Goal: Task Accomplishment & Management: Complete application form

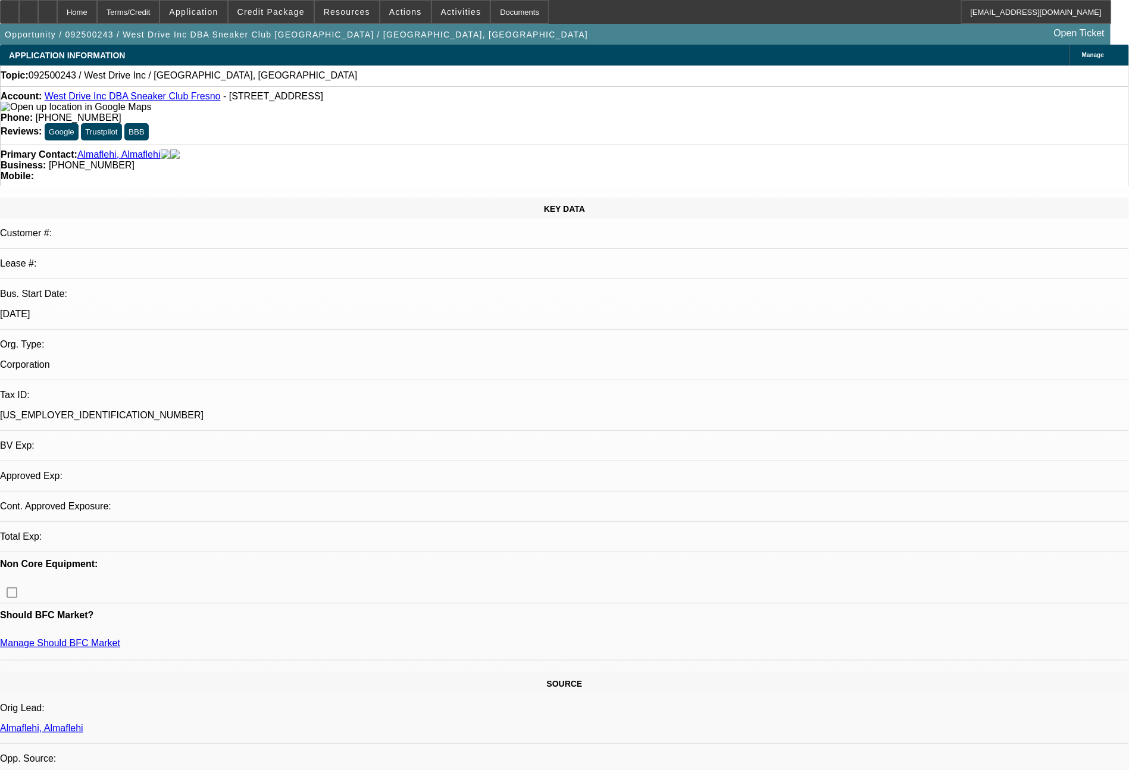
select select "0"
select select "2"
select select "0.1"
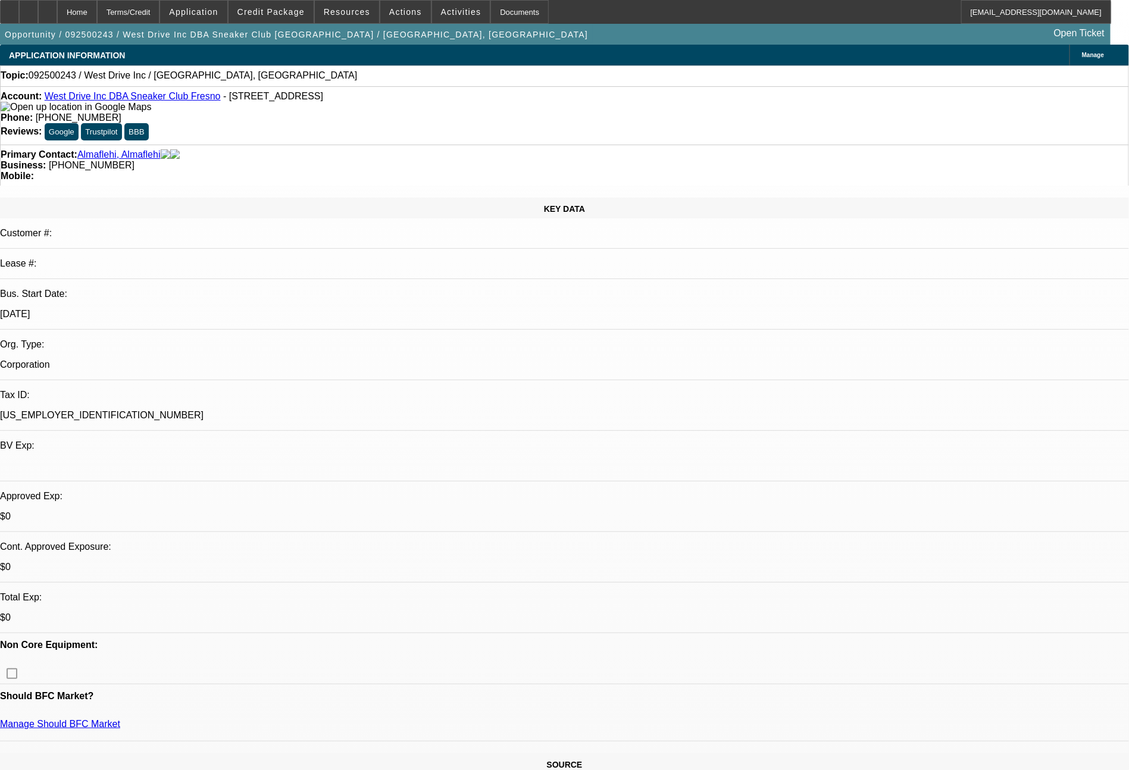
select select "2"
select select "4"
select select "0"
select select "2"
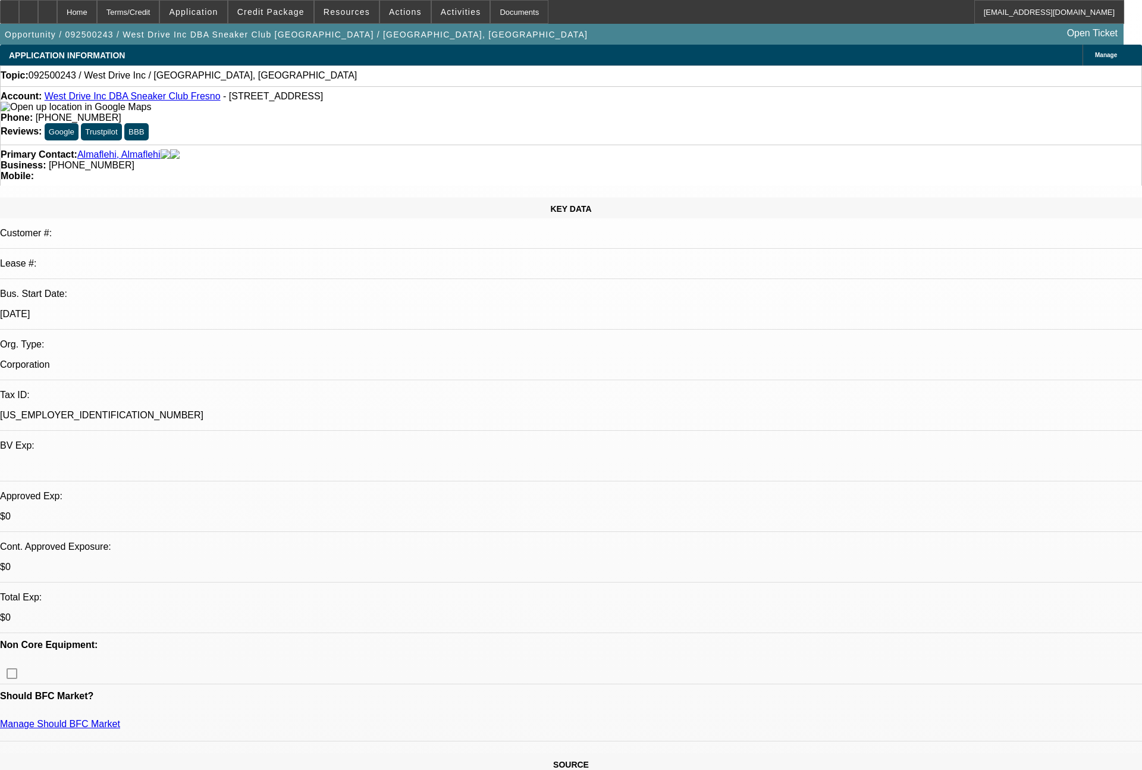
select select "0.1"
select select "4"
click at [283, 14] on span "Credit Package" at bounding box center [270, 12] width 67 height 10
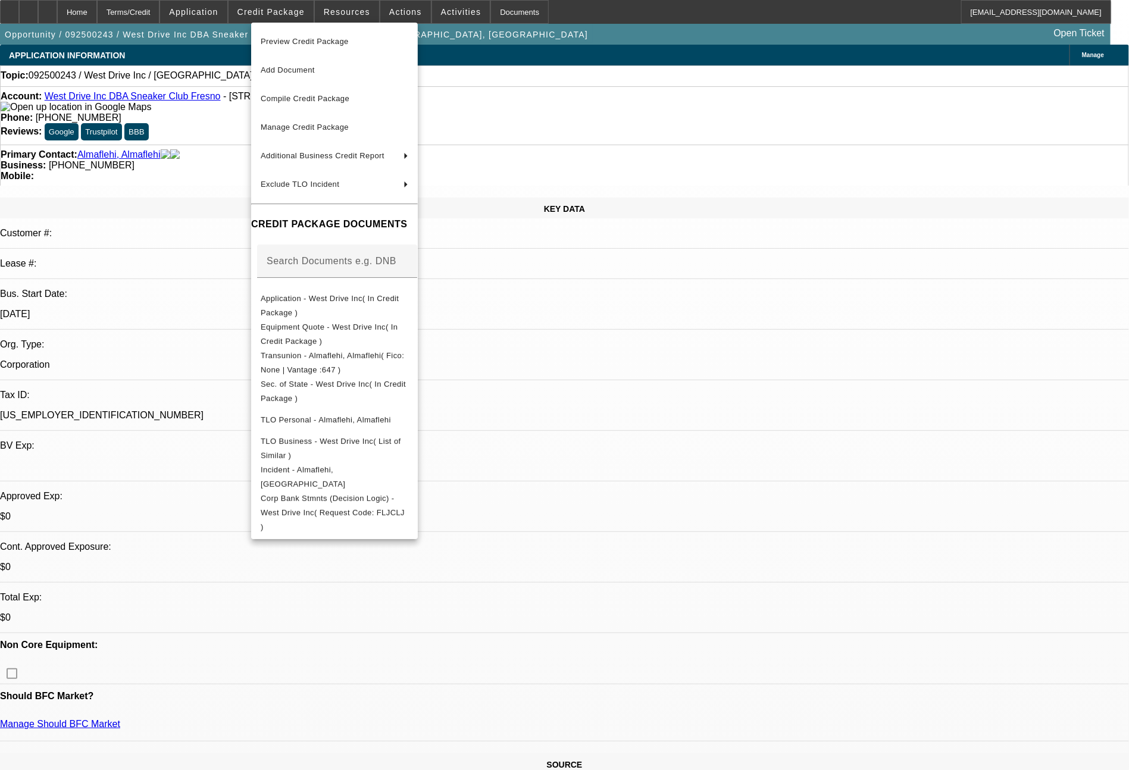
drag, startPoint x: 882, startPoint y: 554, endPoint x: 891, endPoint y: 559, distance: 10.1
click at [886, 555] on div at bounding box center [564, 385] width 1129 height 770
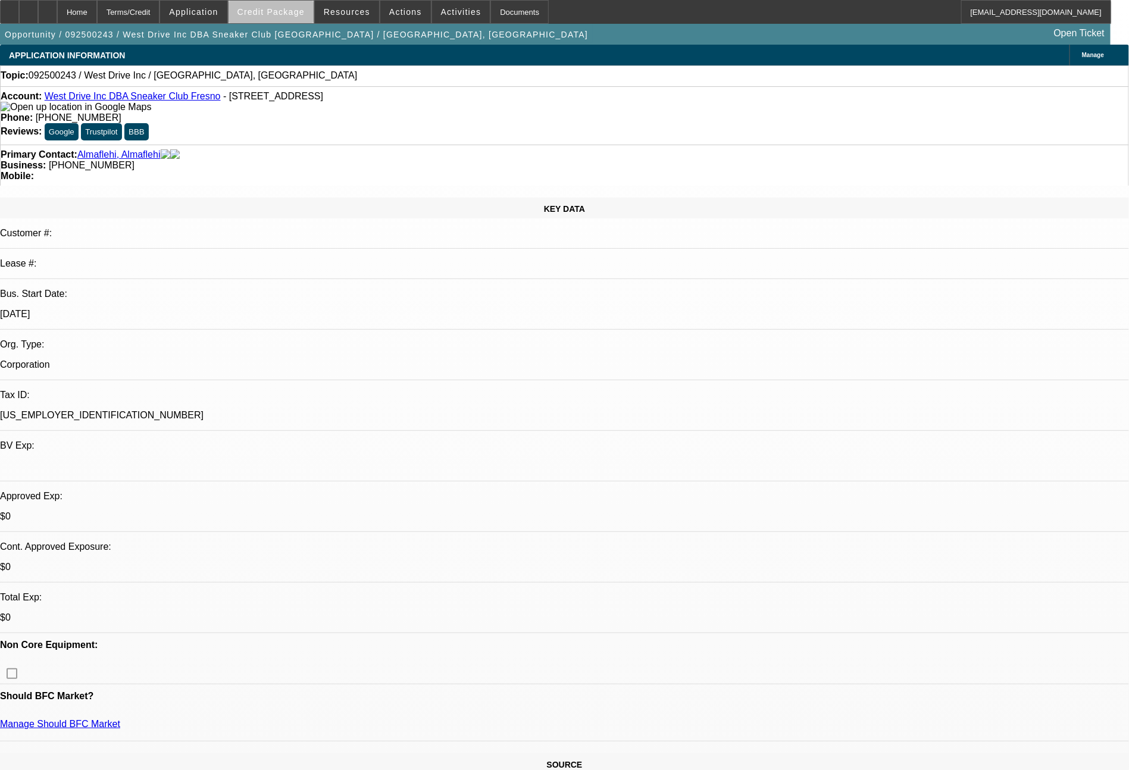
click at [296, 17] on span at bounding box center [270, 12] width 85 height 29
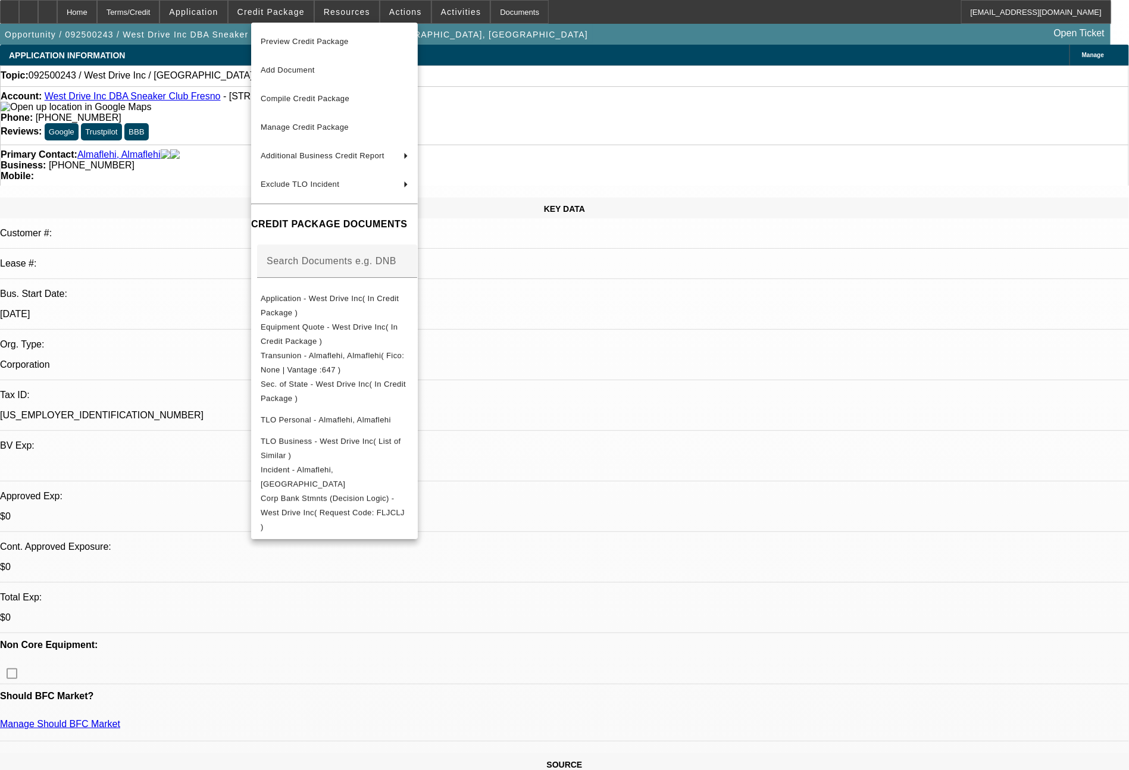
click at [910, 586] on div at bounding box center [564, 385] width 1129 height 770
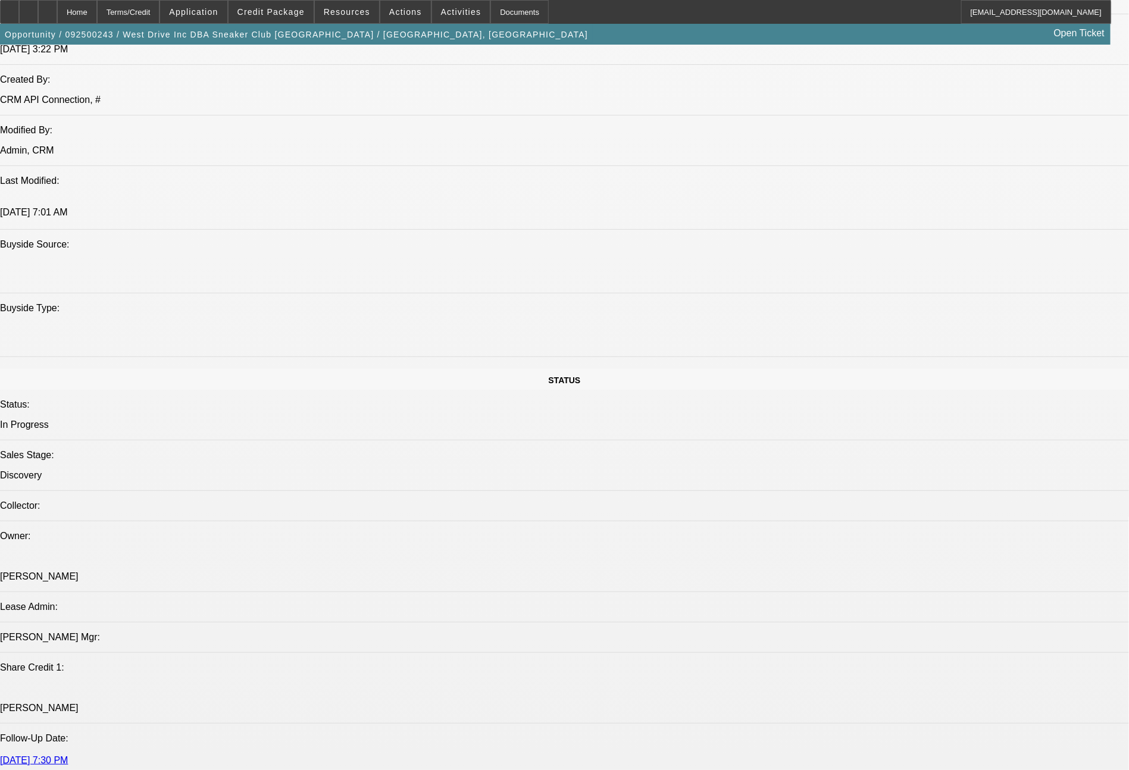
scroll to position [1035, 0]
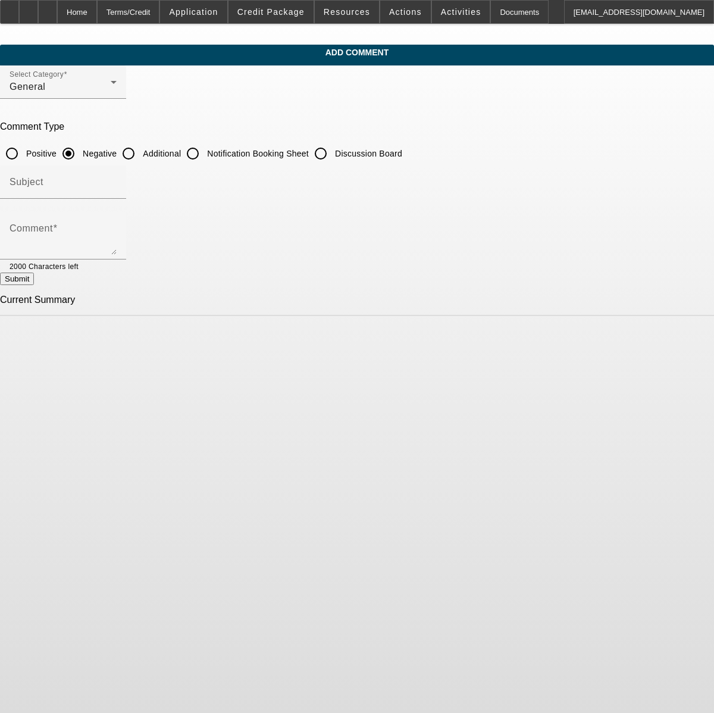
click at [140, 155] on input "Additional" at bounding box center [129, 154] width 24 height 24
radio input "true"
click at [117, 233] on textarea "Comment" at bounding box center [63, 240] width 107 height 29
type textarea "Almaflehi ("Al") started this business in [DATE] and then incorporated in [DATE…"
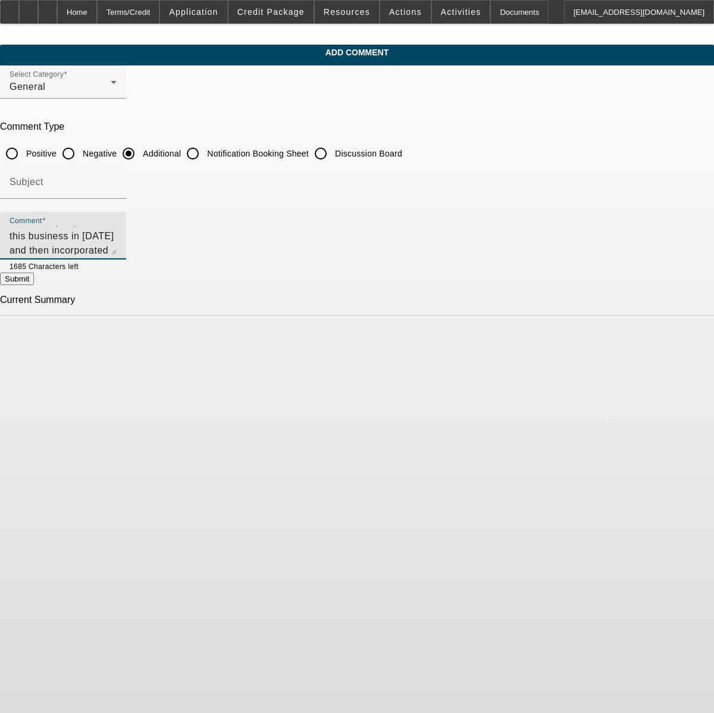
click at [34, 285] on button "Submit" at bounding box center [17, 278] width 34 height 12
radio input "true"
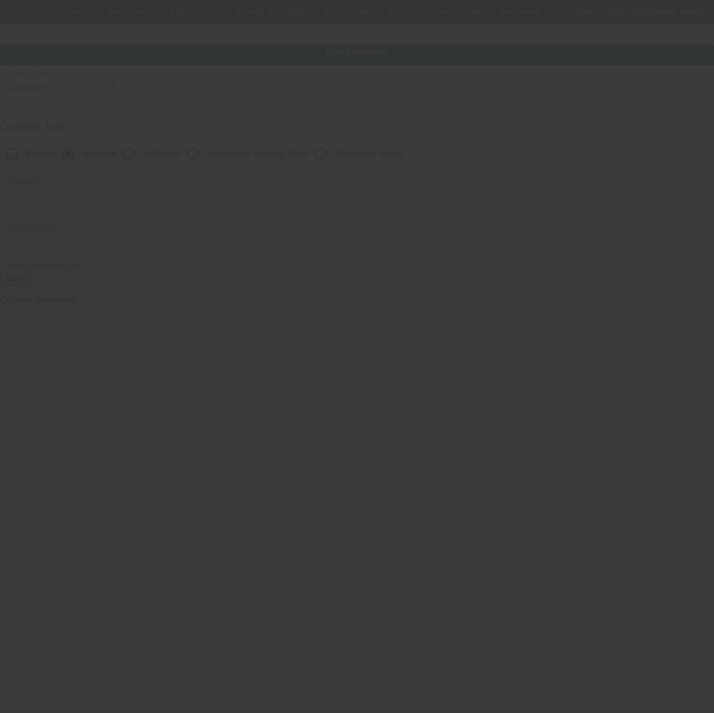
scroll to position [0, 0]
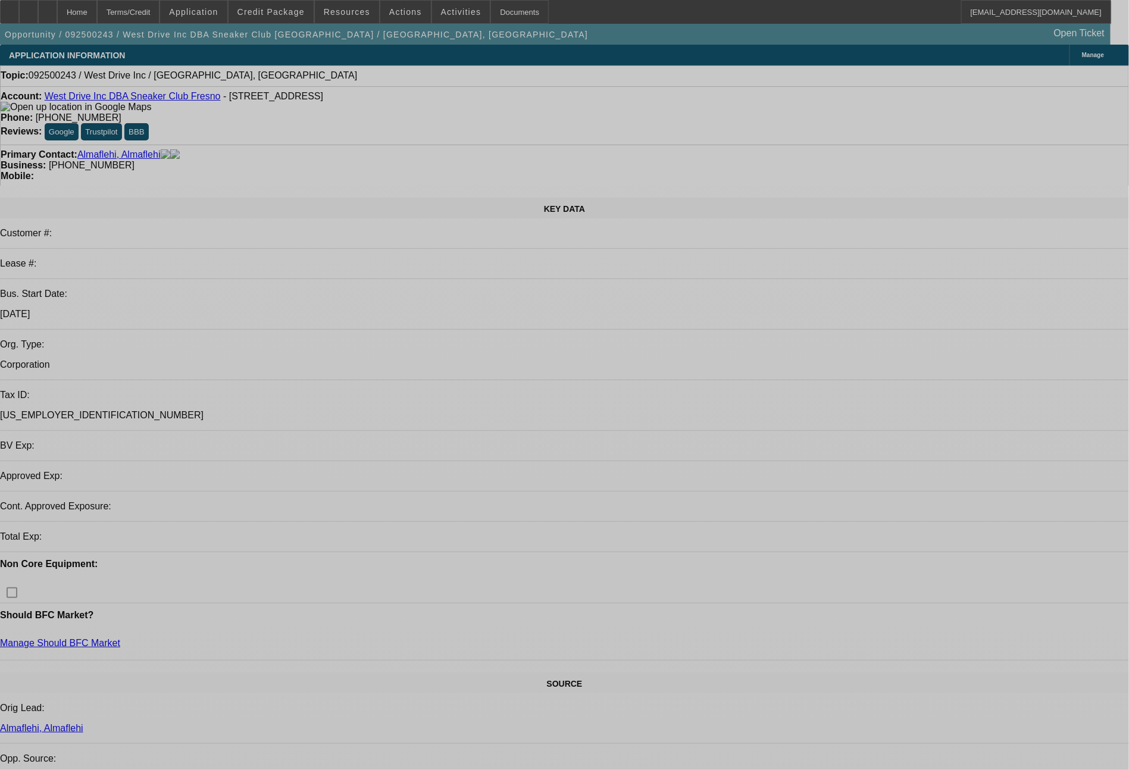
select select "0"
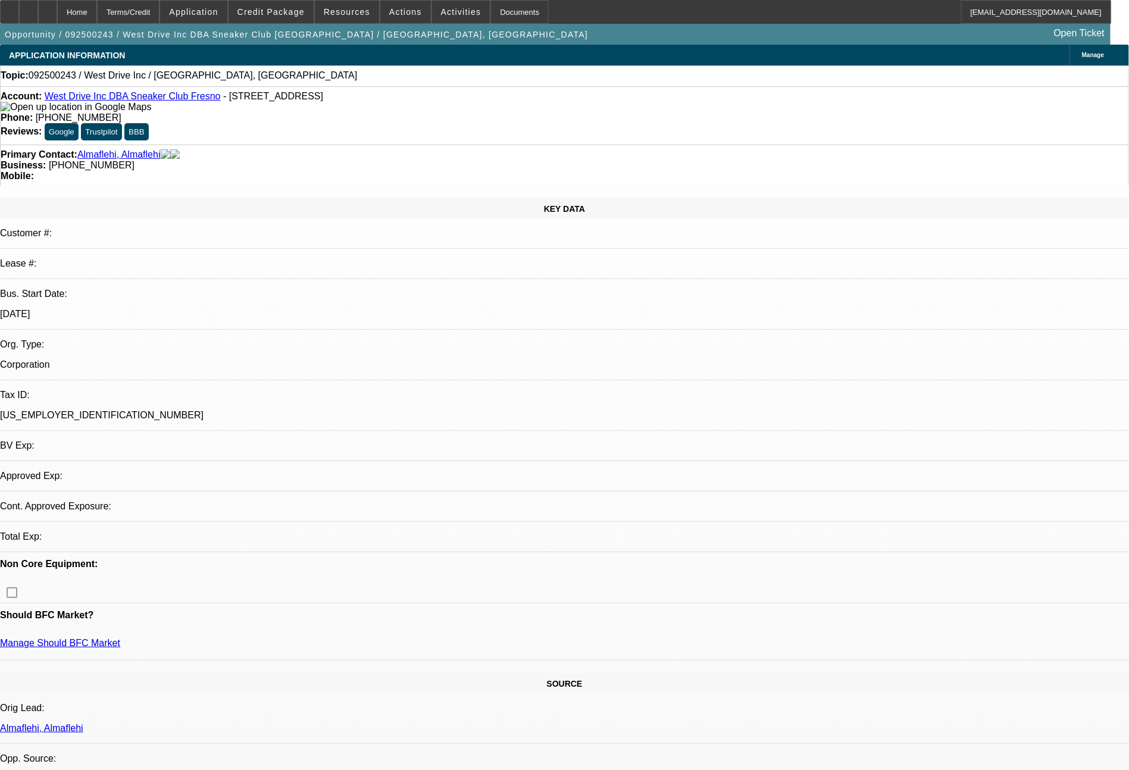
select select "2"
select select "0.1"
select select "4"
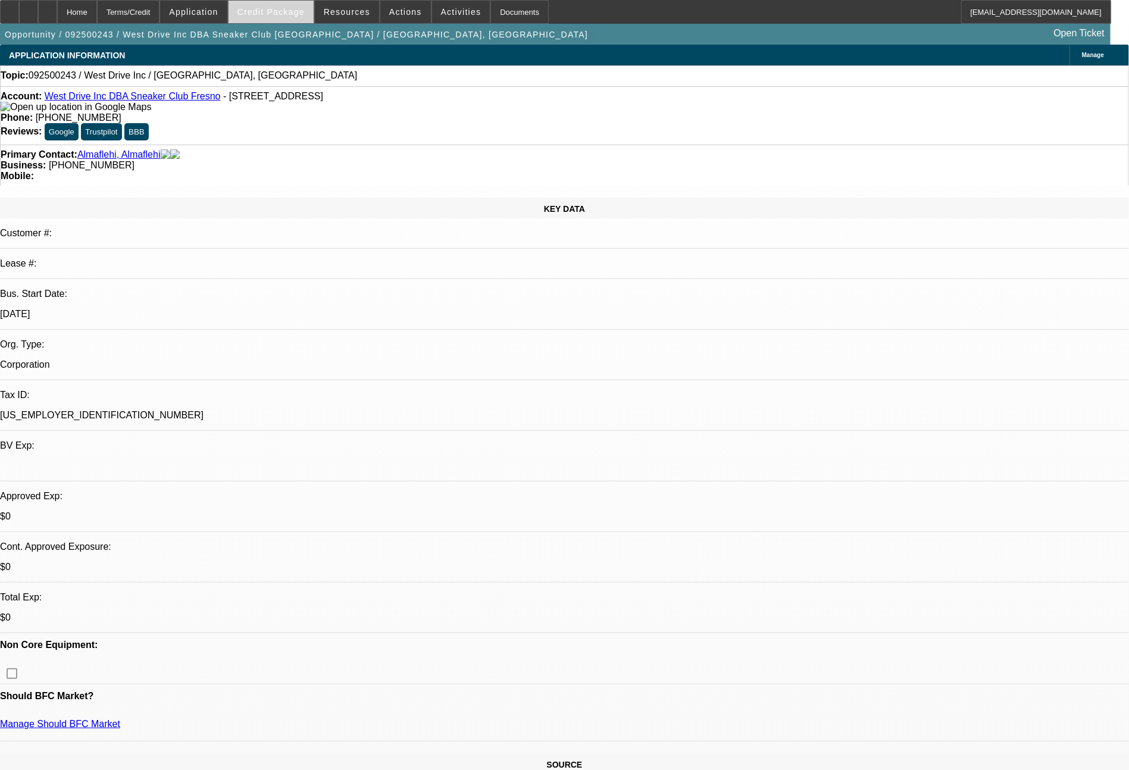
click at [284, 9] on span "Credit Package" at bounding box center [270, 12] width 67 height 10
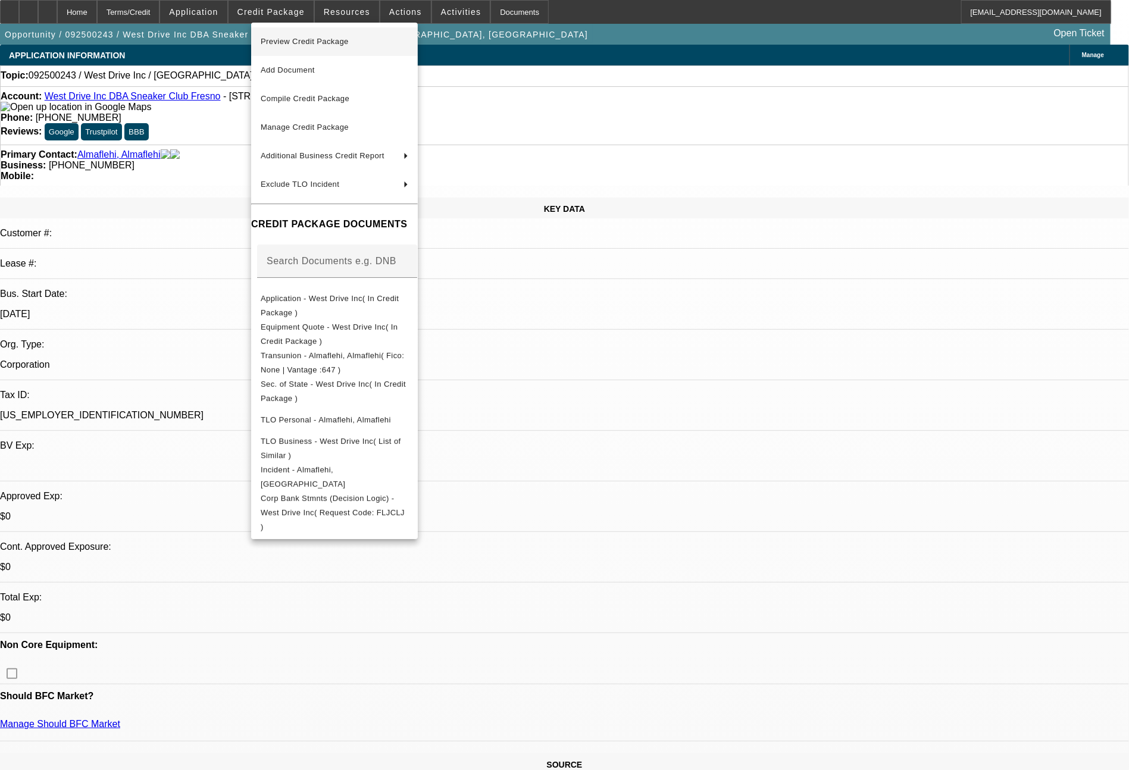
click at [303, 38] on span "Preview Credit Package" at bounding box center [305, 41] width 88 height 9
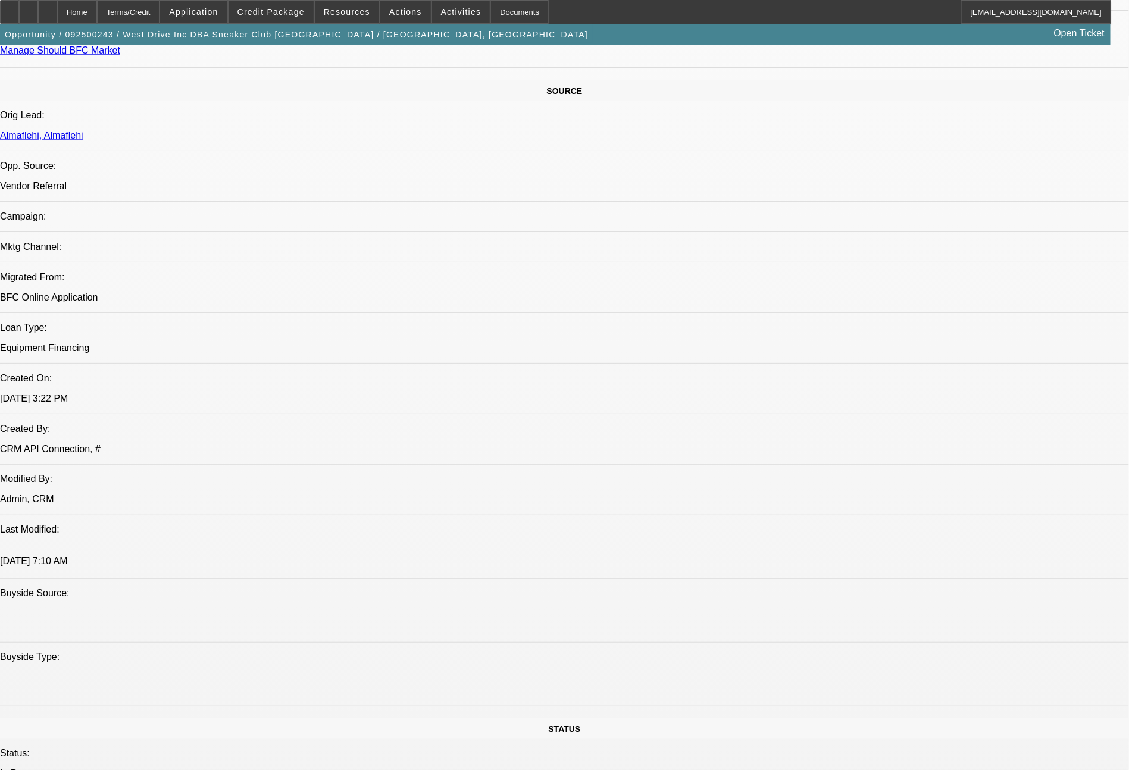
scroll to position [1348, 0]
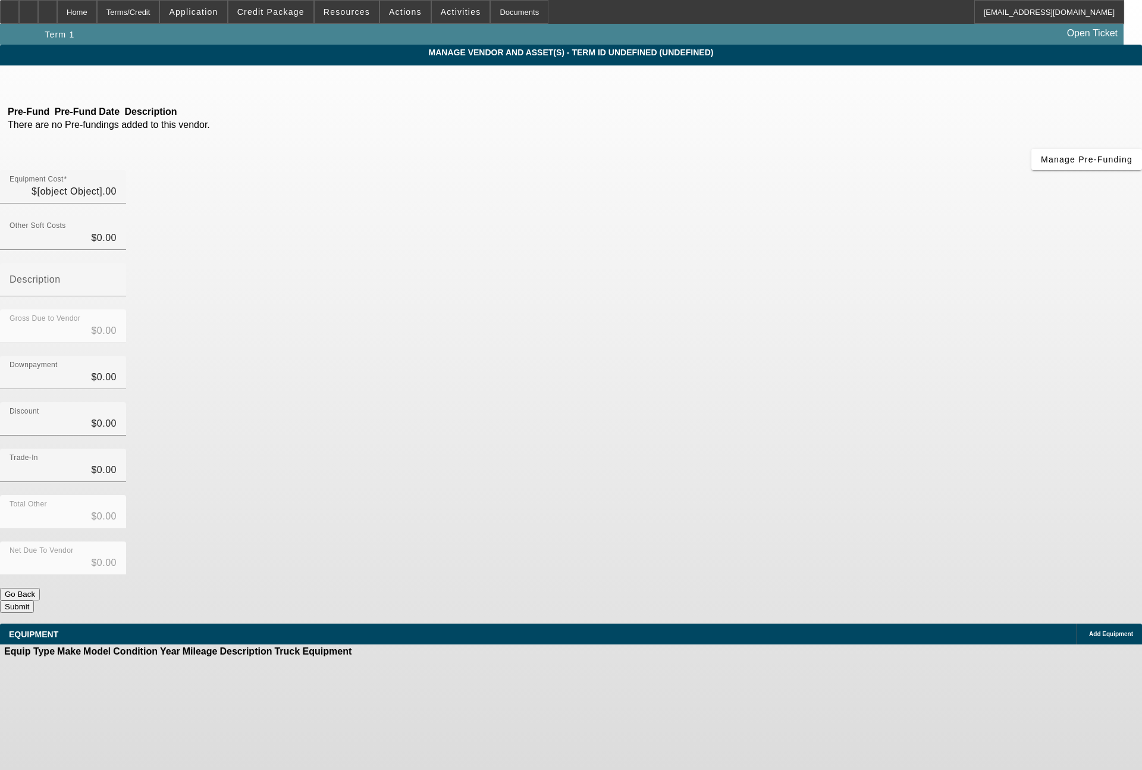
type input "$35,000.00"
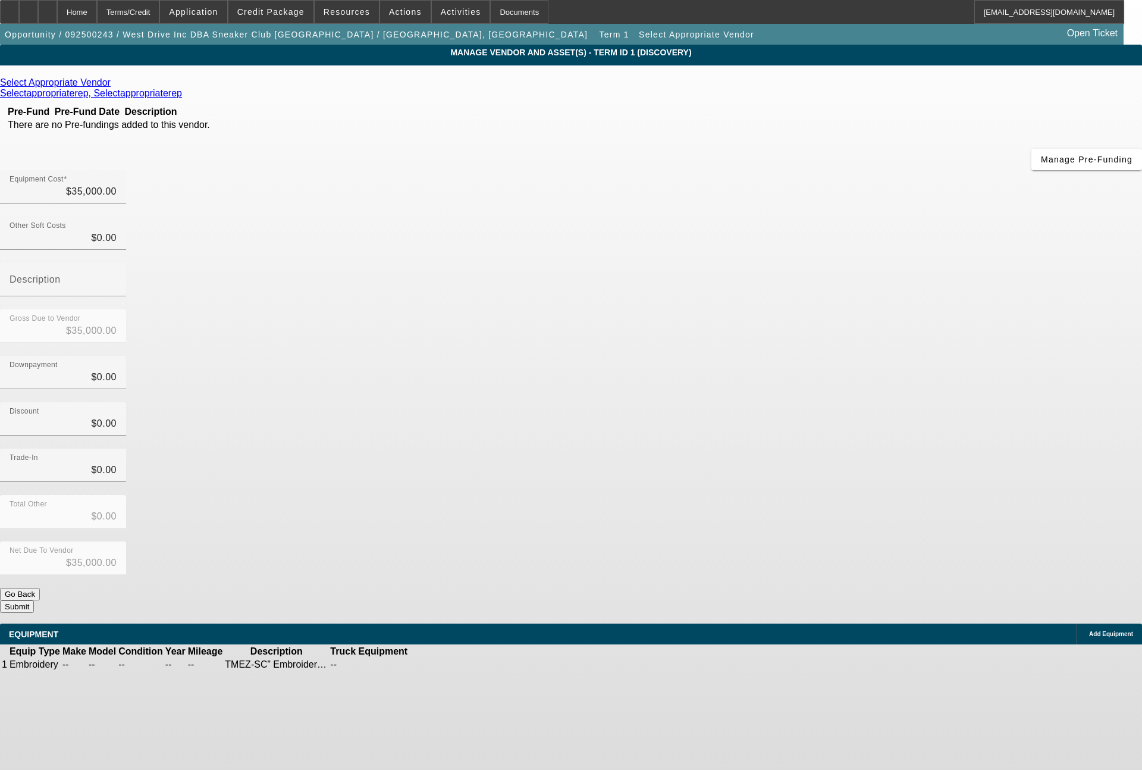
click at [114, 84] on icon at bounding box center [114, 82] width 0 height 10
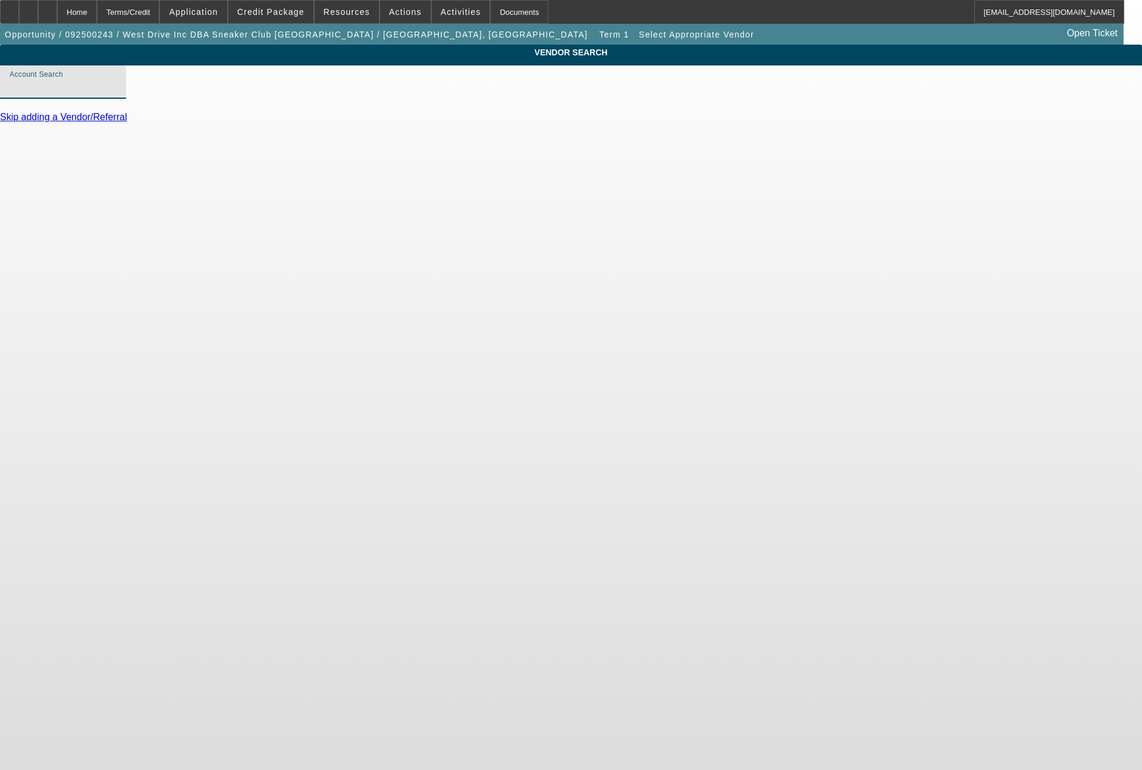
click at [117, 94] on input "Account Search" at bounding box center [63, 87] width 107 height 14
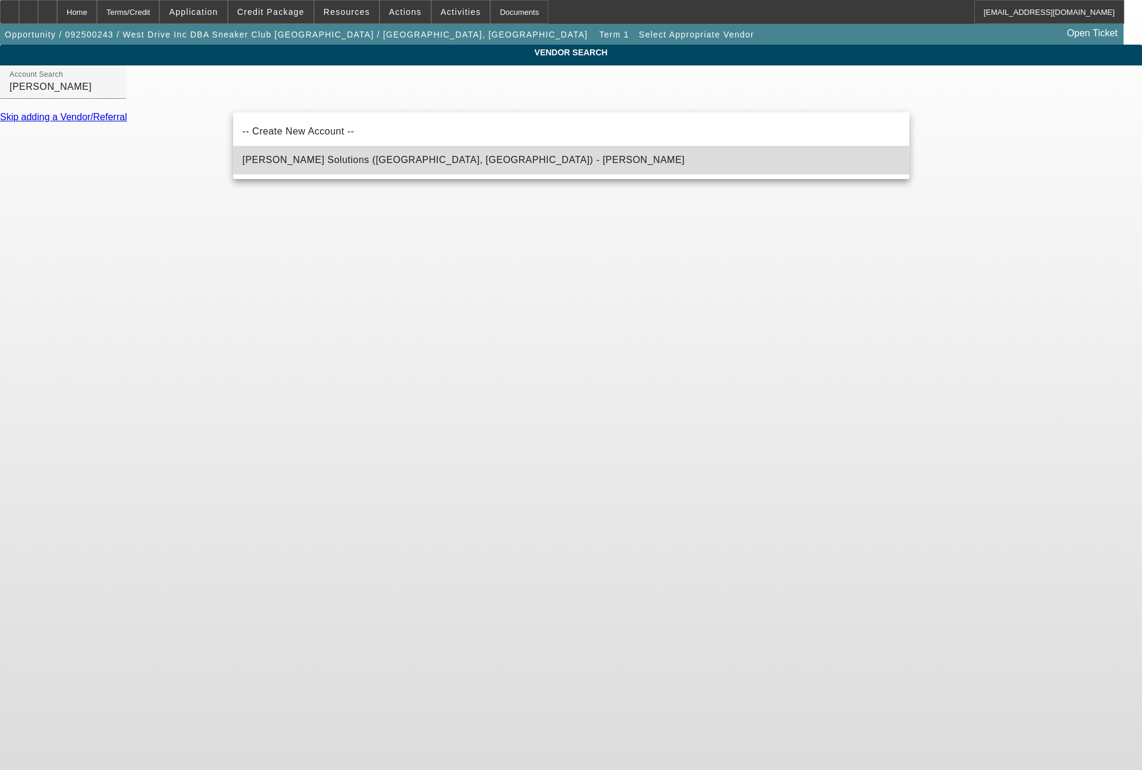
click at [370, 170] on mat-option "Hirsch Solutions (Huntersville, NC) - Janowski, Kristof" at bounding box center [571, 160] width 676 height 29
type input "Hirsch Solutions (Huntersville, NC) - Janowski, Kristof"
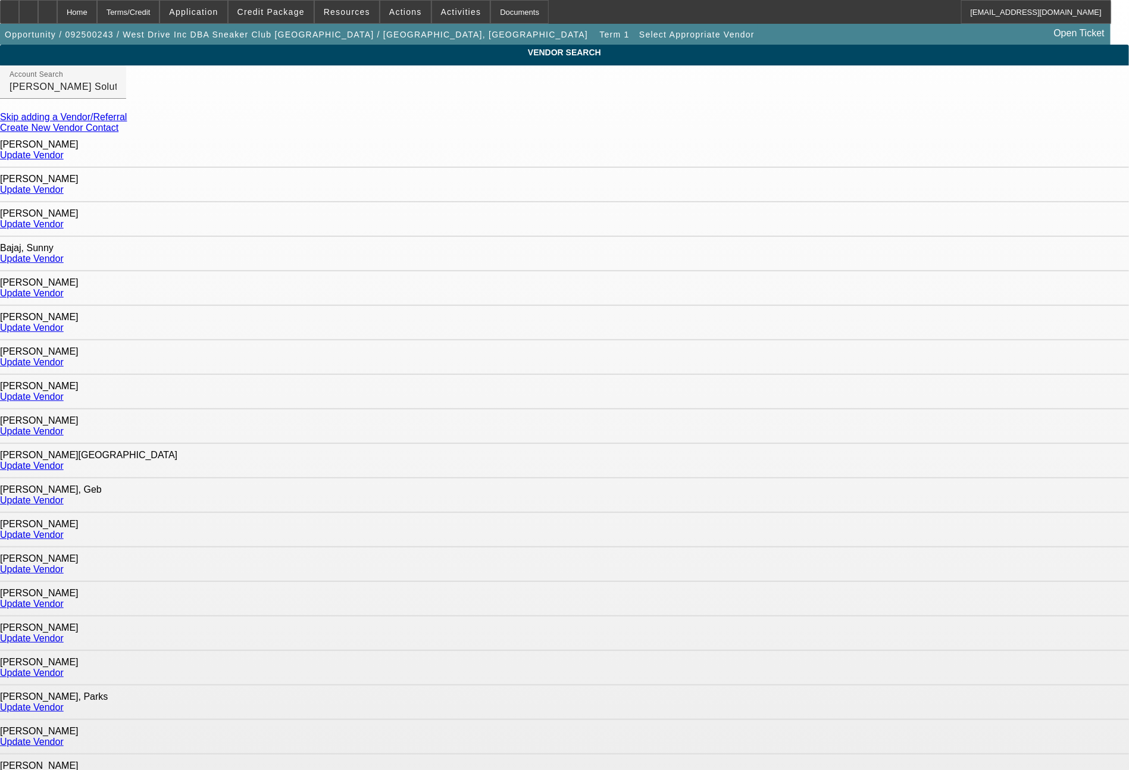
click at [64, 564] on link "Update Vendor" at bounding box center [32, 569] width 64 height 10
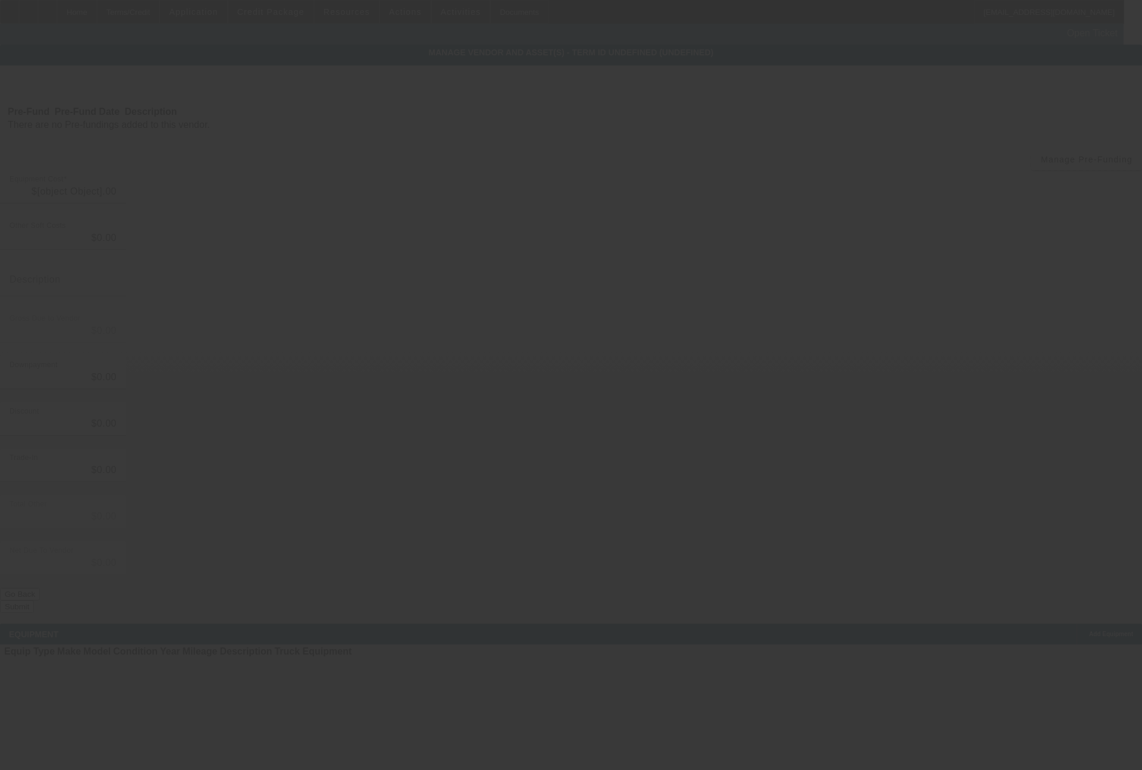
type input "$35,000.00"
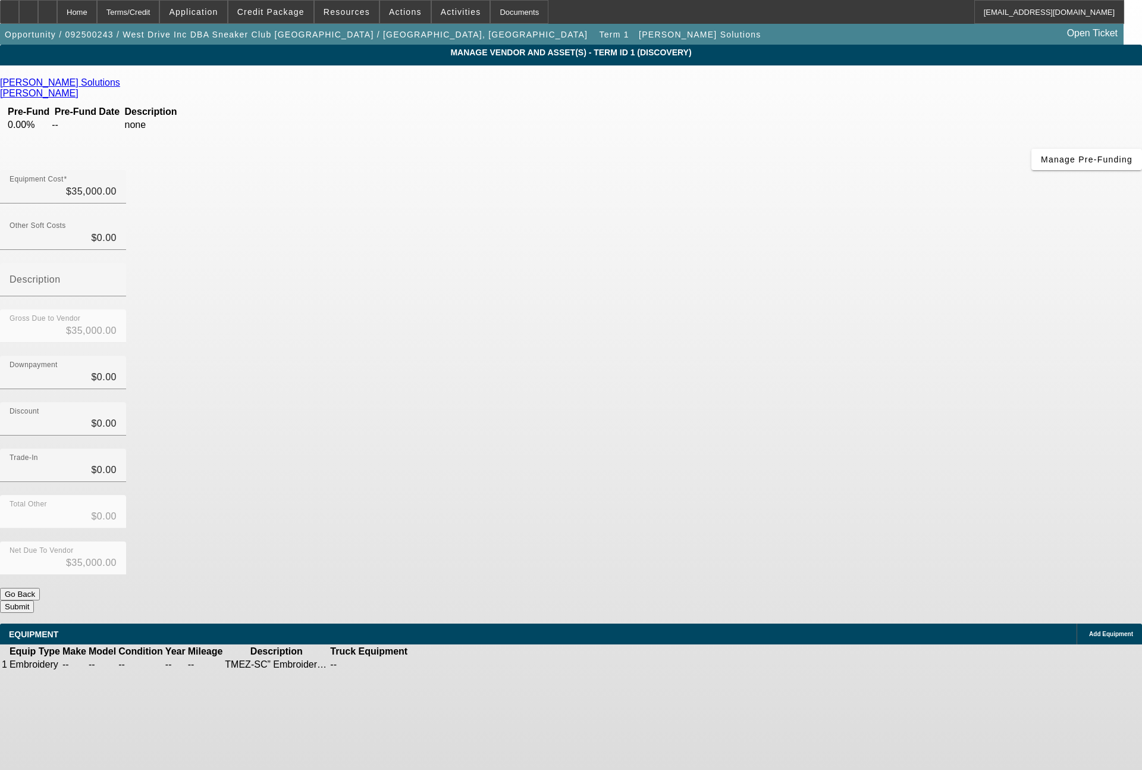
click at [446, 665] on icon at bounding box center [446, 665] width 0 height 0
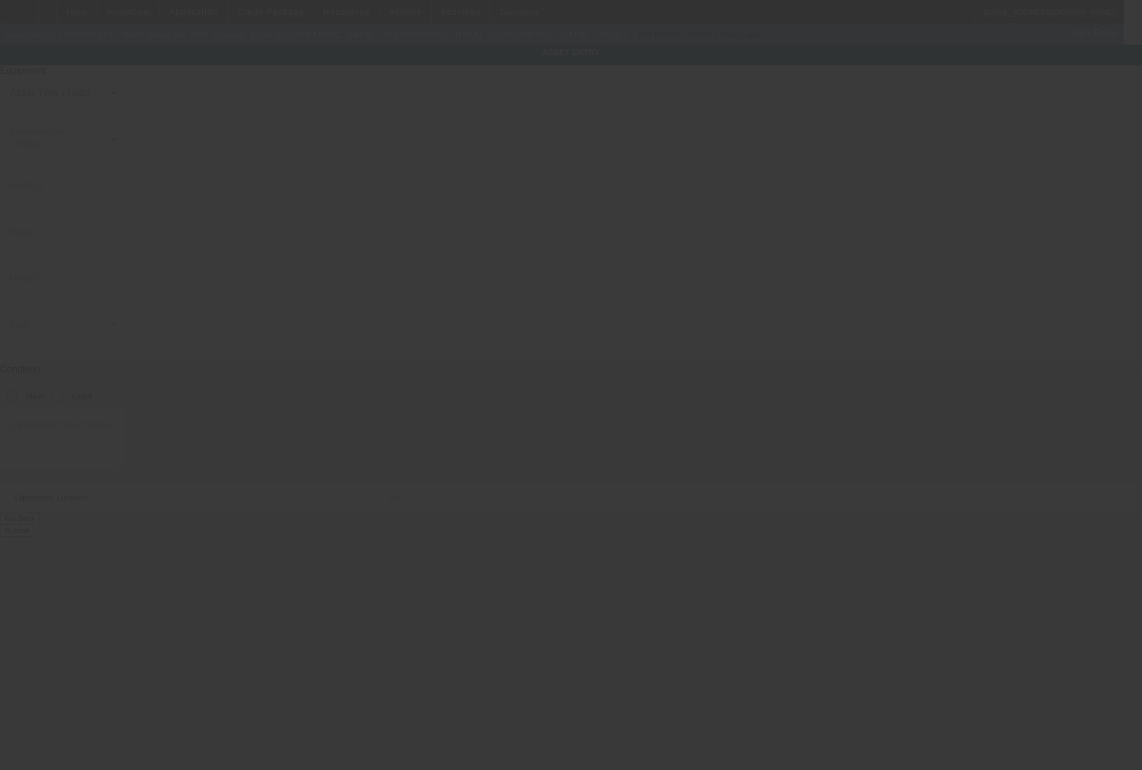
type textarea "TMEZ-SC” Embroidery Machines Single-head Cylinder Type Flagship Model The TMEZ-…"
type input "3172 E TULARE ST"
type input "FRESNO"
type input "93702"
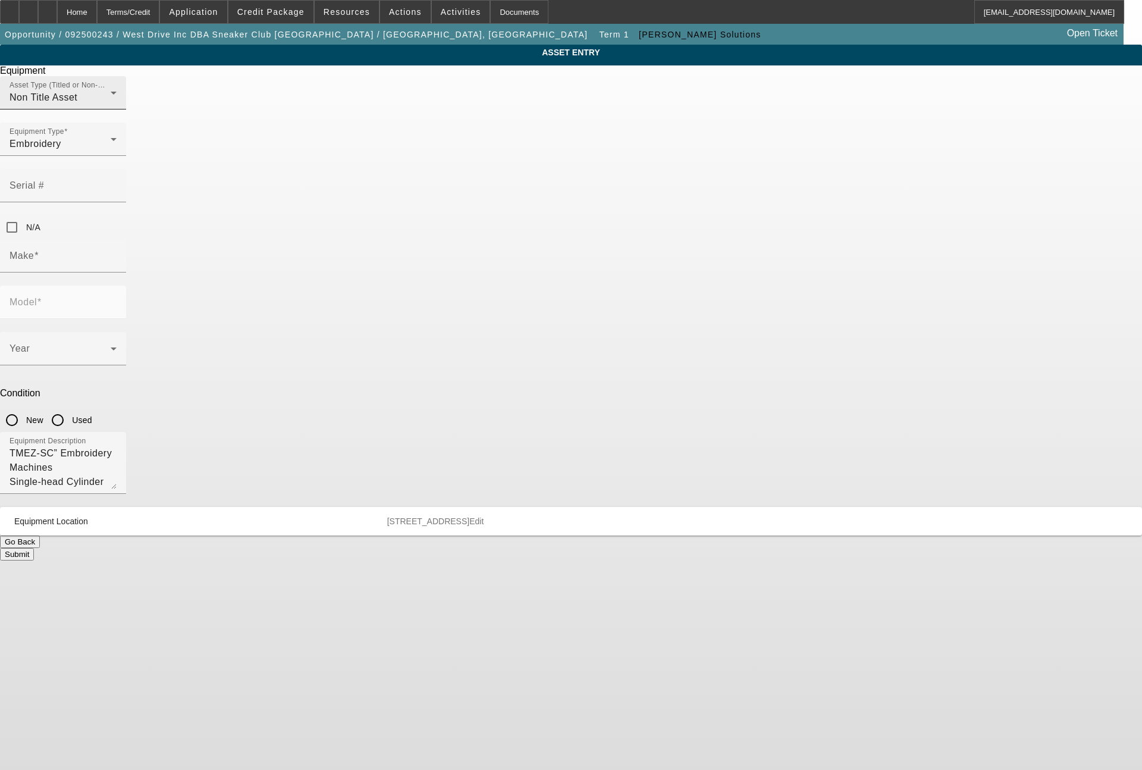
click at [111, 105] on div "Non Title Asset" at bounding box center [60, 97] width 101 height 14
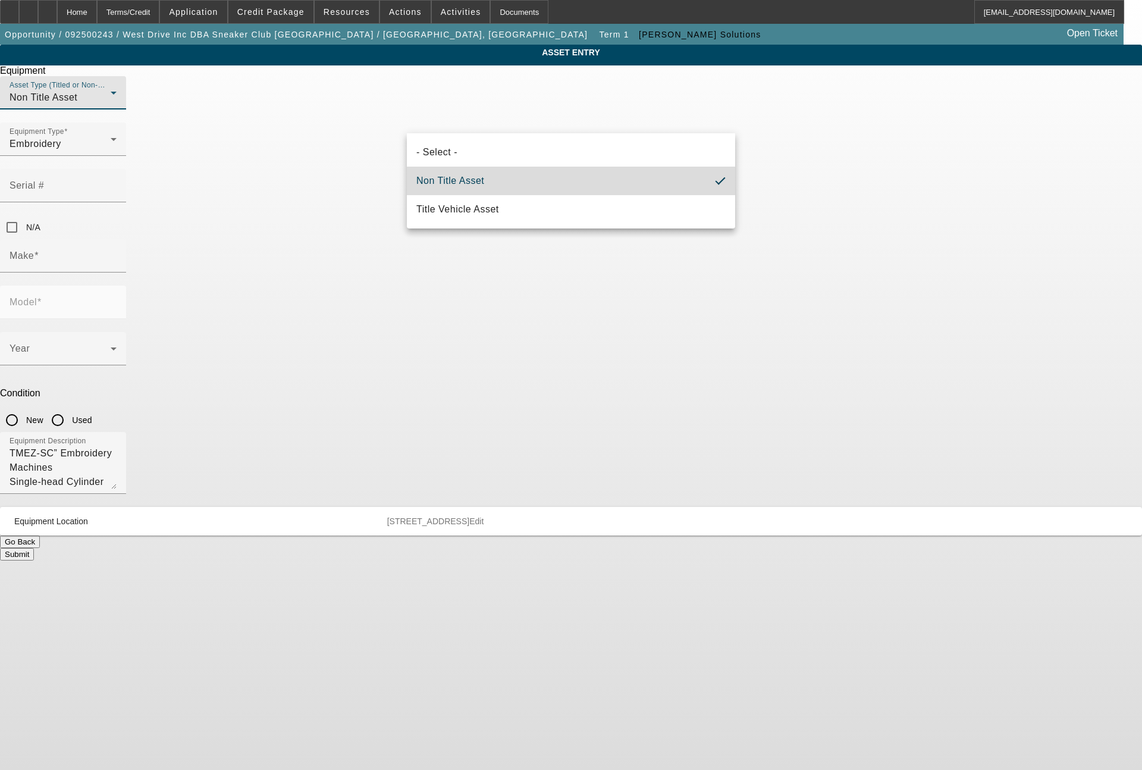
click at [475, 178] on span "Non Title Asset" at bounding box center [450, 181] width 68 height 14
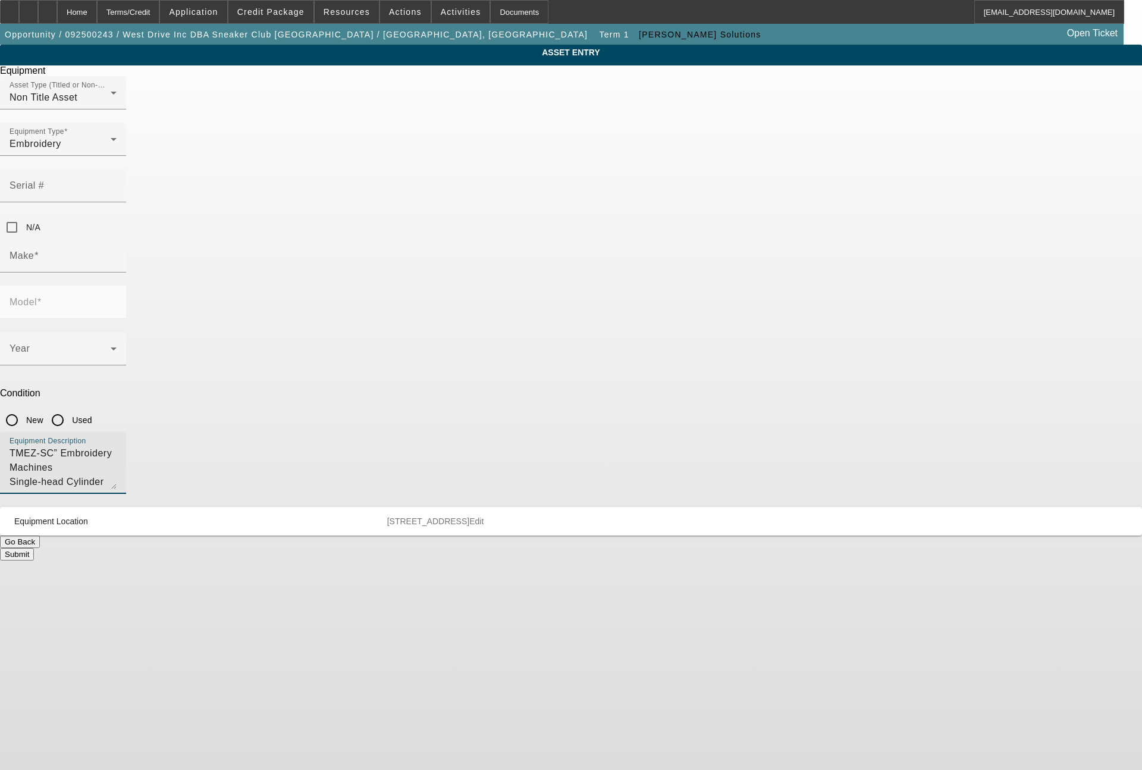
scroll to position [57, 0]
drag, startPoint x: 615, startPoint y: 341, endPoint x: 434, endPoint y: 342, distance: 180.3
click at [117, 446] on textarea "TMEZ-SC” Embroidery Machines Single-head Cylinder Type Flagship Model The TMEZ-…" at bounding box center [63, 467] width 107 height 43
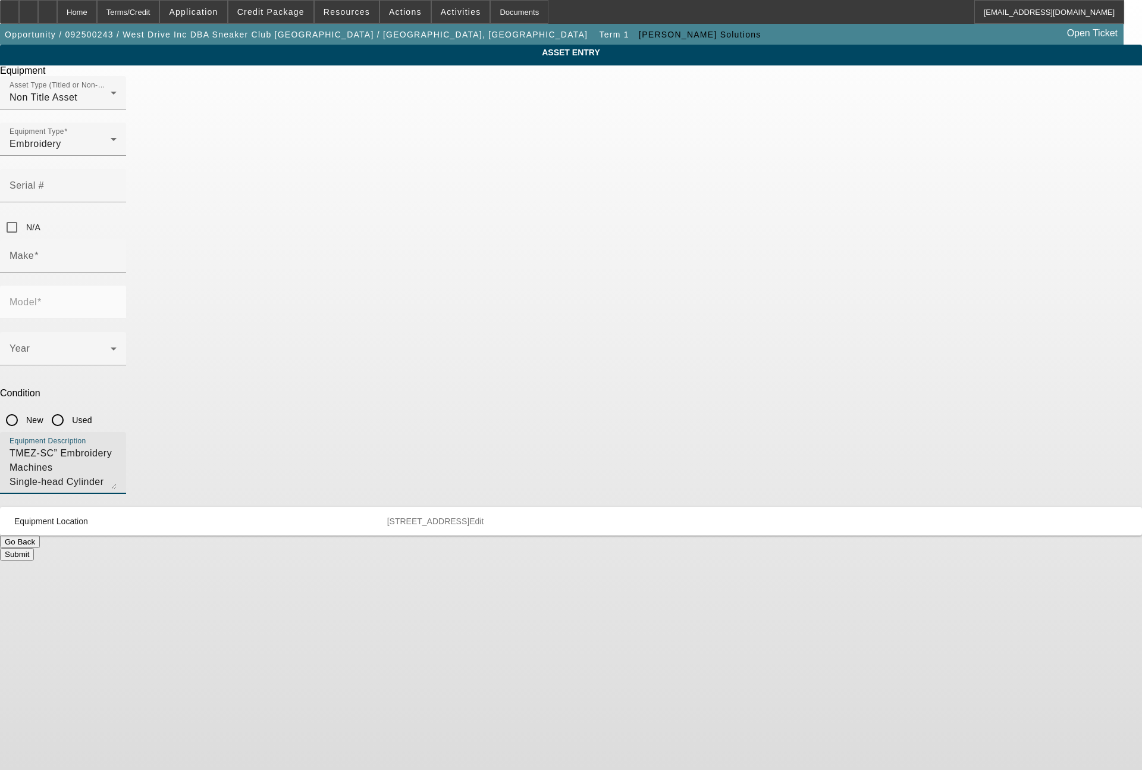
drag, startPoint x: 488, startPoint y: 343, endPoint x: 412, endPoint y: 300, distance: 86.6
click at [126, 432] on div "Equipment Description TMEZ-SC” Embroidery Machines Single-head Cylinder Type Fl…" at bounding box center [63, 463] width 126 height 62
drag, startPoint x: 463, startPoint y: 318, endPoint x: 402, endPoint y: 304, distance: 62.9
click at [402, 432] on div "Equipment Description gh speed and with stable quality.; Make: Tajima; Model: T…" at bounding box center [571, 469] width 1142 height 75
drag, startPoint x: 653, startPoint y: 312, endPoint x: 400, endPoint y: 324, distance: 253.7
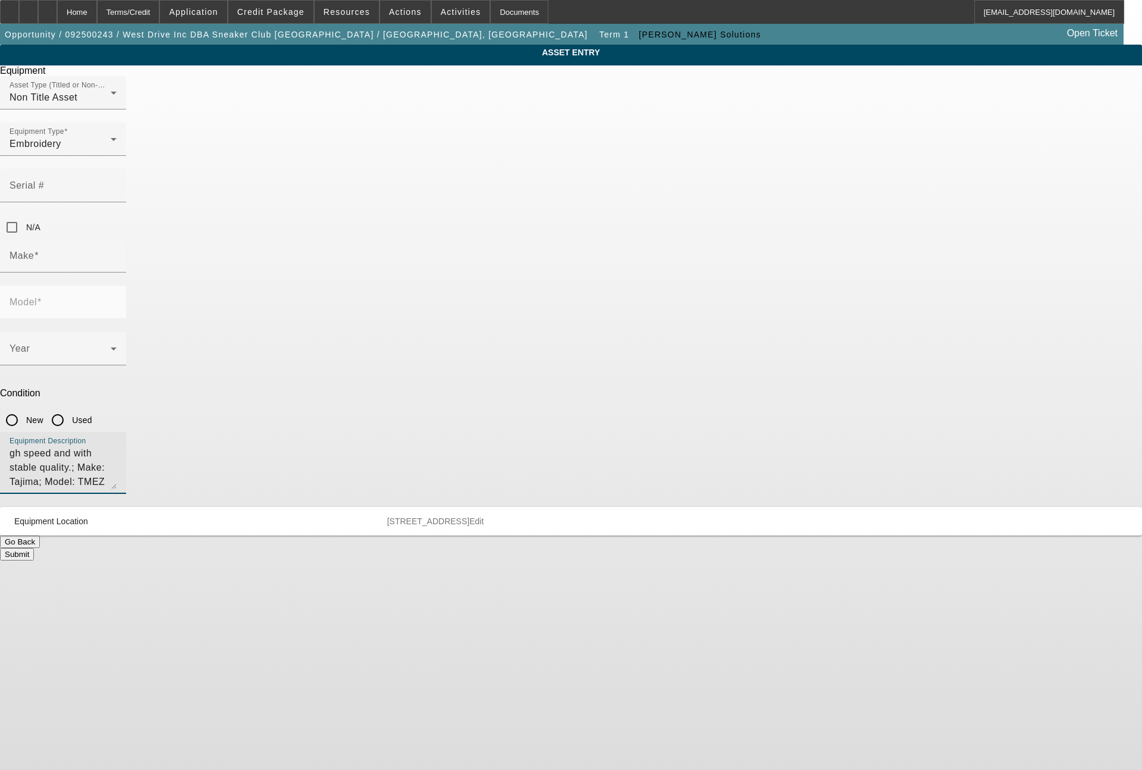
click at [400, 432] on div "Equipment Description gh speed and with stable quality.; Make: Tajima; Model: T…" at bounding box center [571, 469] width 1142 height 75
type textarea "single head machine"
drag, startPoint x: 593, startPoint y: 265, endPoint x: 574, endPoint y: 265, distance: 19.0
click at [24, 408] on input "New" at bounding box center [12, 420] width 24 height 24
radio input "true"
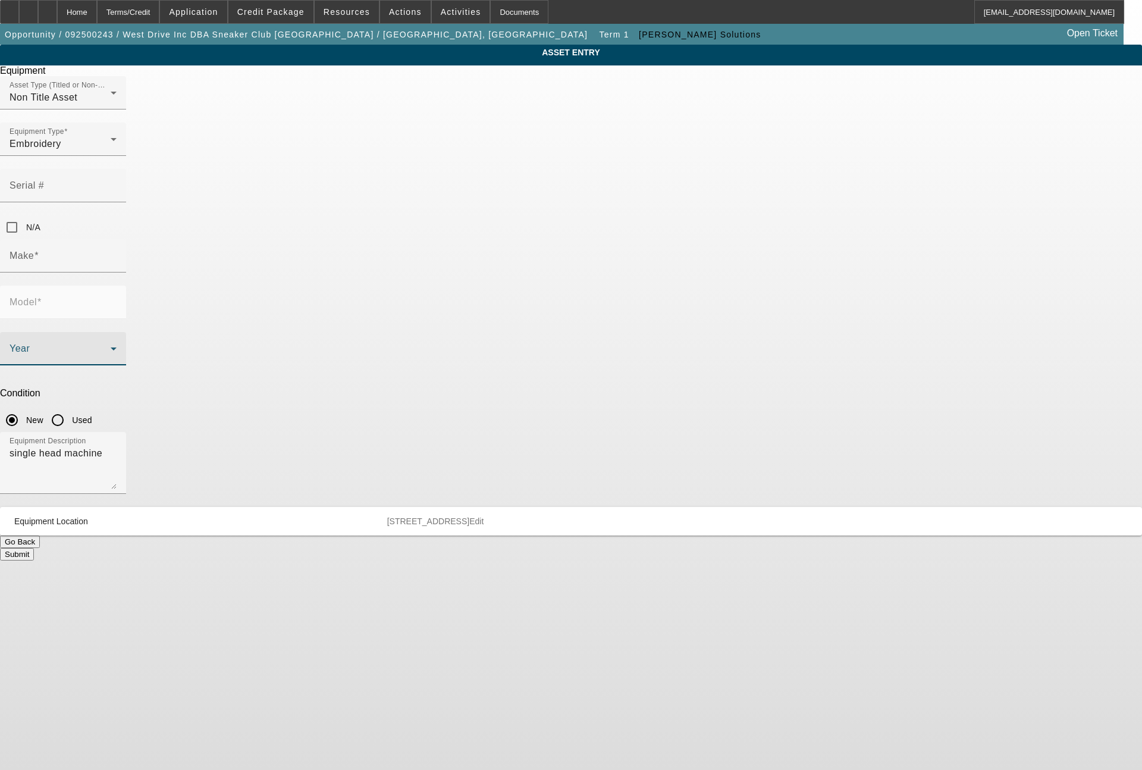
click at [111, 346] on span at bounding box center [60, 353] width 101 height 14
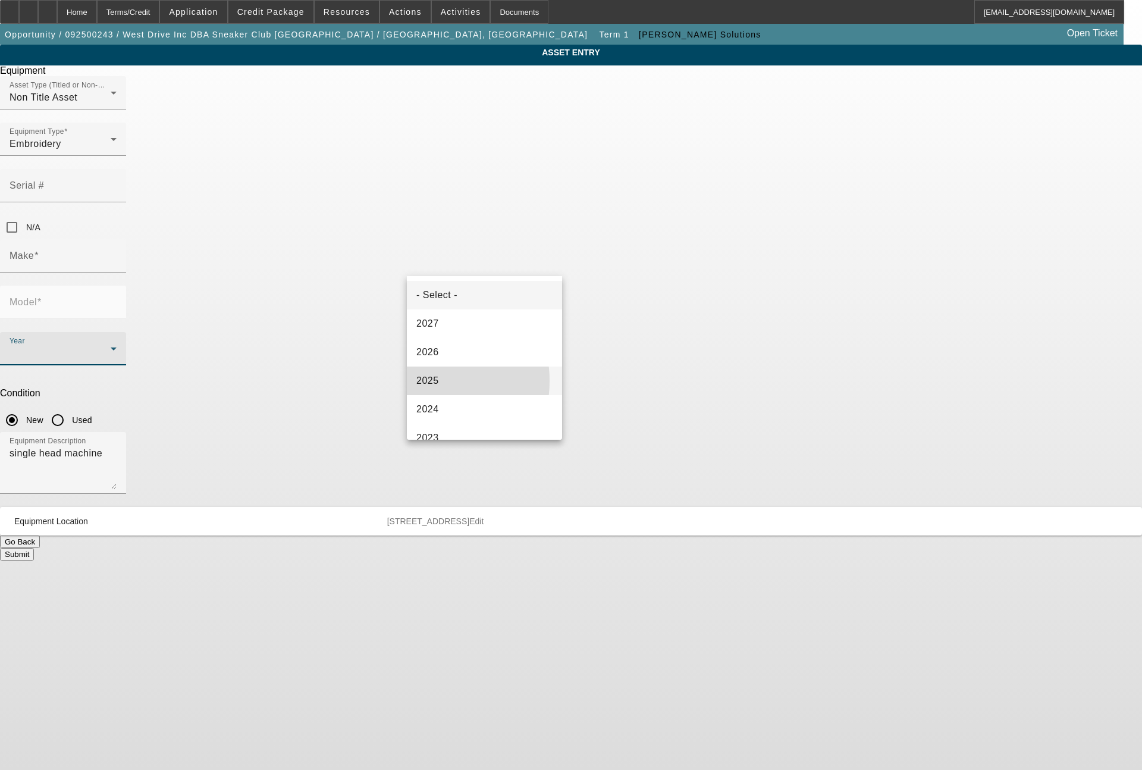
click at [423, 381] on span "2025" at bounding box center [427, 381] width 23 height 14
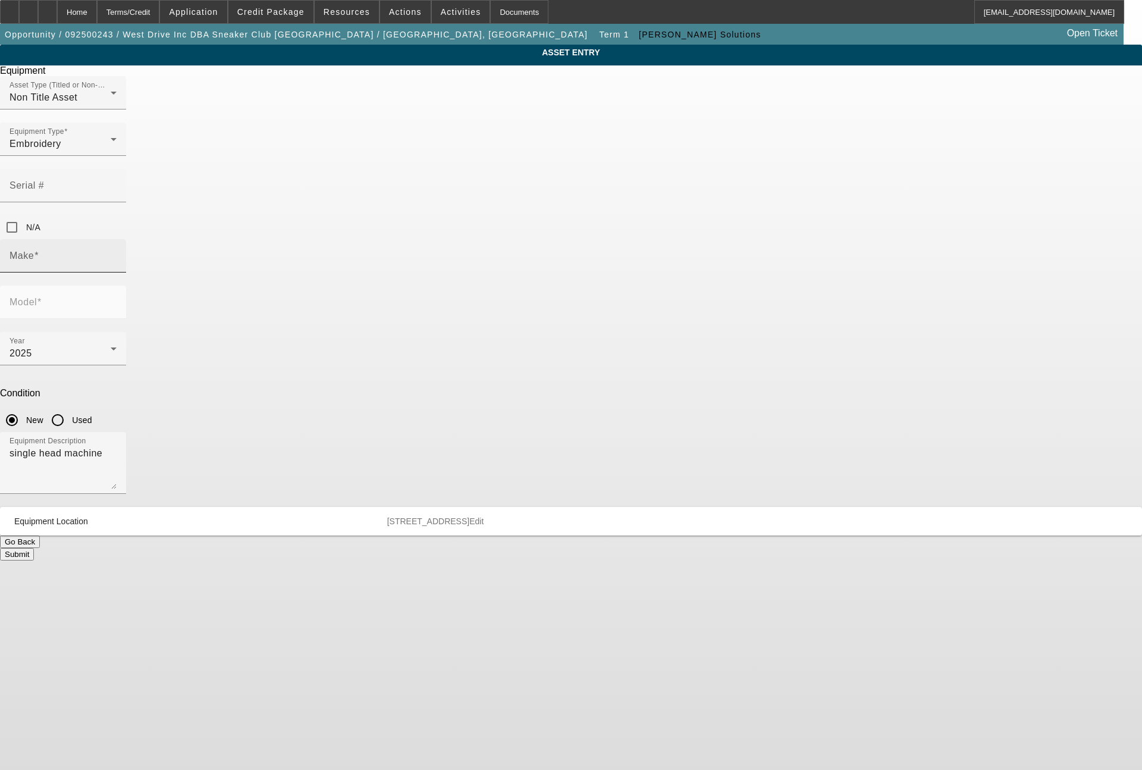
click at [34, 250] on mat-label "Make" at bounding box center [22, 255] width 24 height 10
click at [117, 253] on input "Make" at bounding box center [63, 260] width 107 height 14
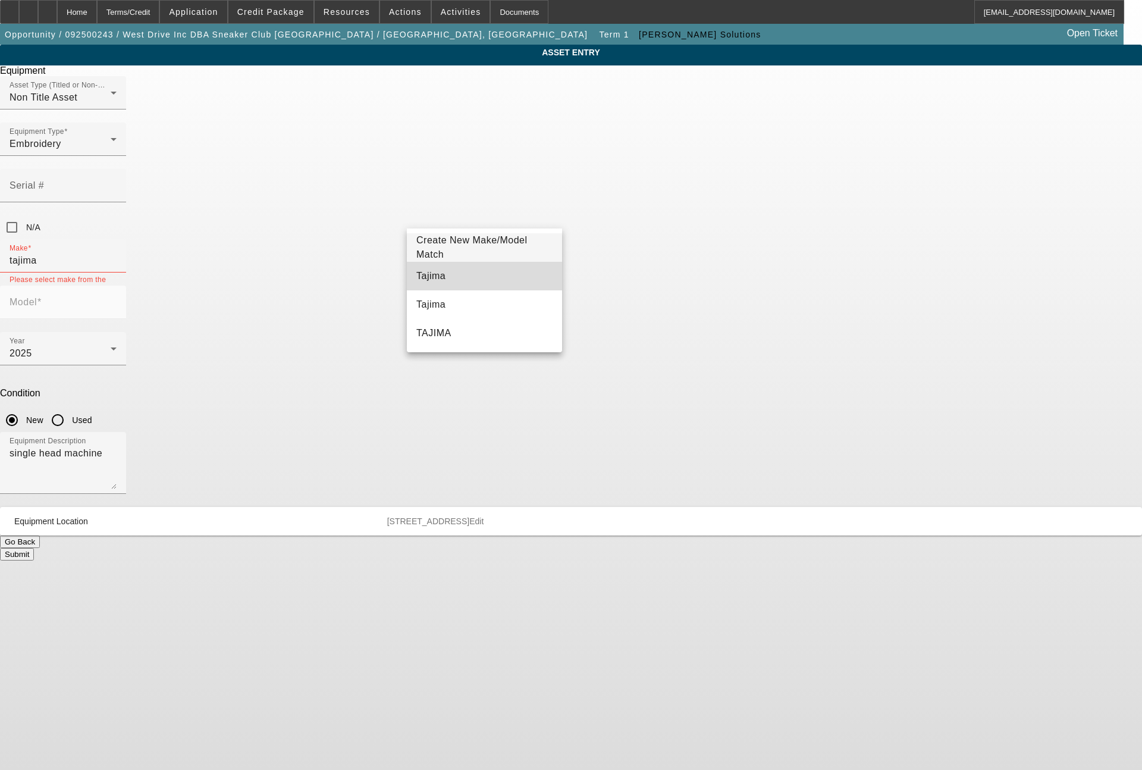
click at [461, 268] on mat-option "Tajima" at bounding box center [484, 276] width 155 height 29
type input "Tajima"
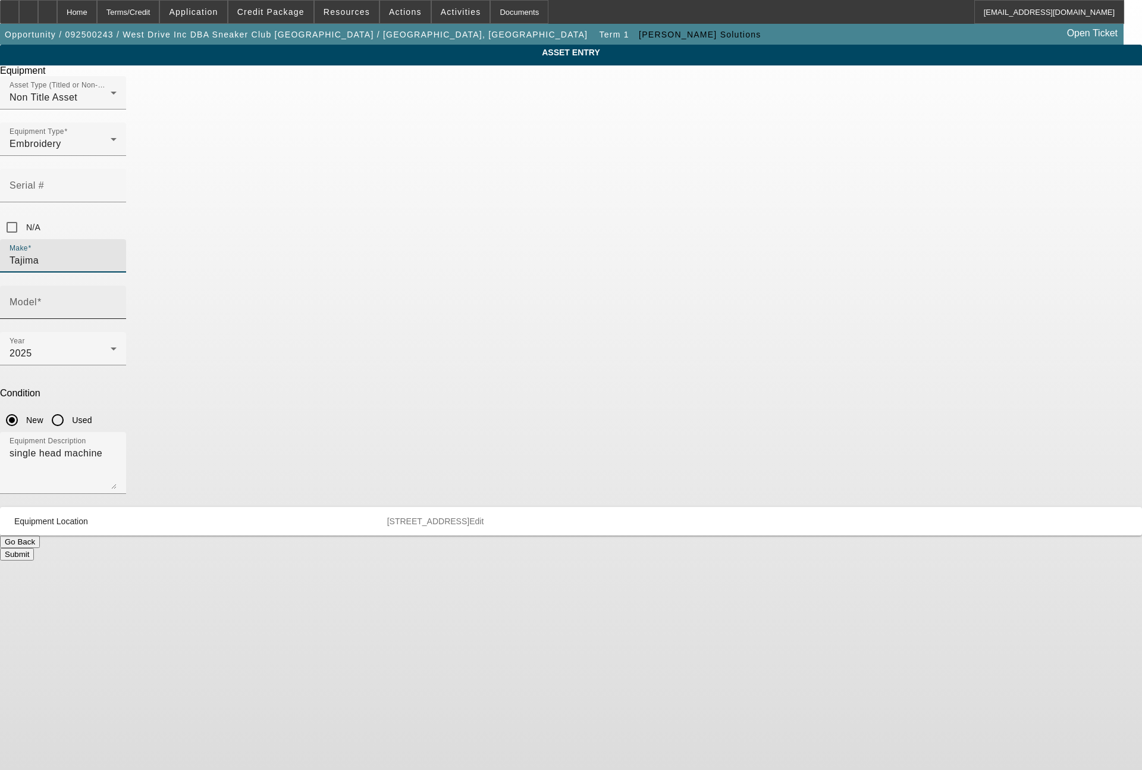
click at [117, 300] on input "Model" at bounding box center [63, 307] width 107 height 14
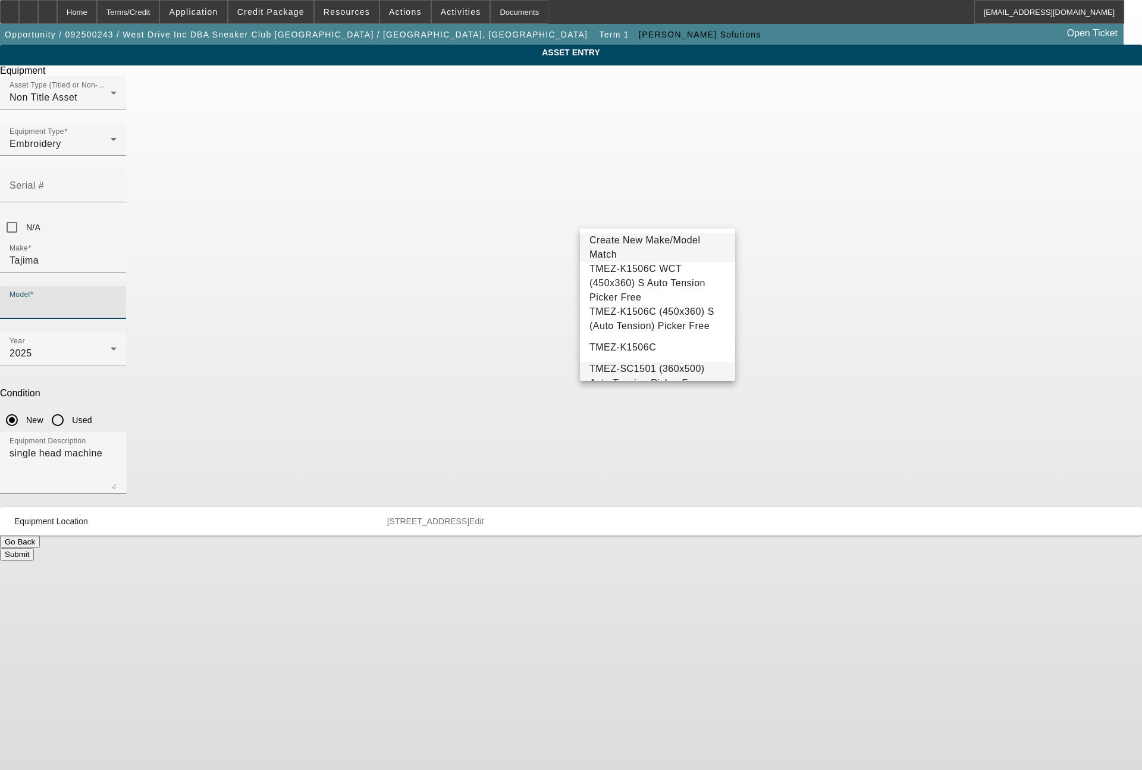
click at [684, 368] on span "TMEZ-SC1501 (360x500) Auto Tension Picker Free" at bounding box center [658, 376] width 136 height 29
type input "TMEZ-SC1501 (360x500) Auto Tension Picker Free"
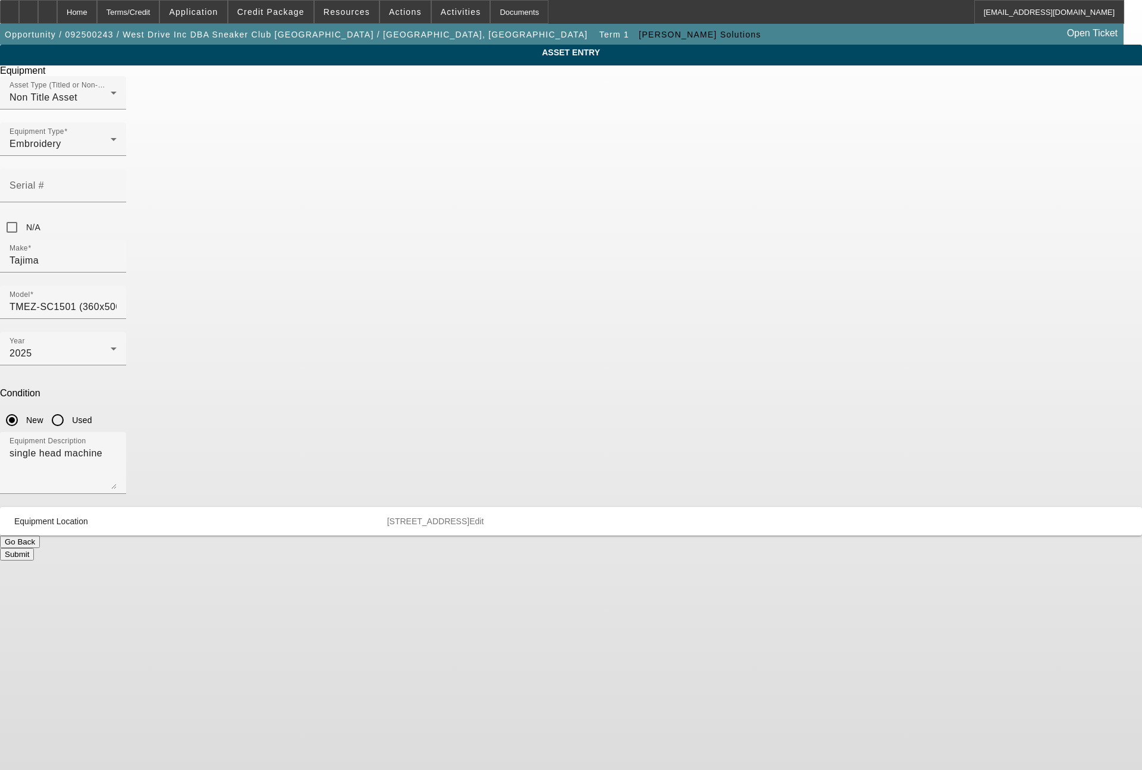
click at [34, 548] on button "Submit" at bounding box center [17, 554] width 34 height 12
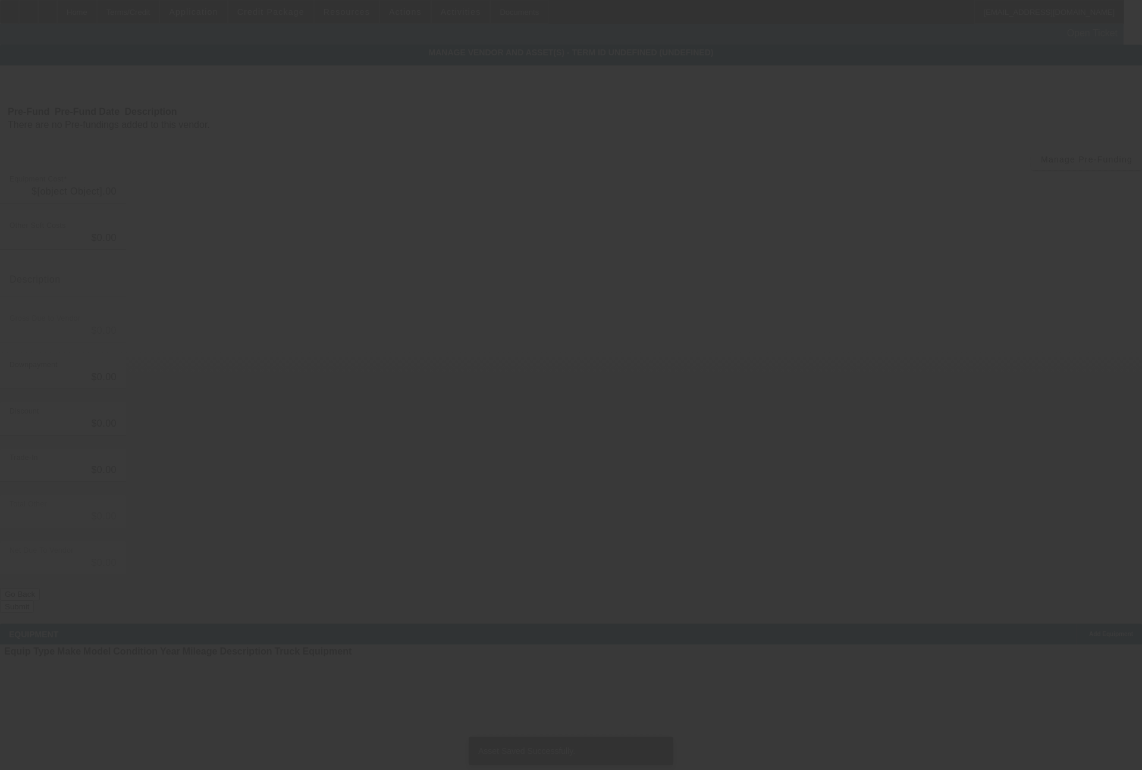
type input "$35,000.00"
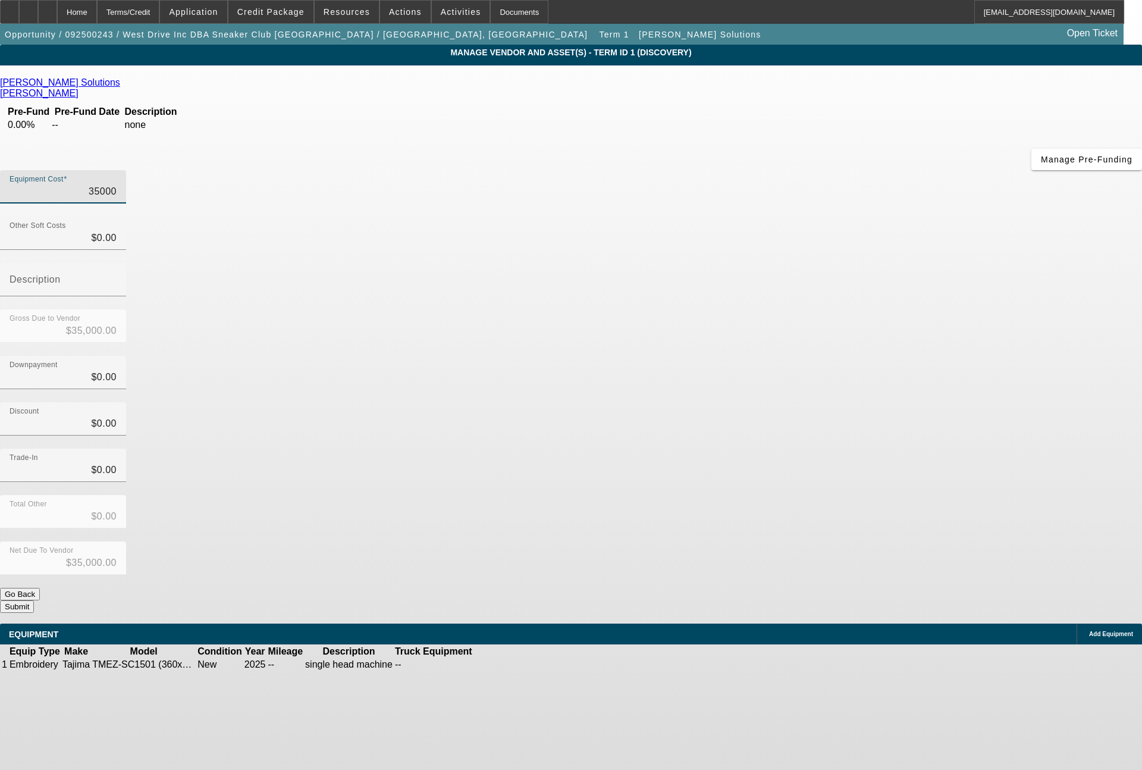
drag, startPoint x: 685, startPoint y: 98, endPoint x: 757, endPoint y: 114, distance: 73.8
click at [757, 170] on div "Equipment Cost 35000" at bounding box center [571, 193] width 1142 height 46
type input "2"
type input "$2.00"
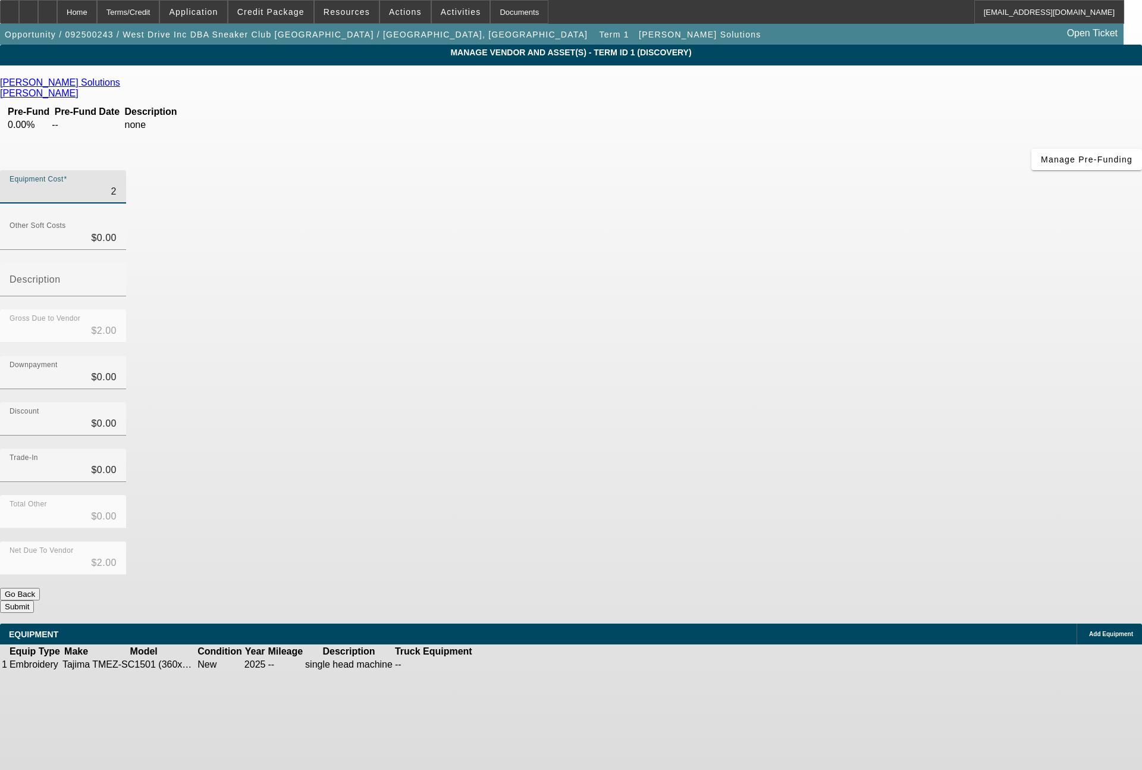
type input "29"
type input "$29.00"
type input "299"
type input "$299.00"
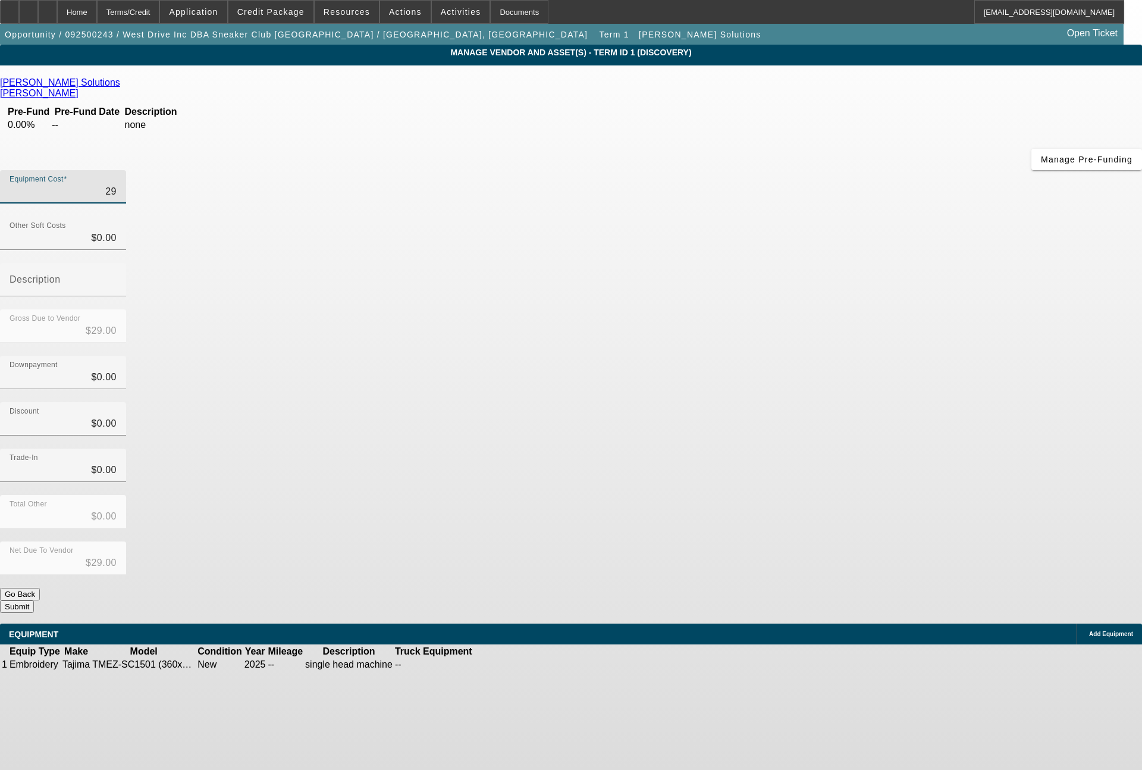
type input "$299.00"
type input "2999"
type input "$2,999.00"
type input "29995"
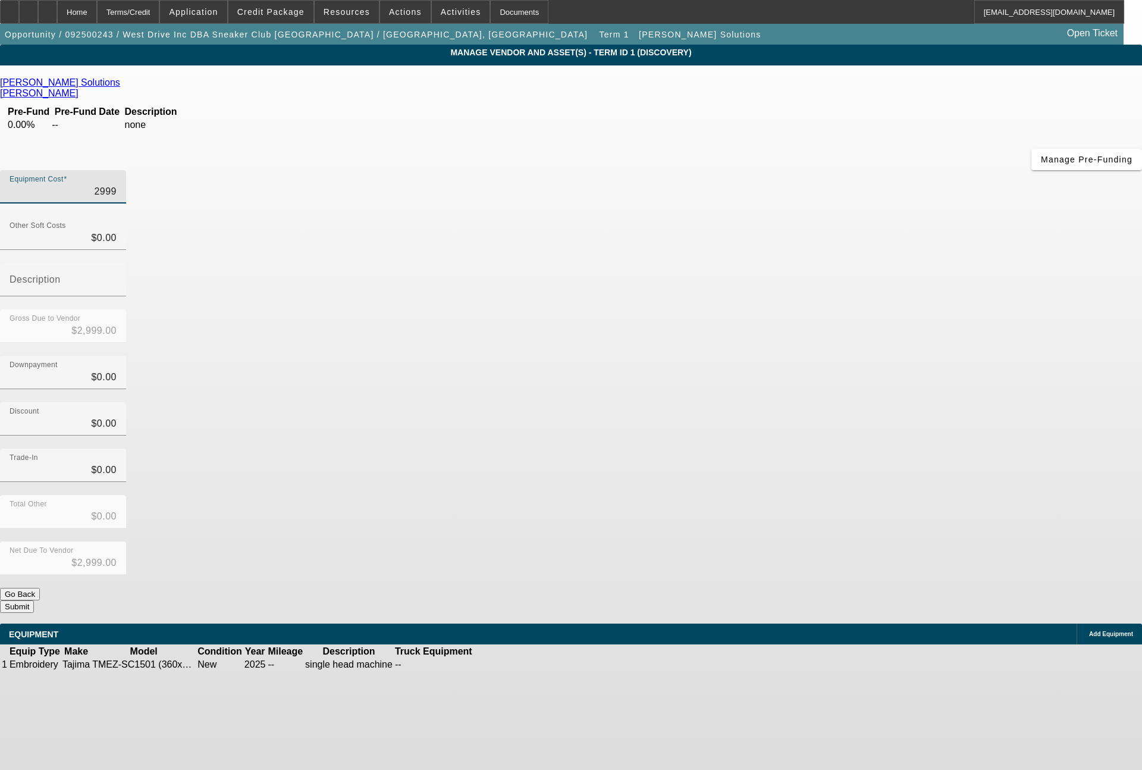
type input "$29,995.00"
click at [1089, 631] on span "Add Equipment" at bounding box center [1111, 634] width 44 height 7
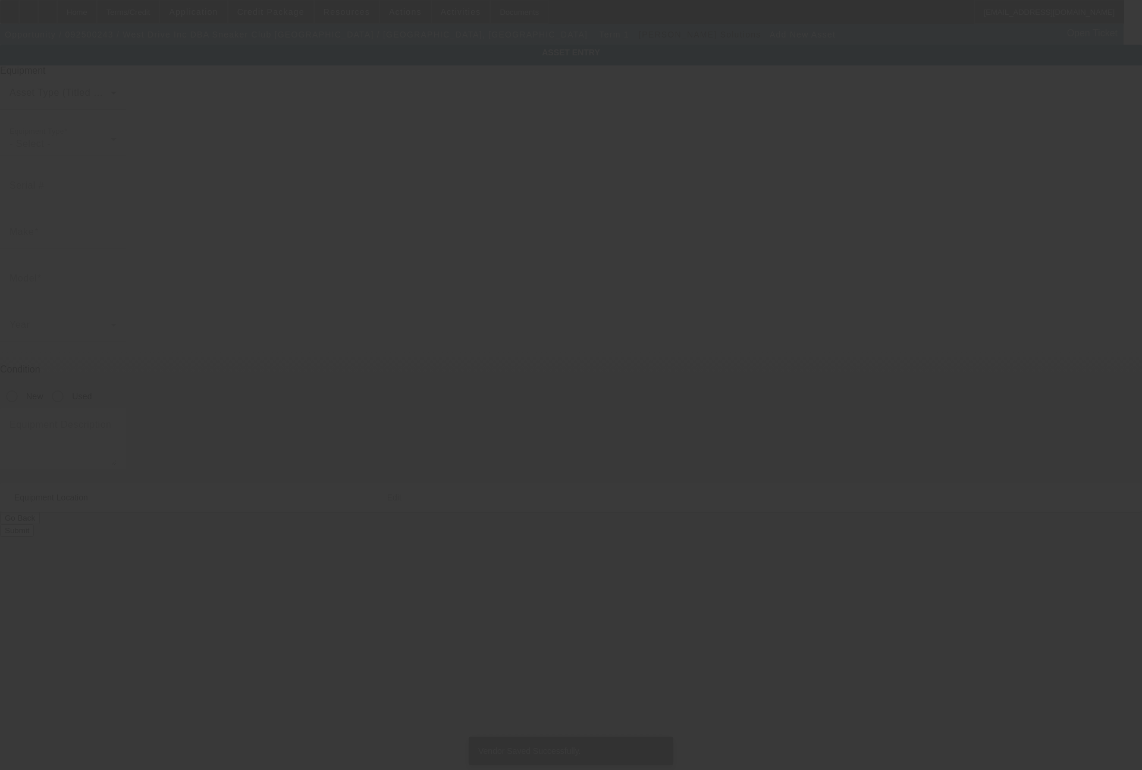
type input "3172 E Tulare St"
type input "Fresno"
type input "93702"
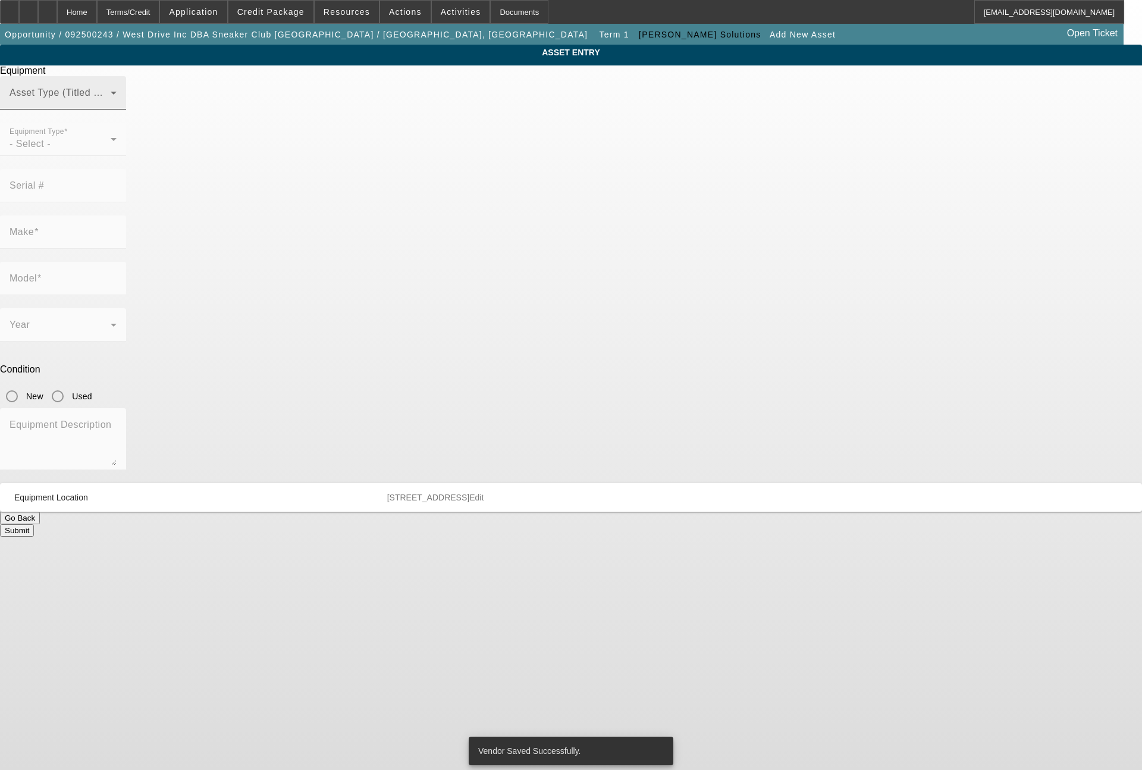
click at [117, 109] on div "Asset Type (Titled or Non-Titled)" at bounding box center [63, 92] width 107 height 33
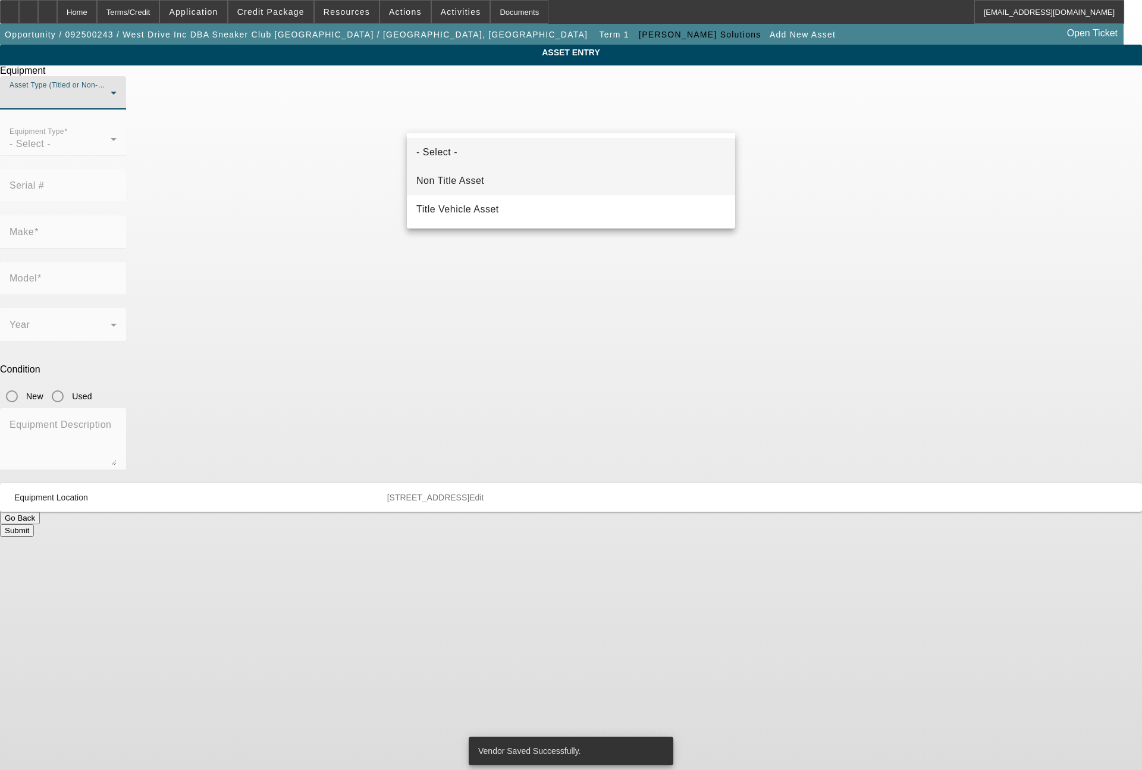
click at [469, 179] on span "Non Title Asset" at bounding box center [450, 181] width 68 height 14
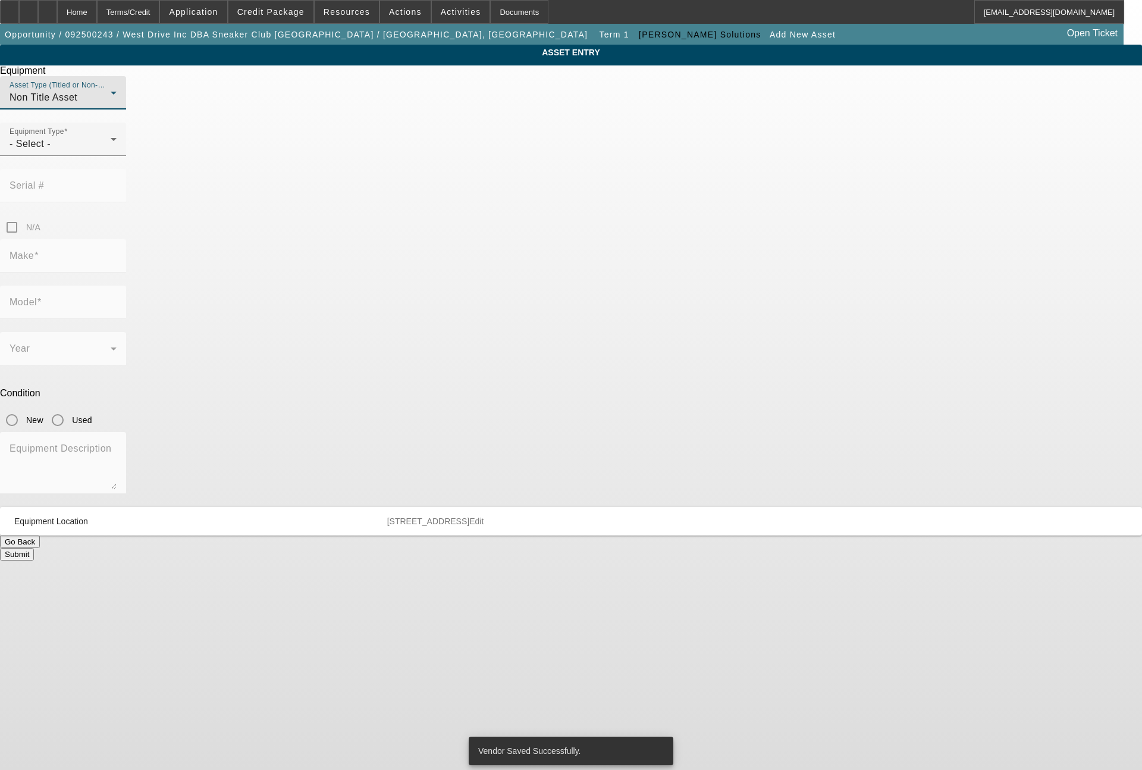
click at [117, 147] on div at bounding box center [117, 147] width 0 height 0
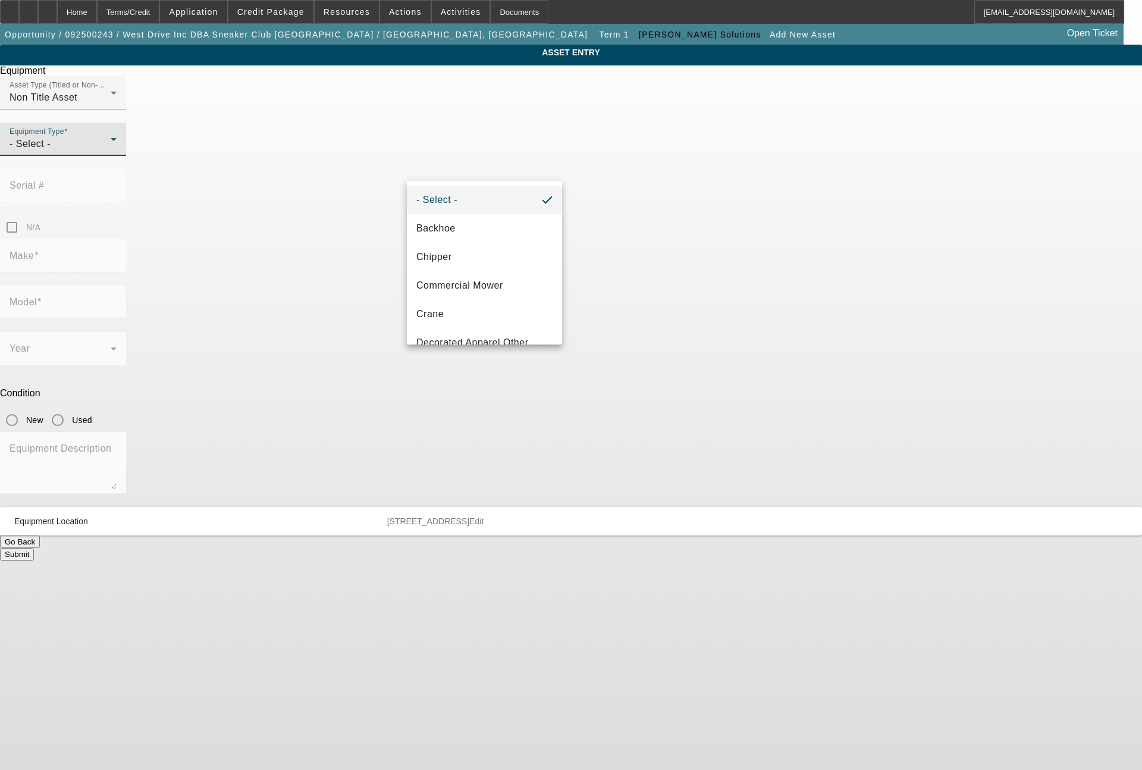
scroll to position [143, 0]
click at [430, 259] on span "Embroidery" at bounding box center [442, 257] width 52 height 14
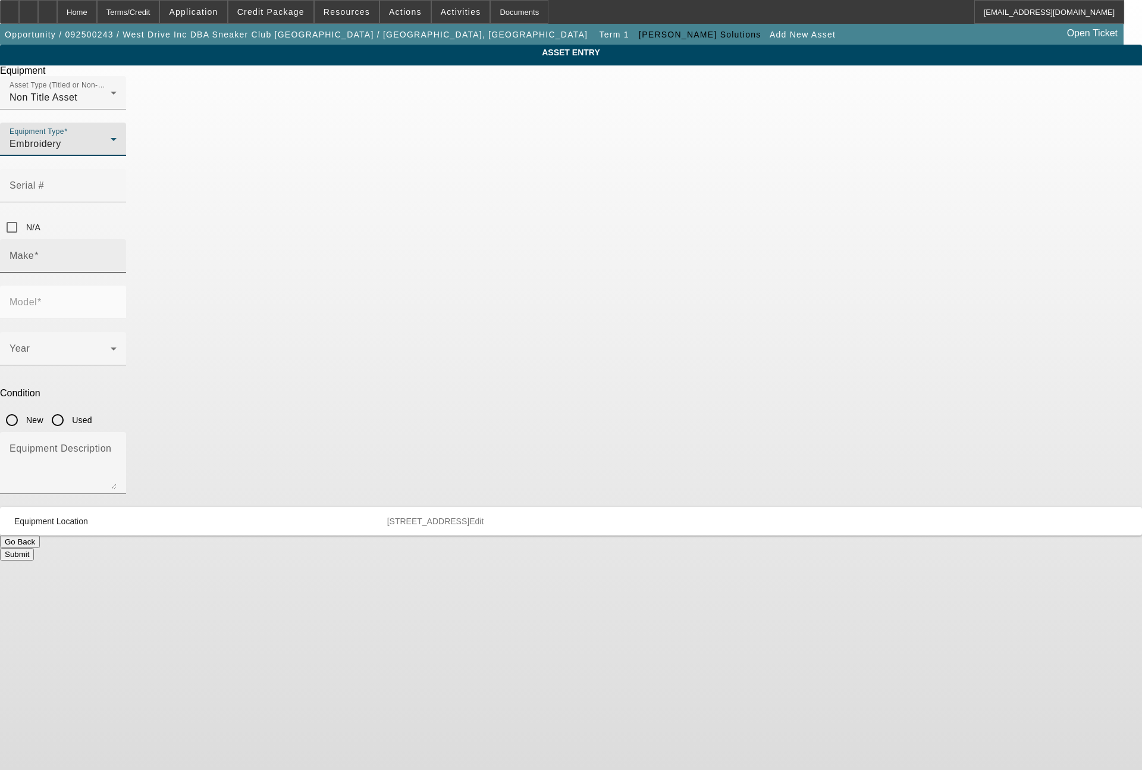
click at [117, 253] on input "Make" at bounding box center [63, 260] width 107 height 14
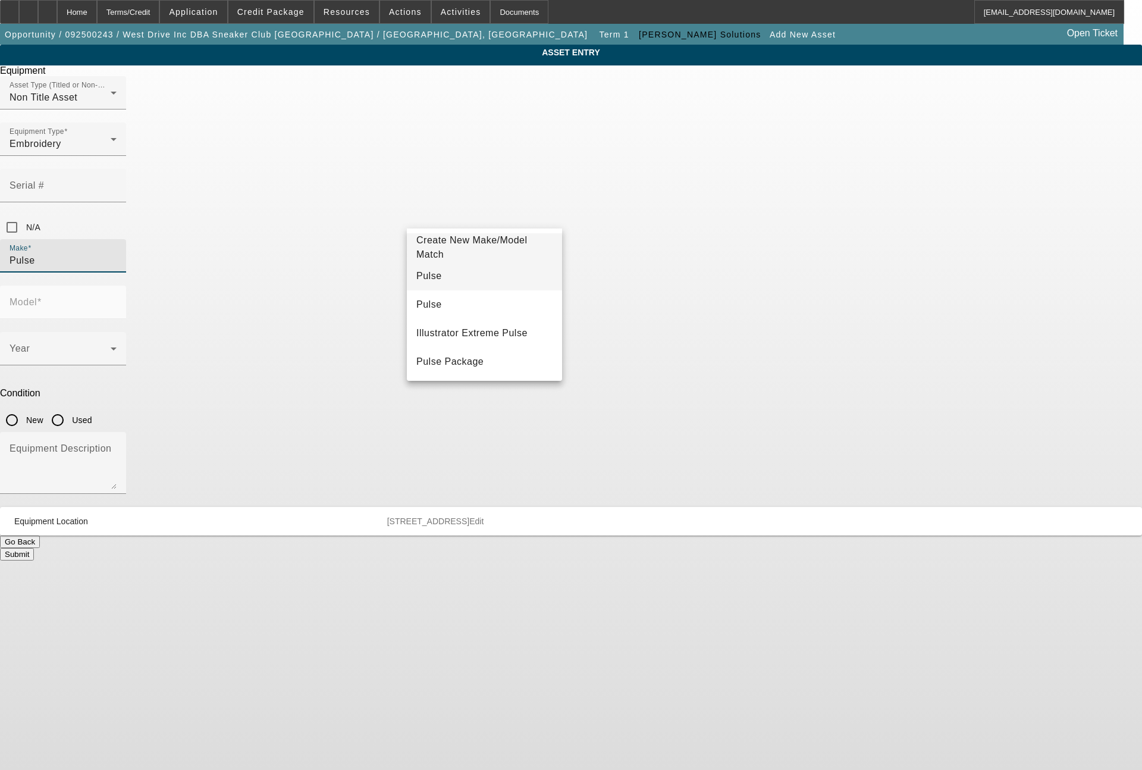
type input "Pulse"
click at [433, 269] on span "Pulse" at bounding box center [429, 276] width 26 height 14
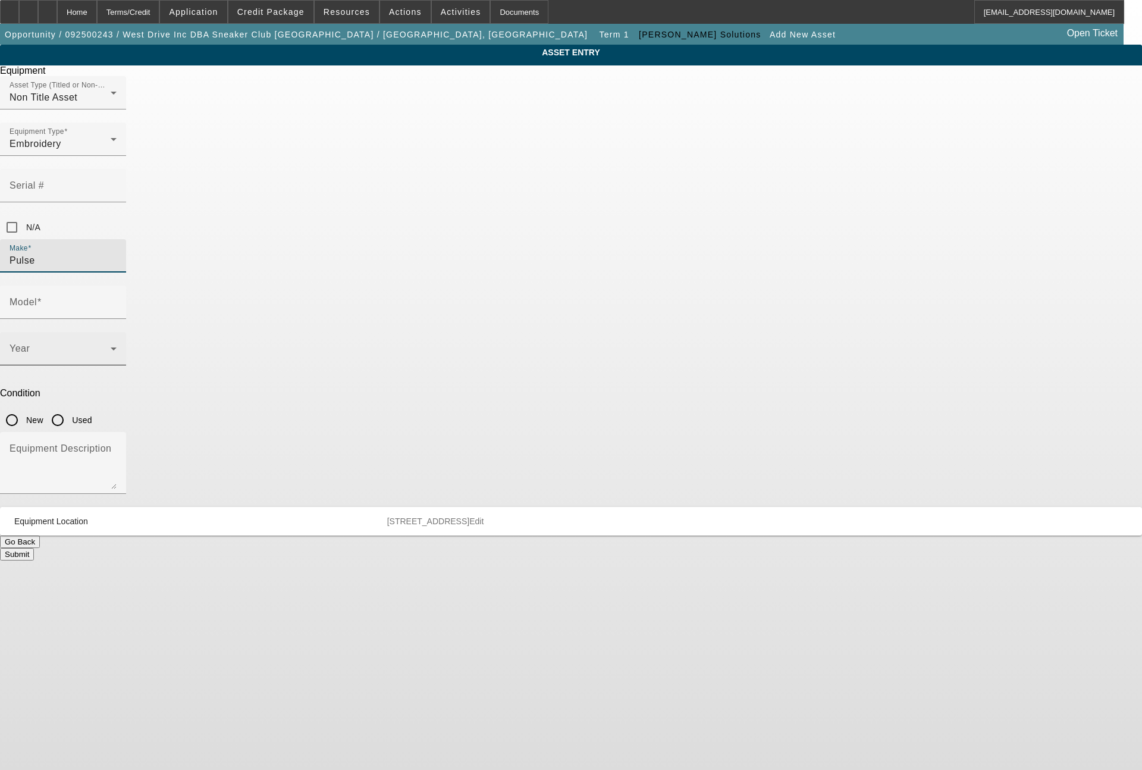
click at [111, 346] on span at bounding box center [60, 353] width 101 height 14
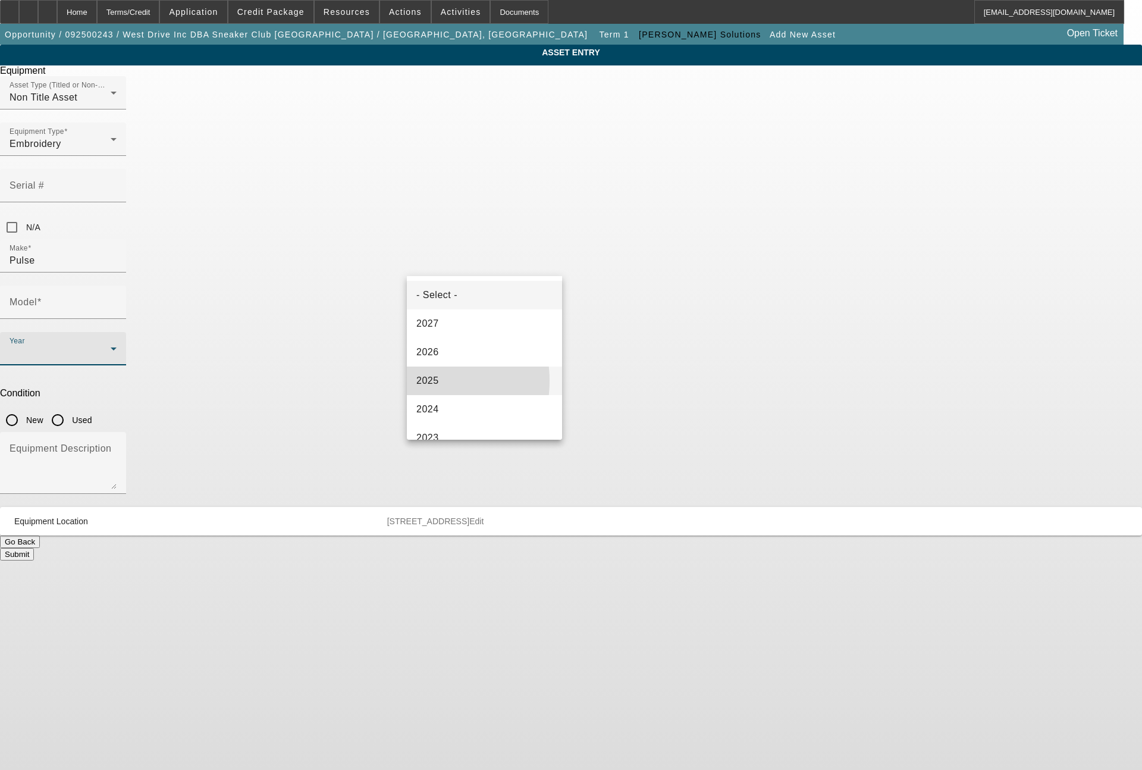
click at [420, 382] on span "2025" at bounding box center [427, 381] width 23 height 14
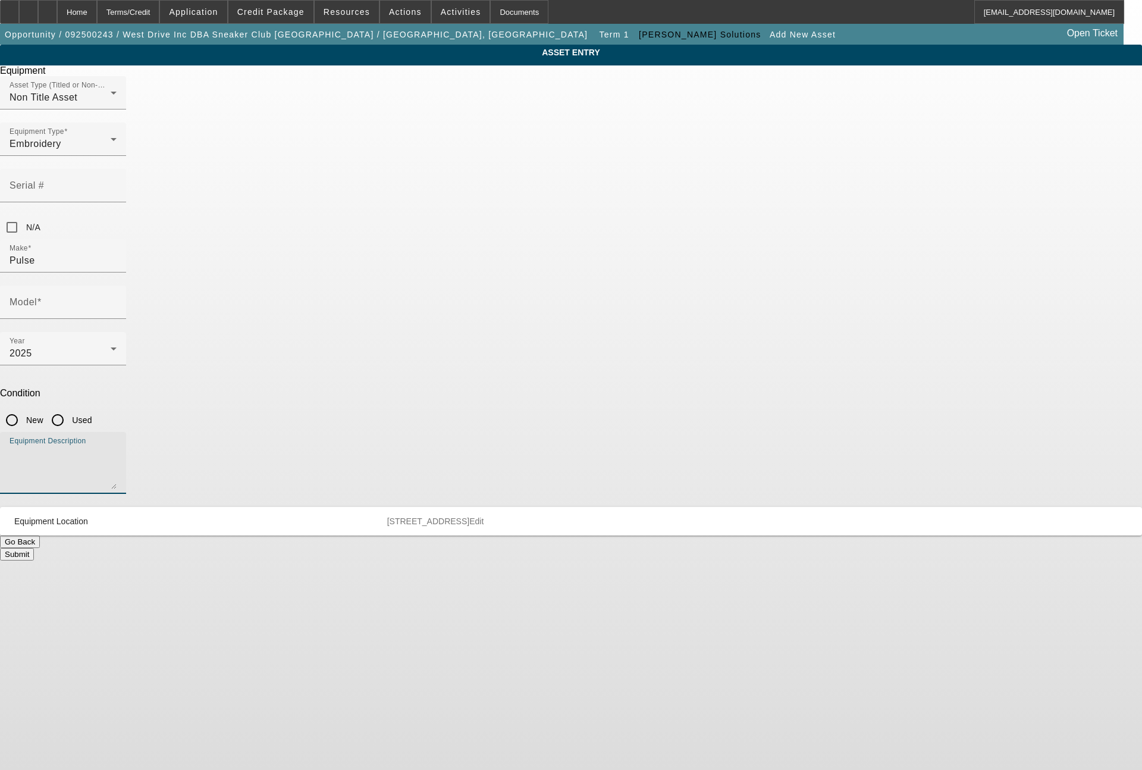
click at [117, 446] on textarea "Equipment Description" at bounding box center [63, 467] width 107 height 43
type textarea "software"
click at [24, 408] on input "New" at bounding box center [12, 420] width 24 height 24
radio input "true"
click at [117, 300] on input "Model" at bounding box center [63, 307] width 107 height 14
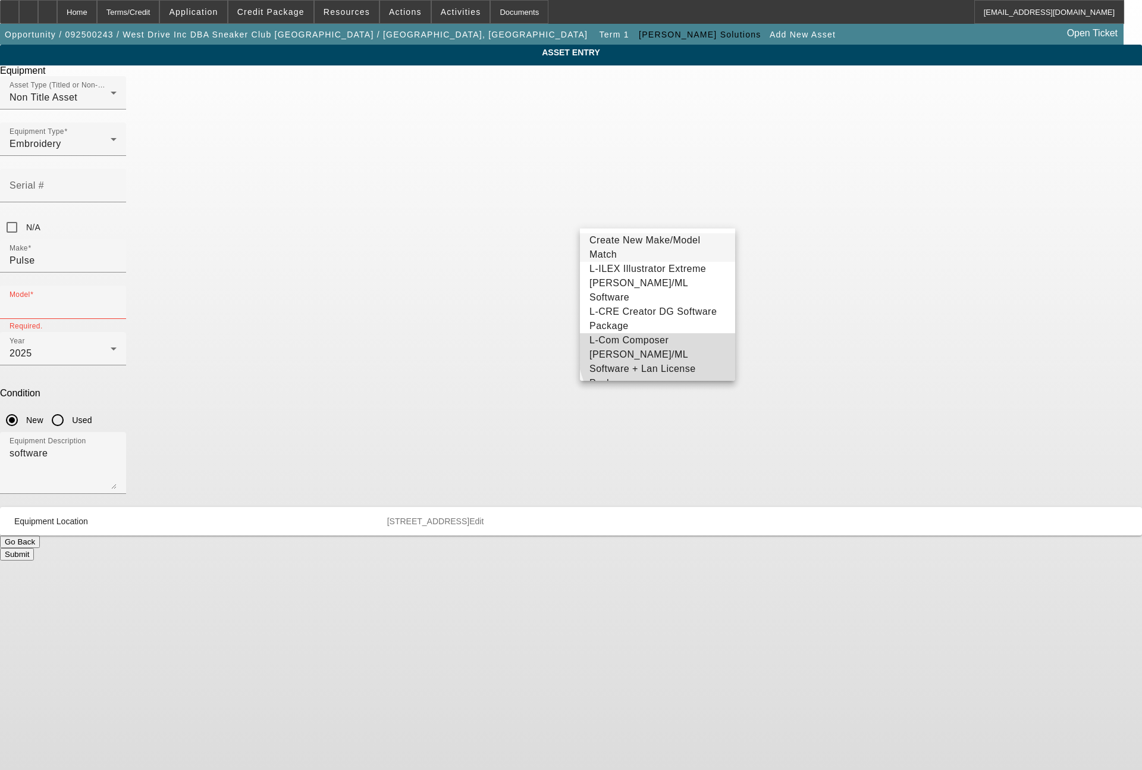
click at [694, 342] on span "L-Com Composer Tajima DG/ML Software + Lan License Package" at bounding box center [643, 361] width 106 height 53
type input "L-Com Composer Tajima DG/ML Software + Lan License Package"
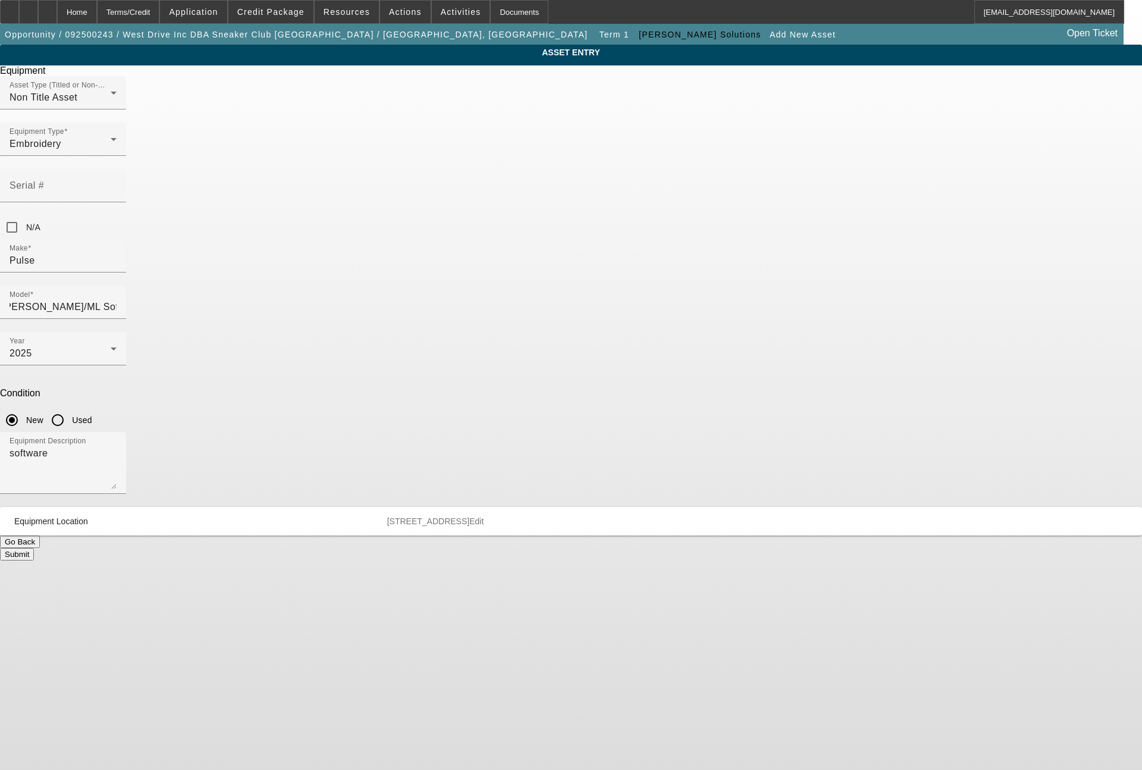
click at [34, 548] on button "Submit" at bounding box center [17, 554] width 34 height 12
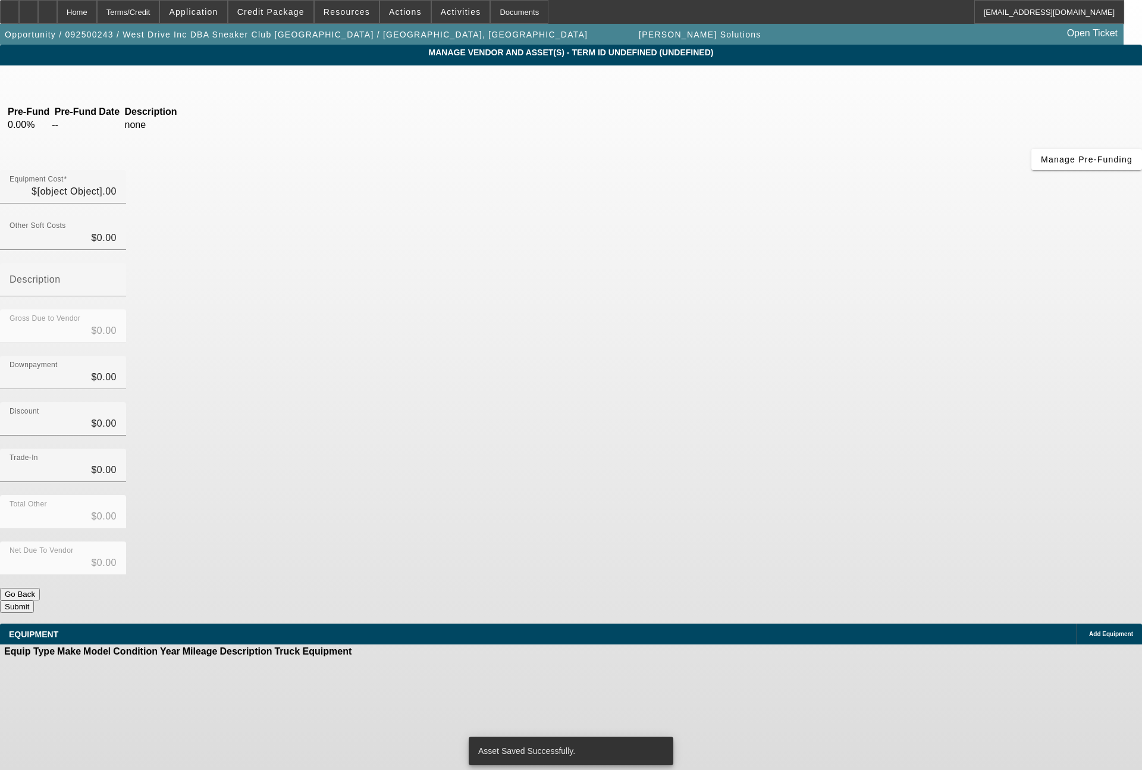
type input "$29,995.00"
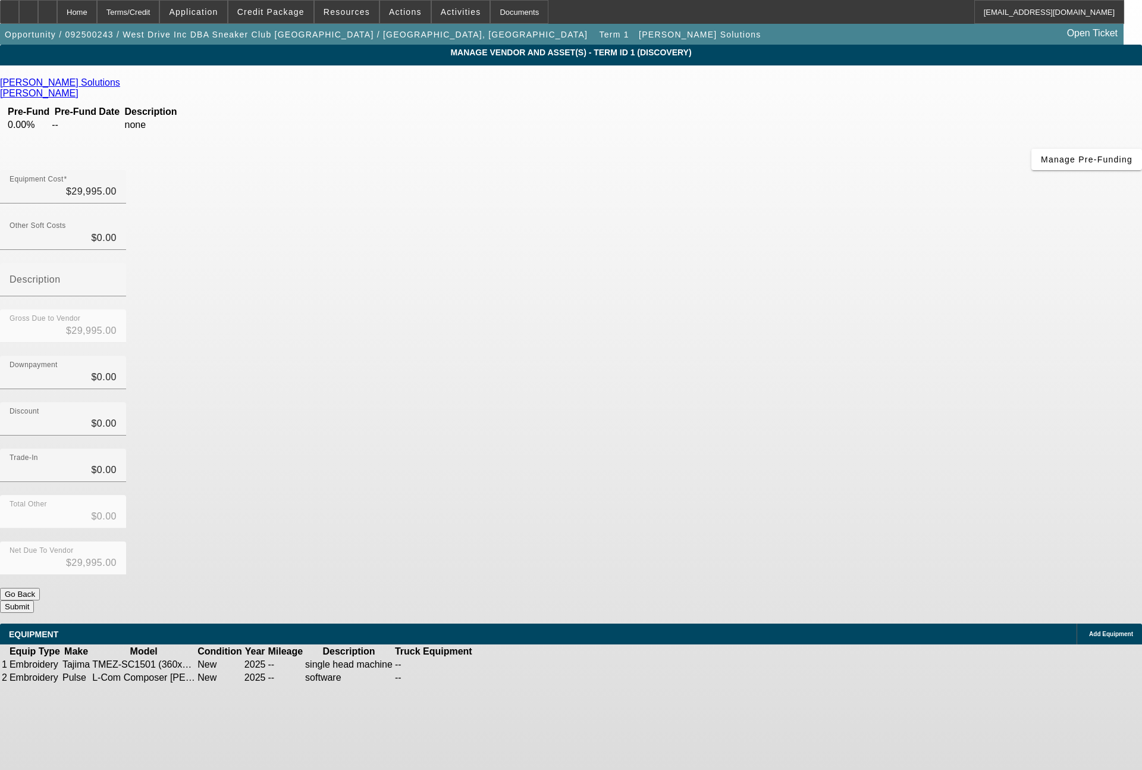
click at [34, 600] on button "Submit" at bounding box center [17, 606] width 34 height 12
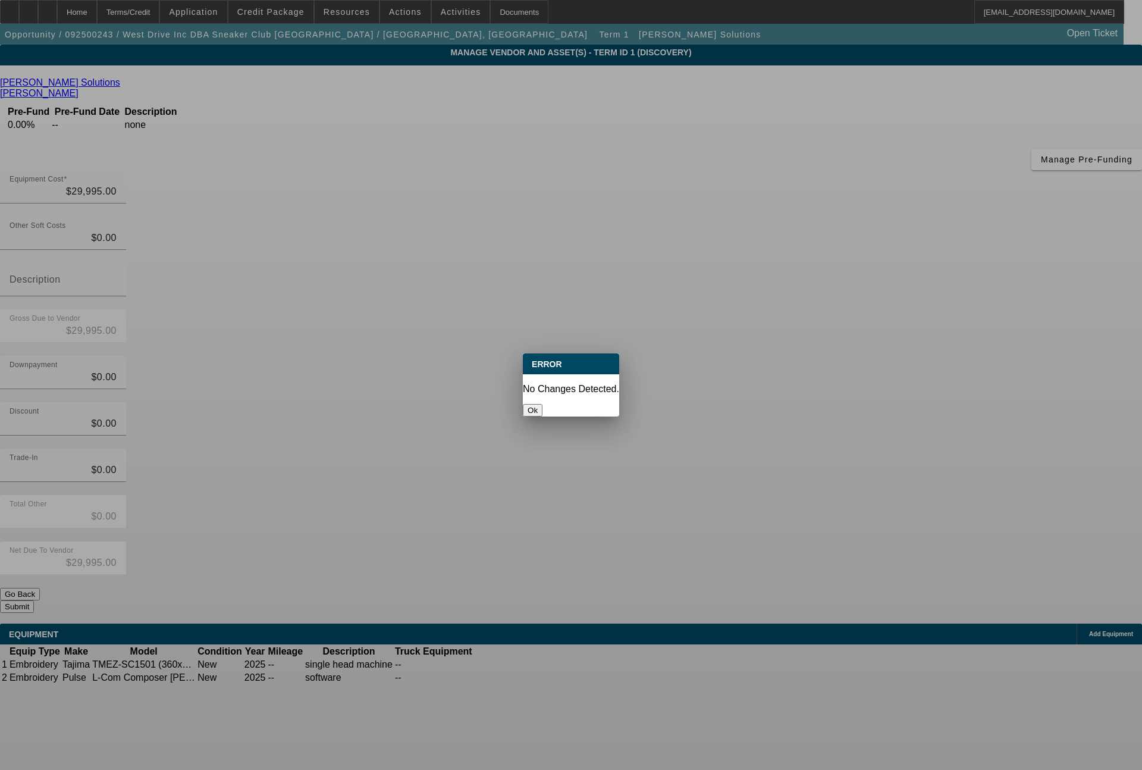
click at [543, 404] on button "Ok" at bounding box center [533, 410] width 20 height 12
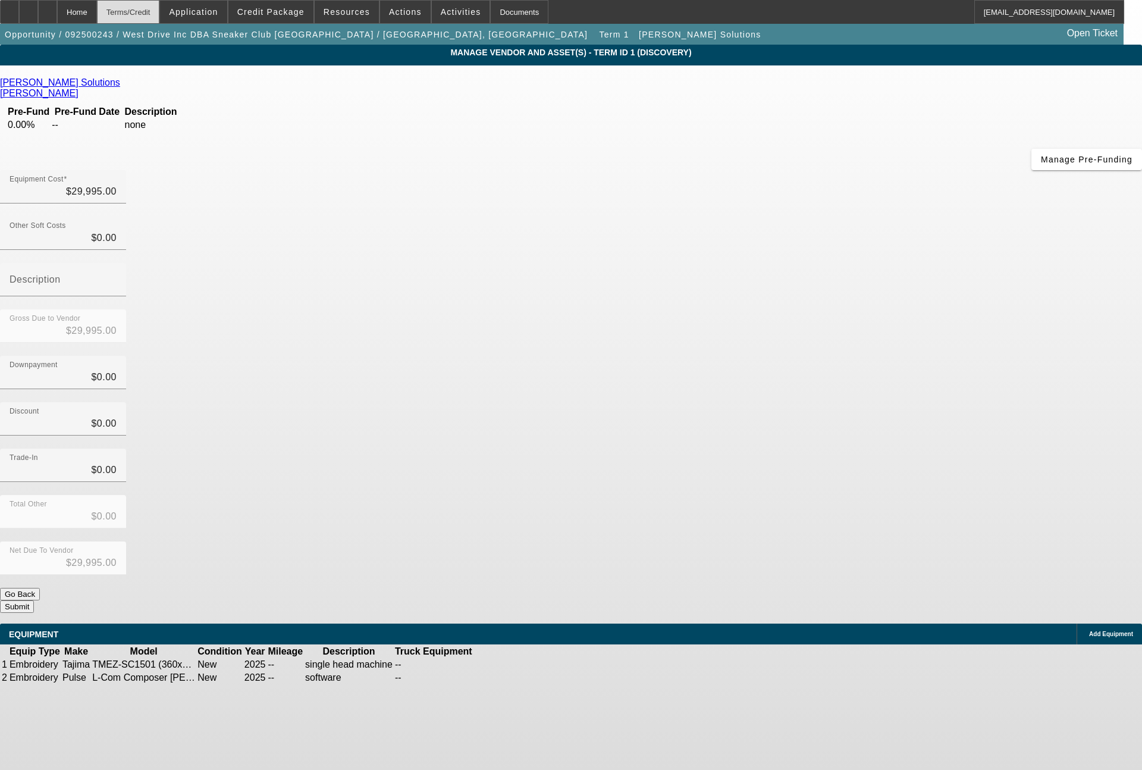
click at [132, 10] on div "Terms/Credit" at bounding box center [128, 12] width 63 height 24
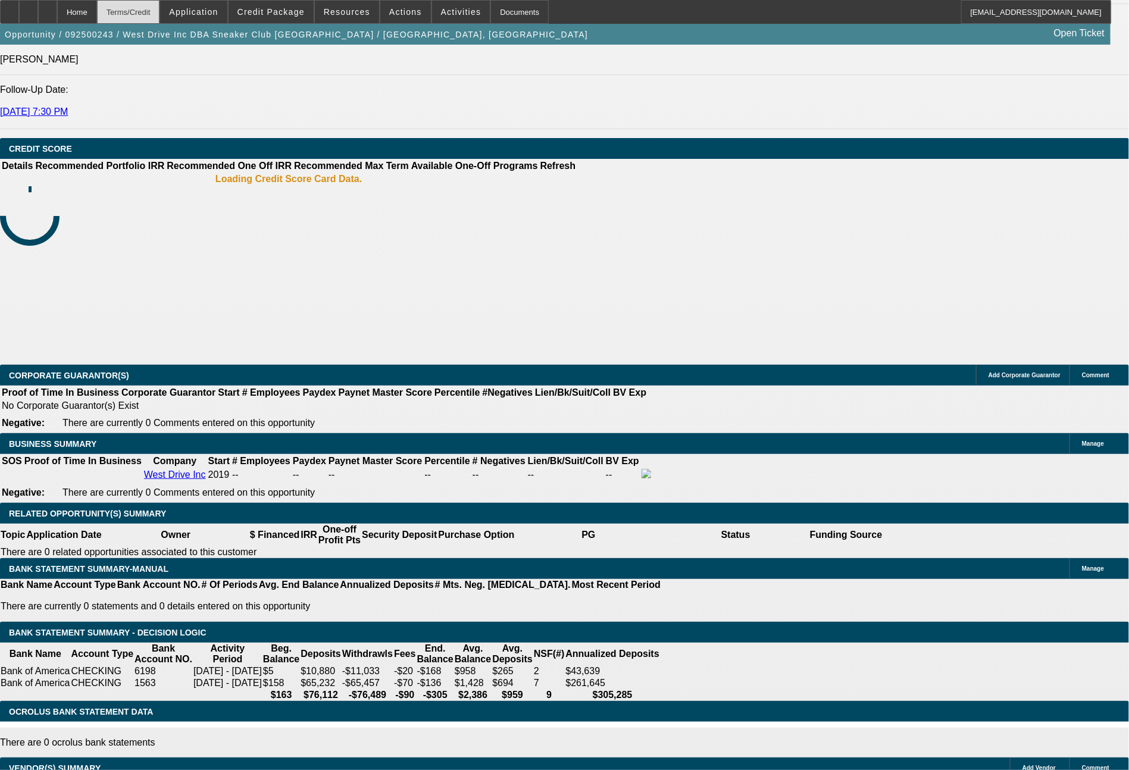
select select "0"
select select "2"
select select "0.1"
select select "4"
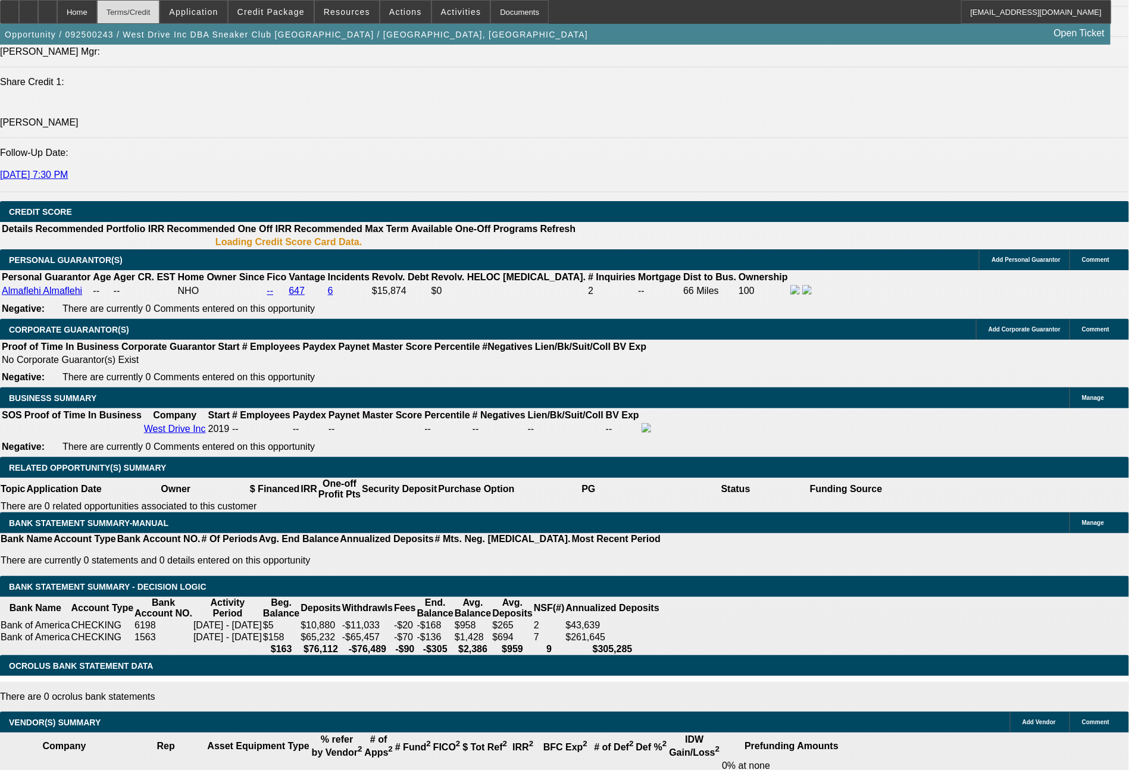
scroll to position [1602, 0]
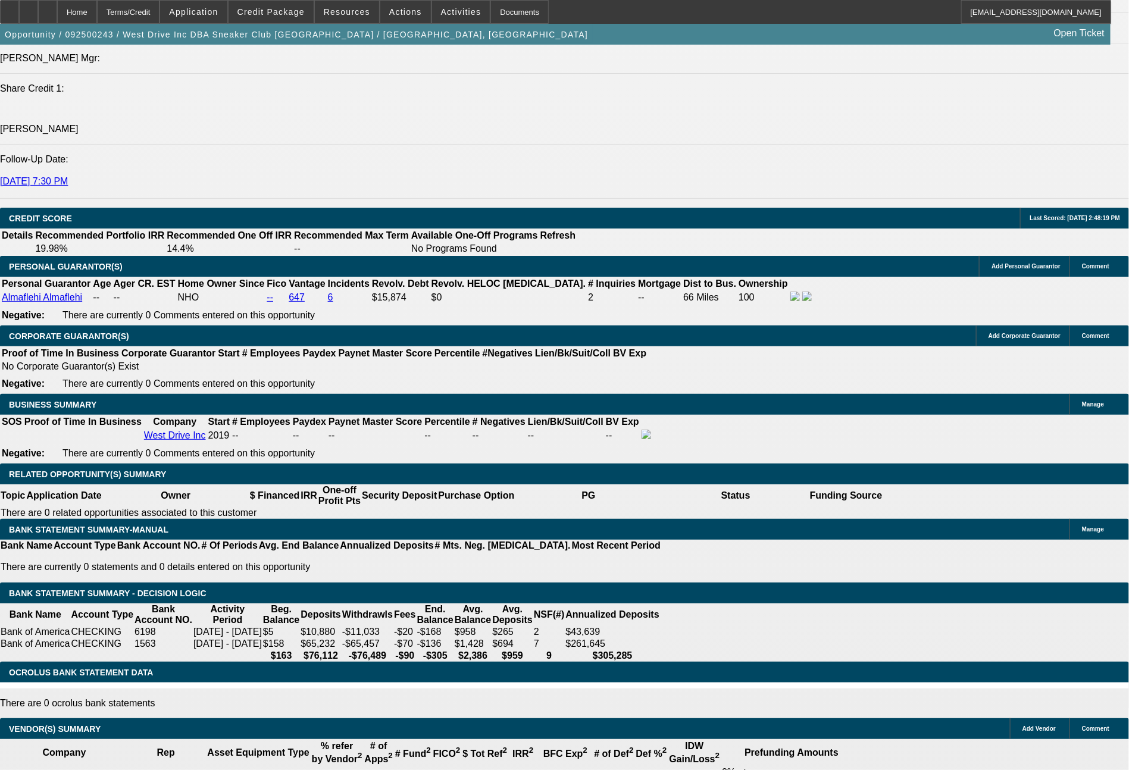
type input "$0.00"
type input "UNKNOWN"
type input "60"
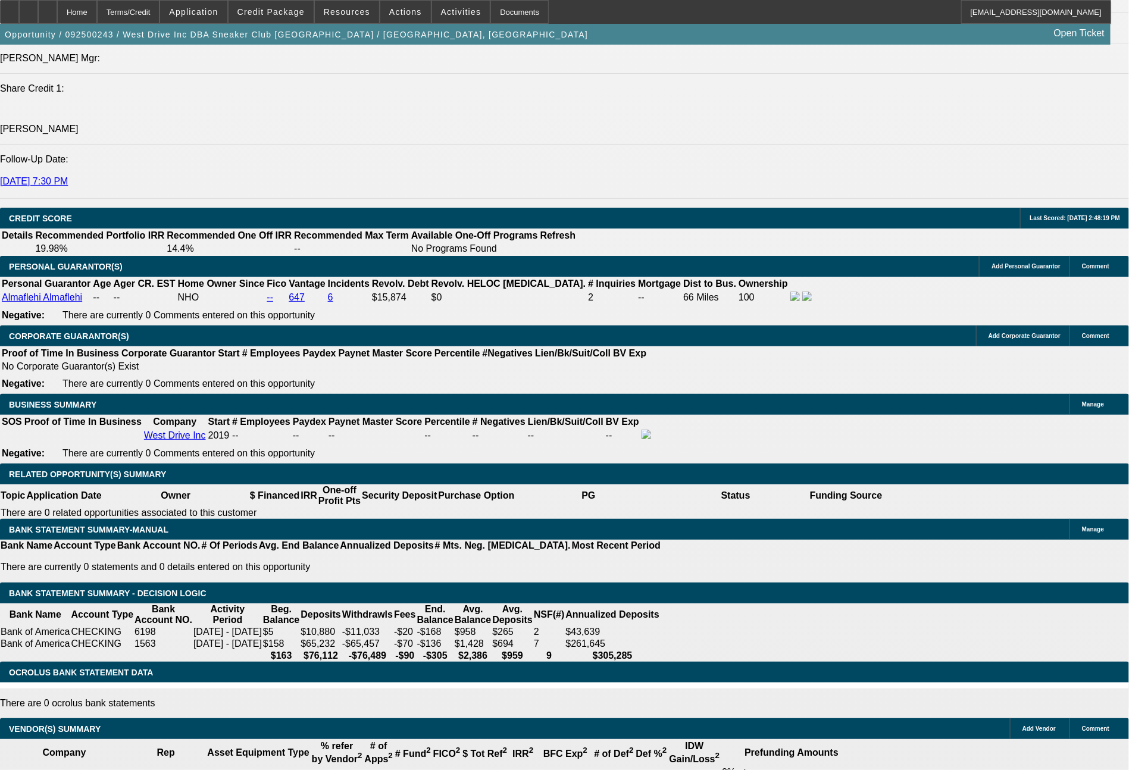
type input "766"
type input "$1,532.00"
type input "18.3"
type input "76"
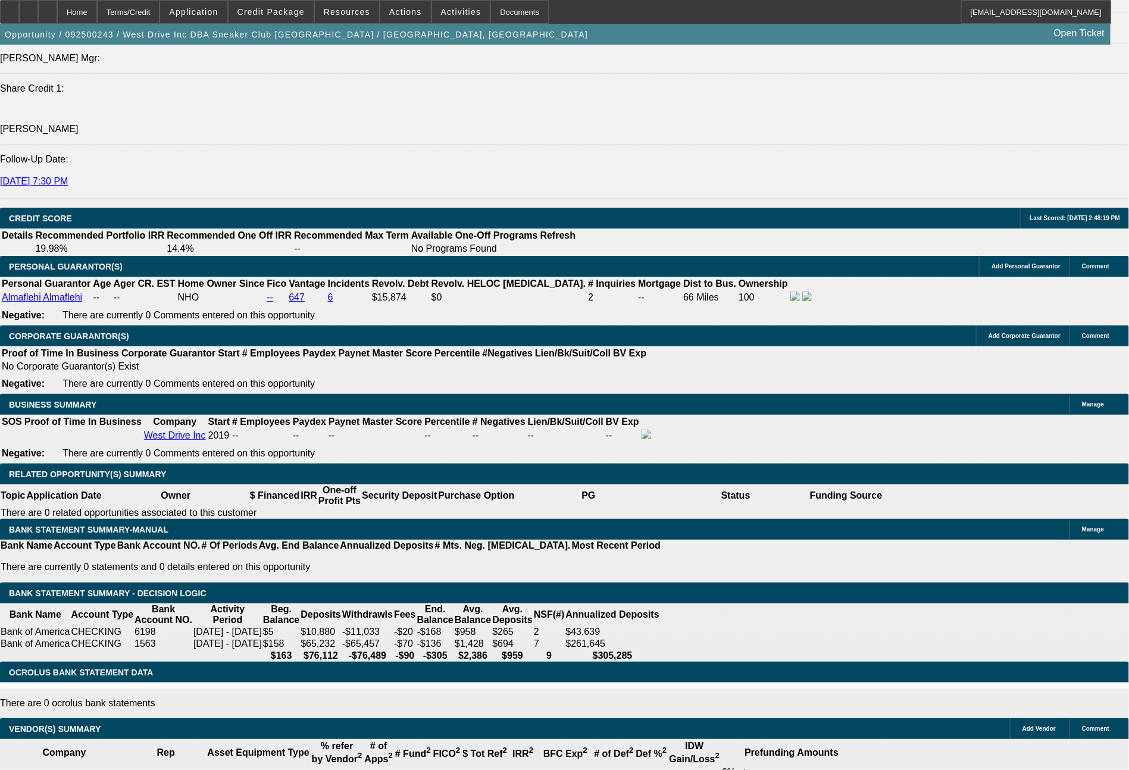
type input "$152.00"
type input "749"
type input "$1,498.00"
type input "17.2"
type input "74"
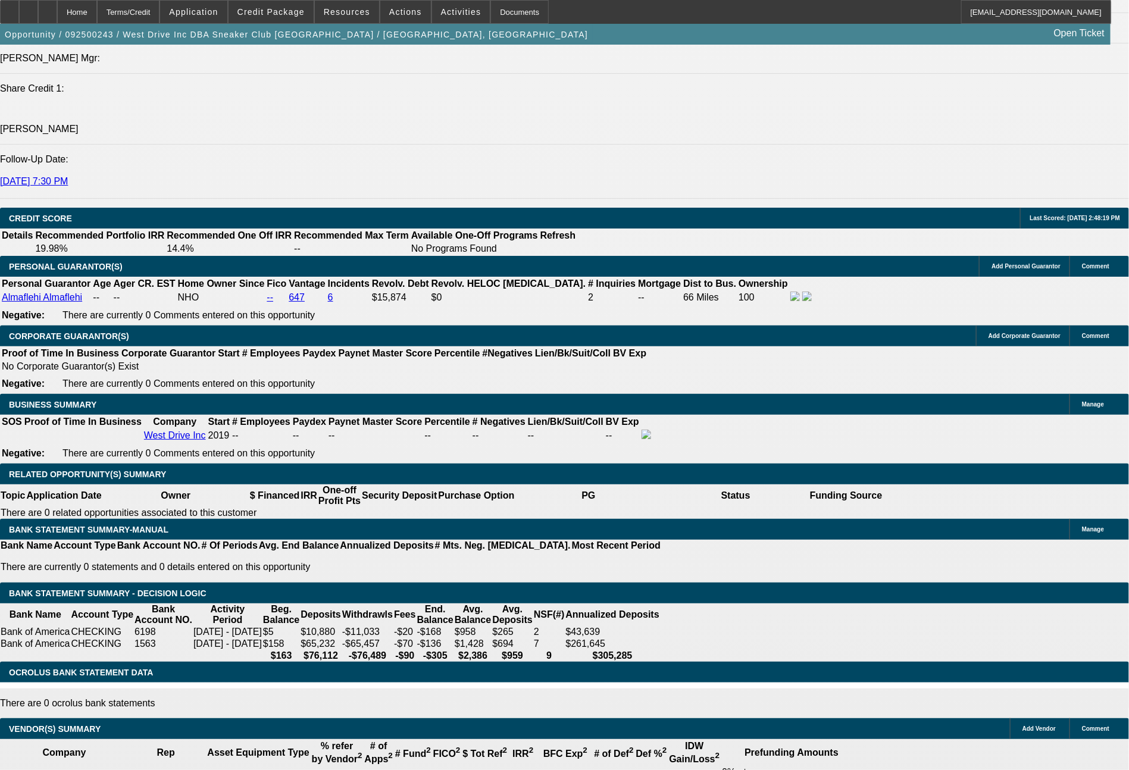
type input "$148.00"
type input "733"
type input "$1,466.00"
type input "16.2"
type input "73"
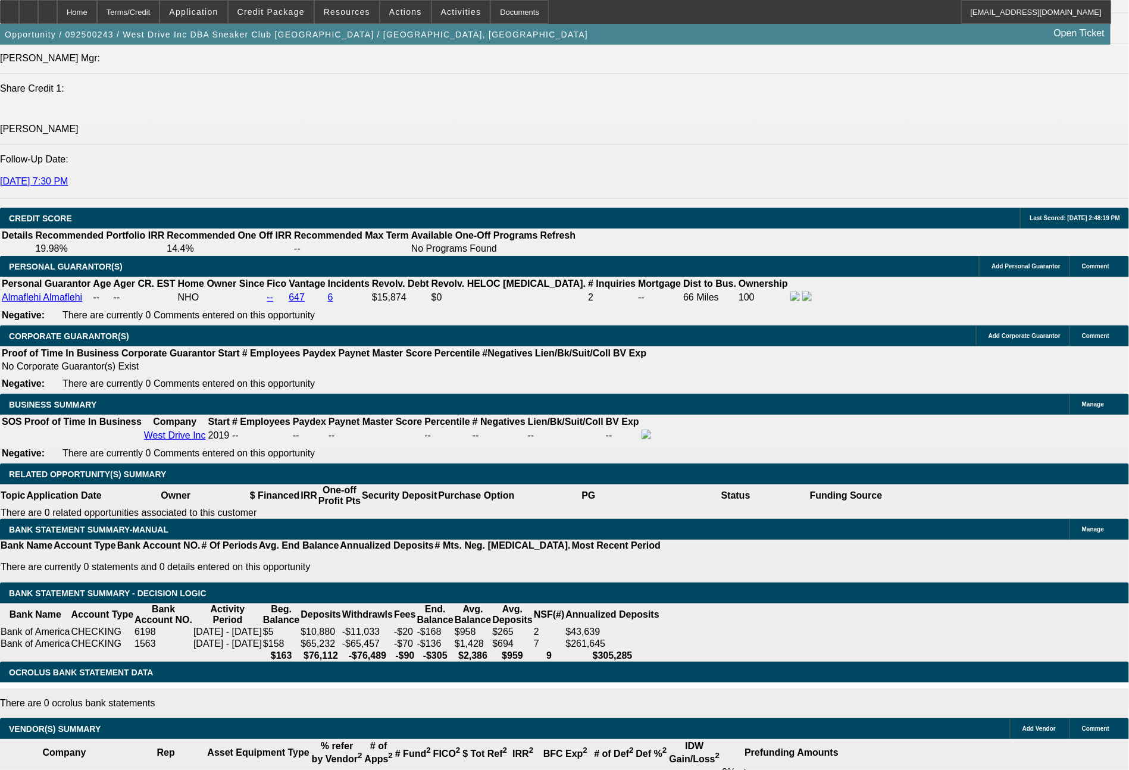
type input "$146.00"
type input "741"
type input "$1,482.00"
type input "16.7"
type input "$741.00"
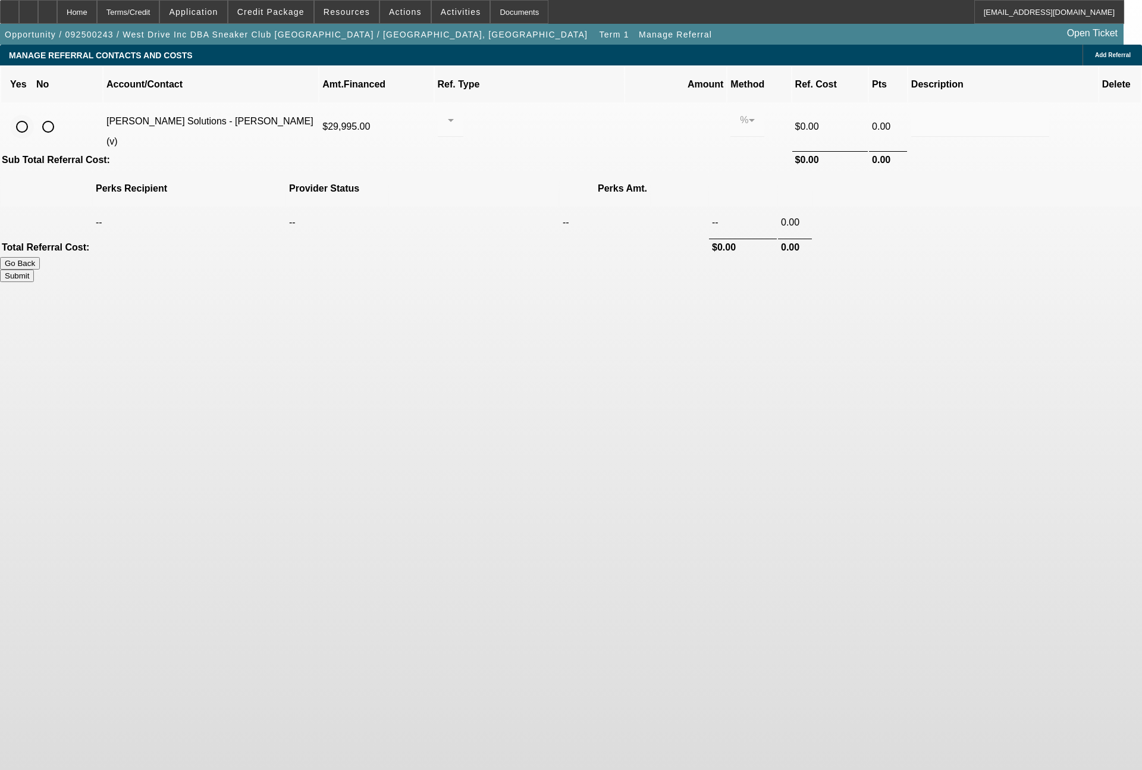
click at [34, 115] on input "radio" at bounding box center [22, 127] width 24 height 24
radio input "true"
click at [454, 115] on div at bounding box center [450, 120] width 7 height 33
click at [520, 142] on span "Pay vendor SALES PERSON" at bounding box center [542, 140] width 97 height 29
click at [638, 113] on input "0.000" at bounding box center [676, 120] width 76 height 14
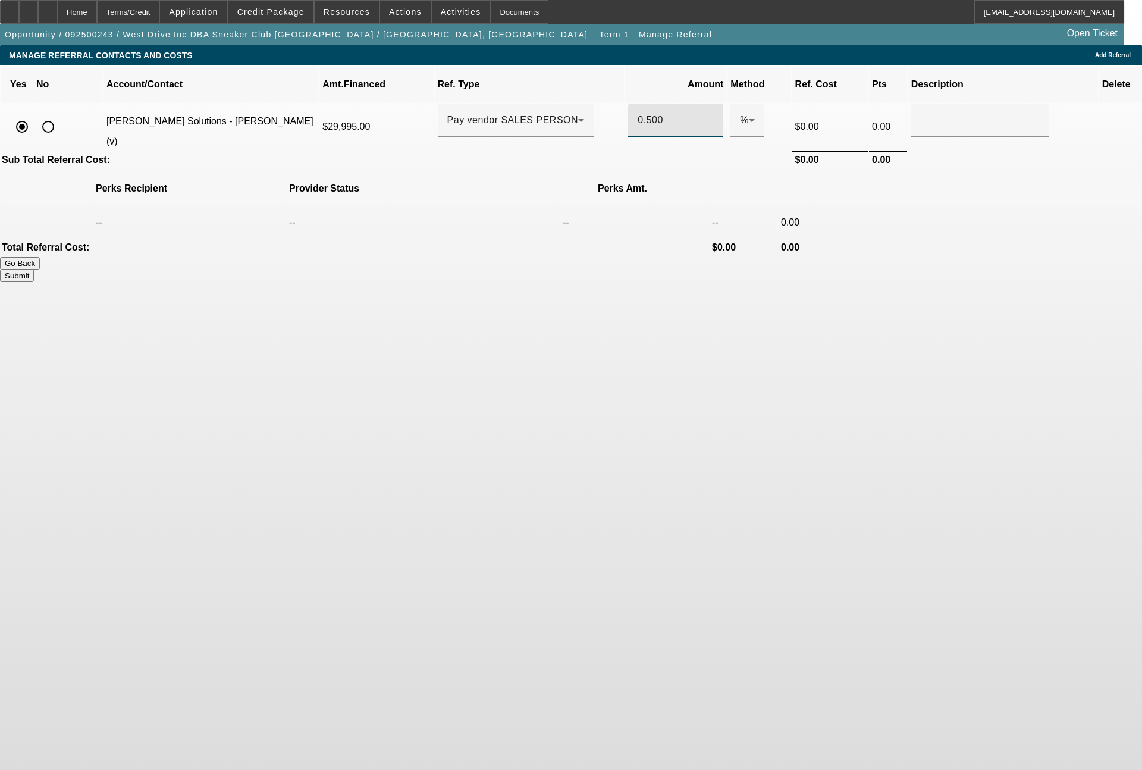
click at [34, 270] on button "Submit" at bounding box center [17, 276] width 34 height 12
type input "0.500"
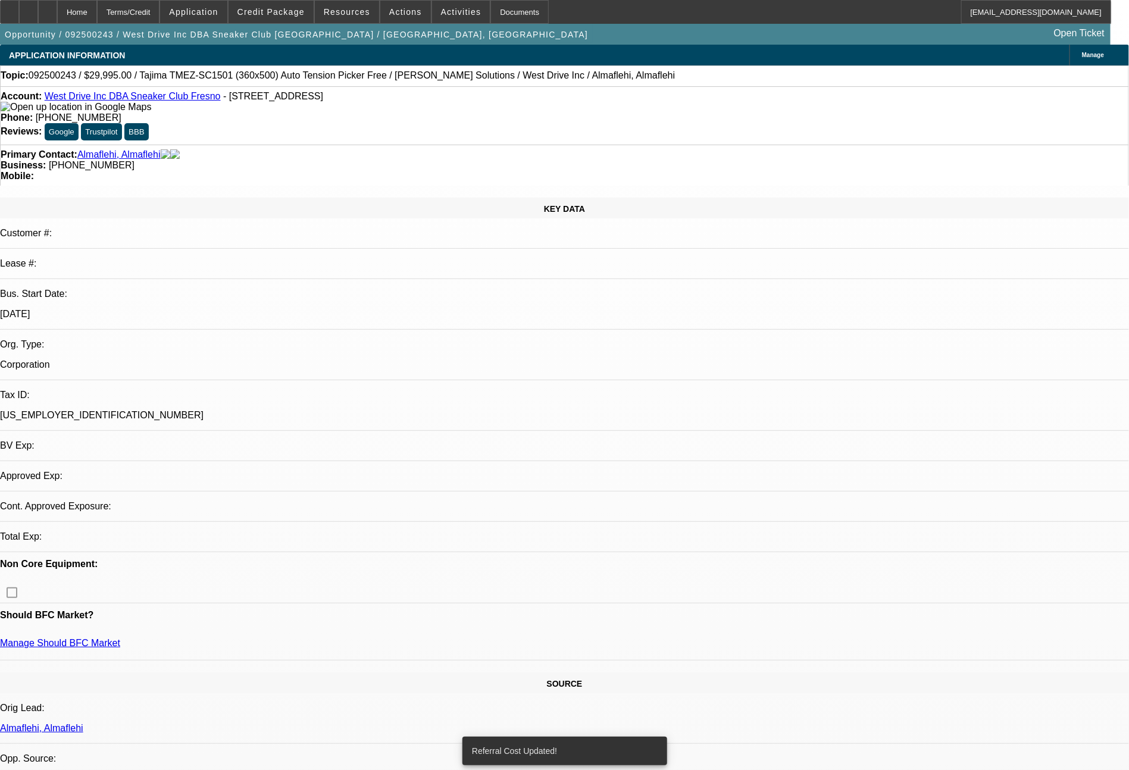
select select "0"
select select "2"
select select "0.1"
select select "4"
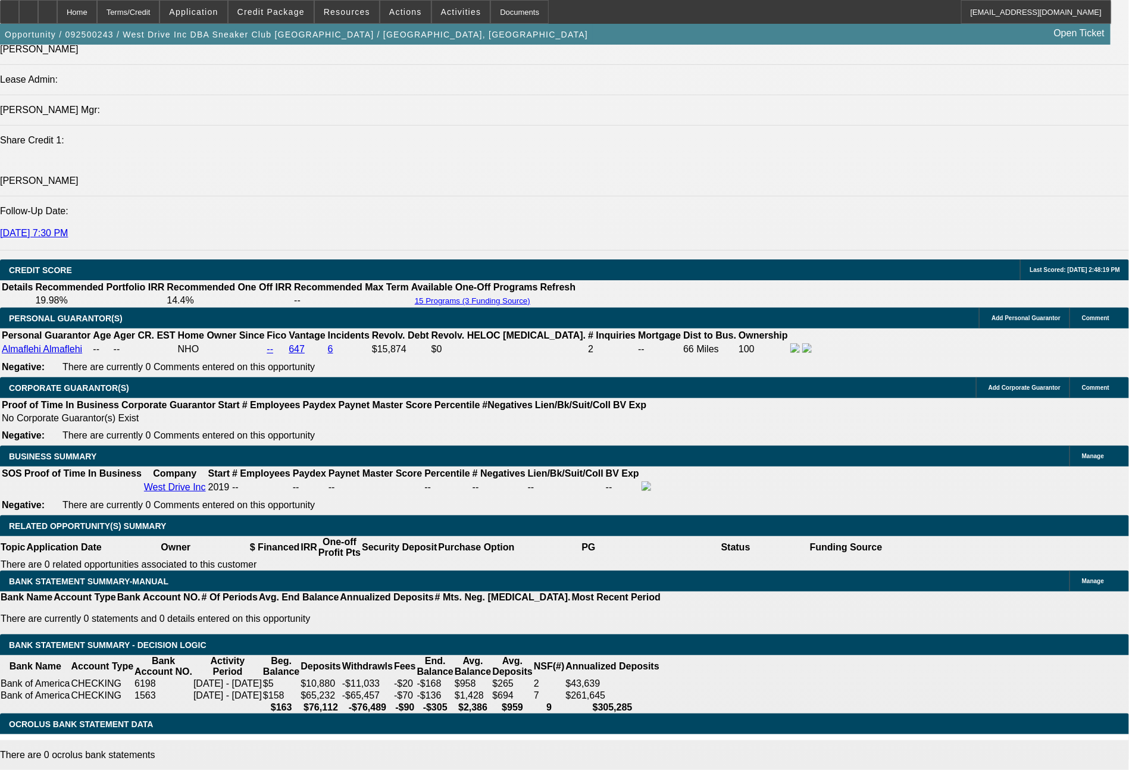
scroll to position [1597, 0]
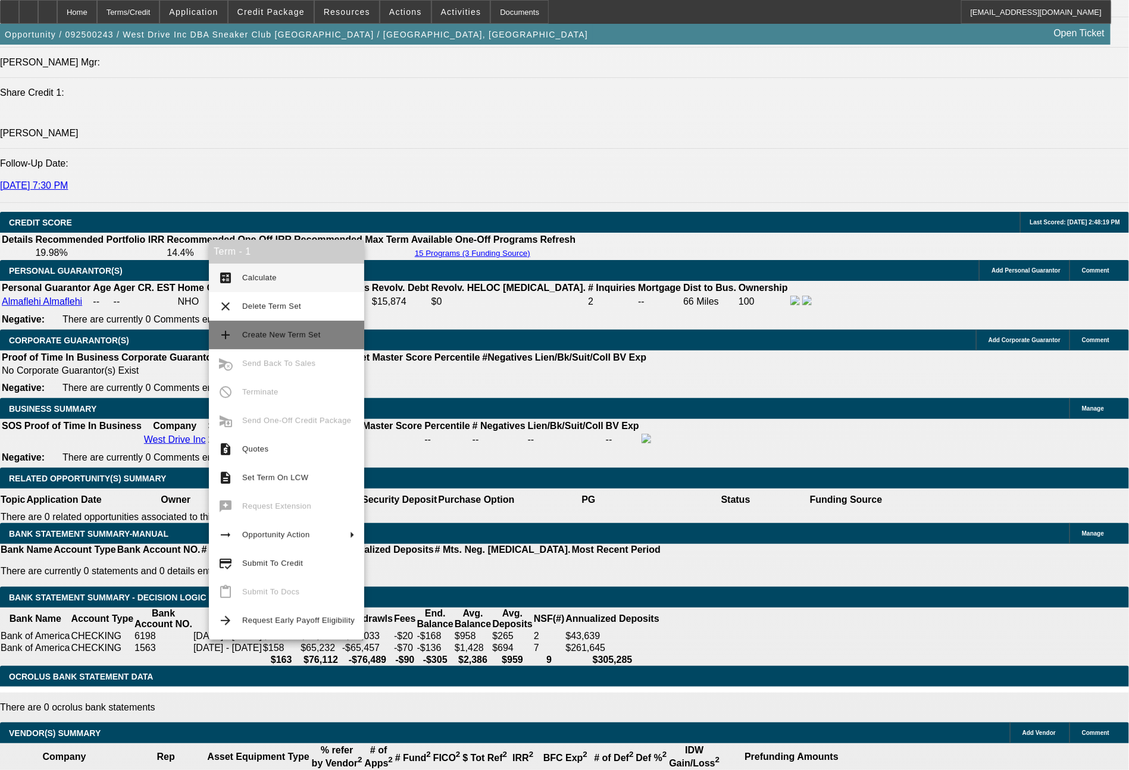
click at [274, 330] on span "Create New Term Set" at bounding box center [298, 335] width 112 height 14
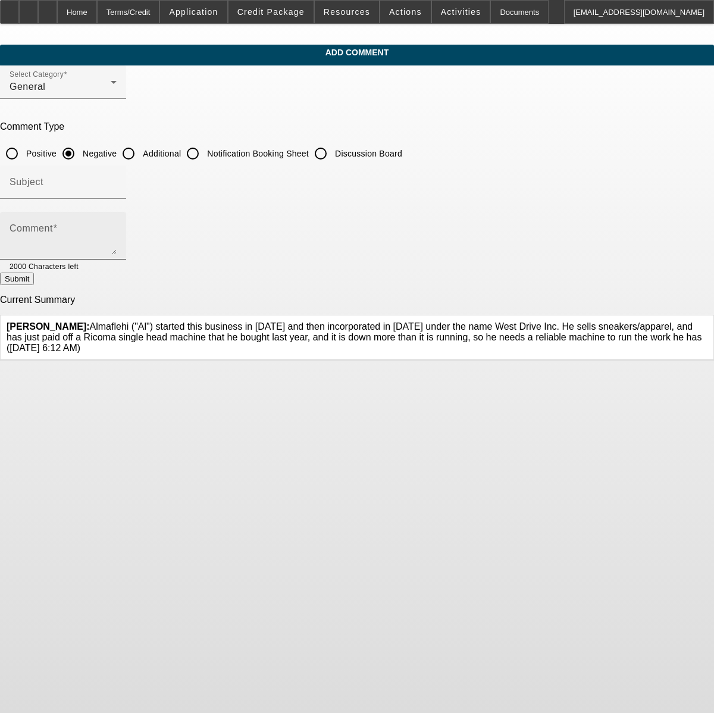
click at [140, 157] on input "Additional" at bounding box center [129, 154] width 24 height 24
radio input "true"
click at [117, 228] on textarea "Comment" at bounding box center [63, 240] width 107 height 29
type textarea "bank stmts show tight cashflow and some negative balances at times."
click at [34, 284] on button "Submit" at bounding box center [17, 278] width 34 height 12
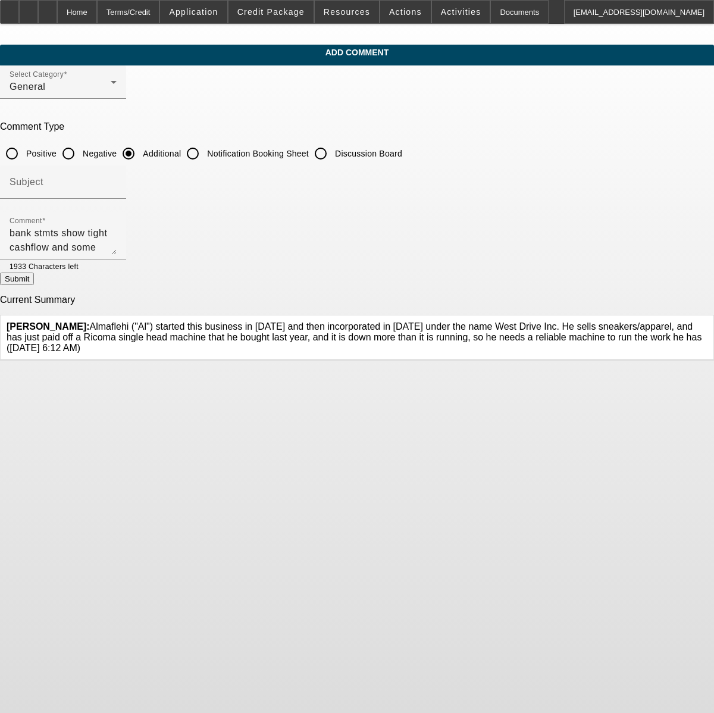
radio input "true"
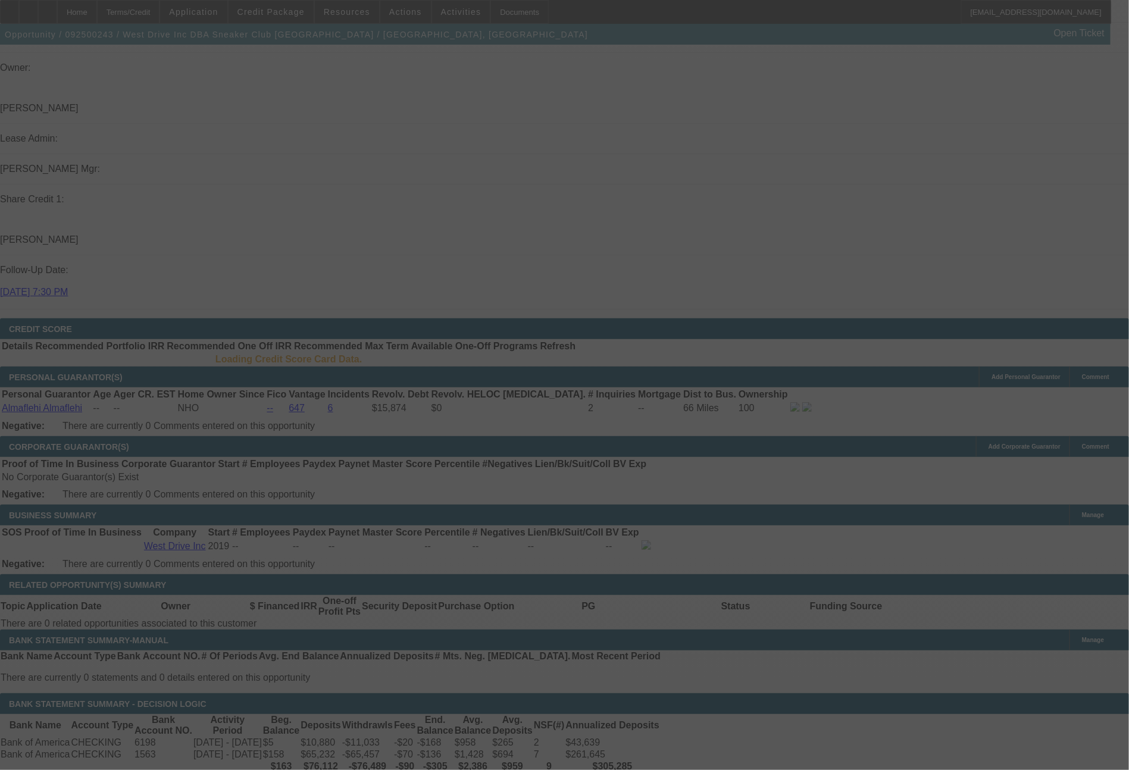
scroll to position [1446, 0]
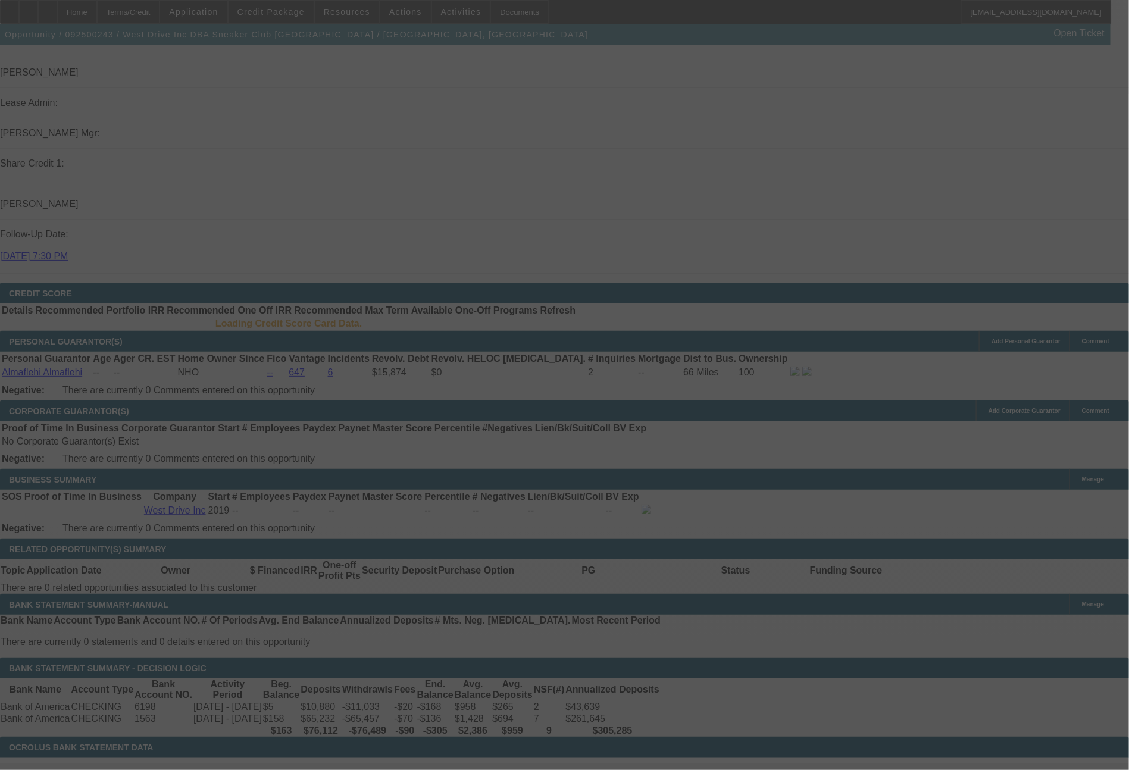
select select "0"
select select "2"
select select "0.1"
select select "4"
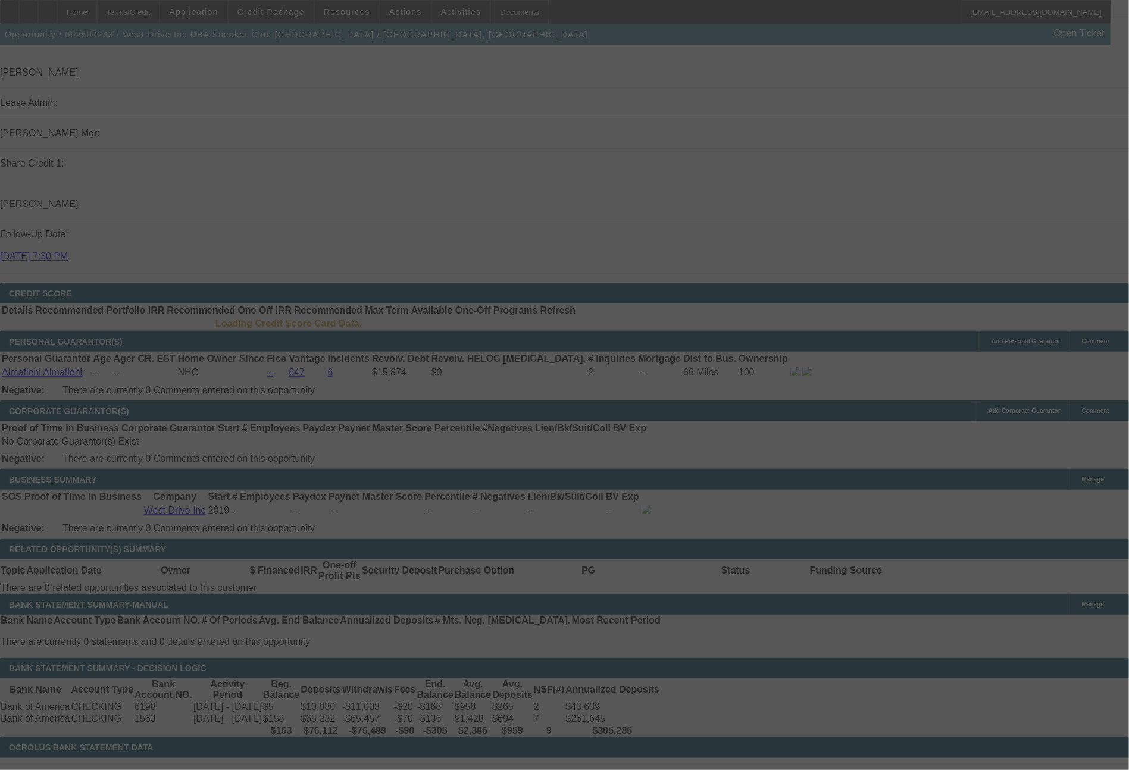
select select "0"
select select "2"
select select "0.1"
select select "4"
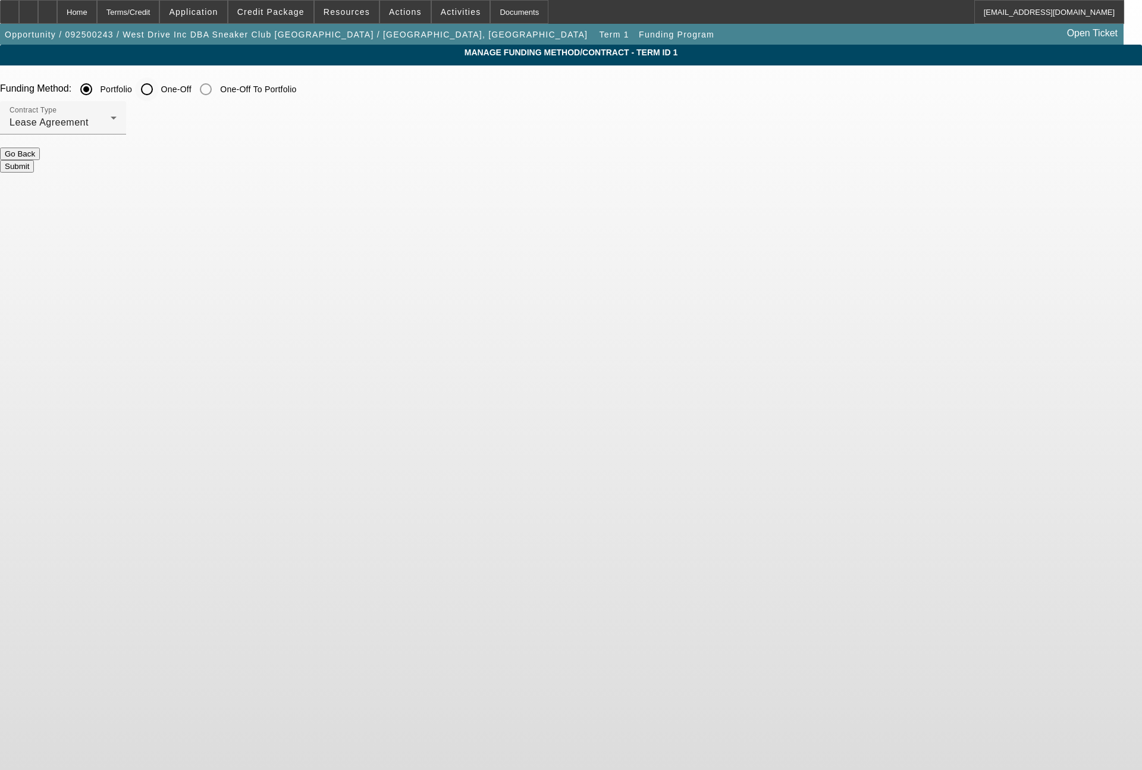
click at [159, 89] on input "One-Off" at bounding box center [147, 89] width 24 height 24
radio input "true"
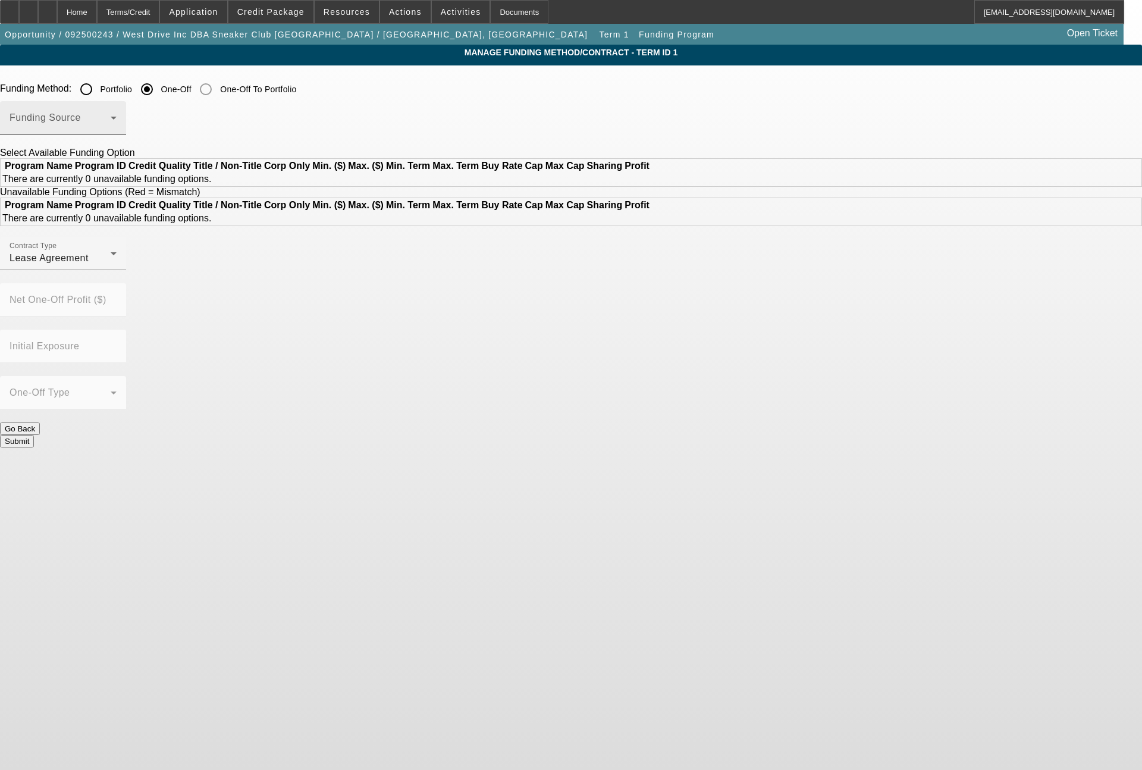
click at [111, 121] on span at bounding box center [60, 122] width 101 height 14
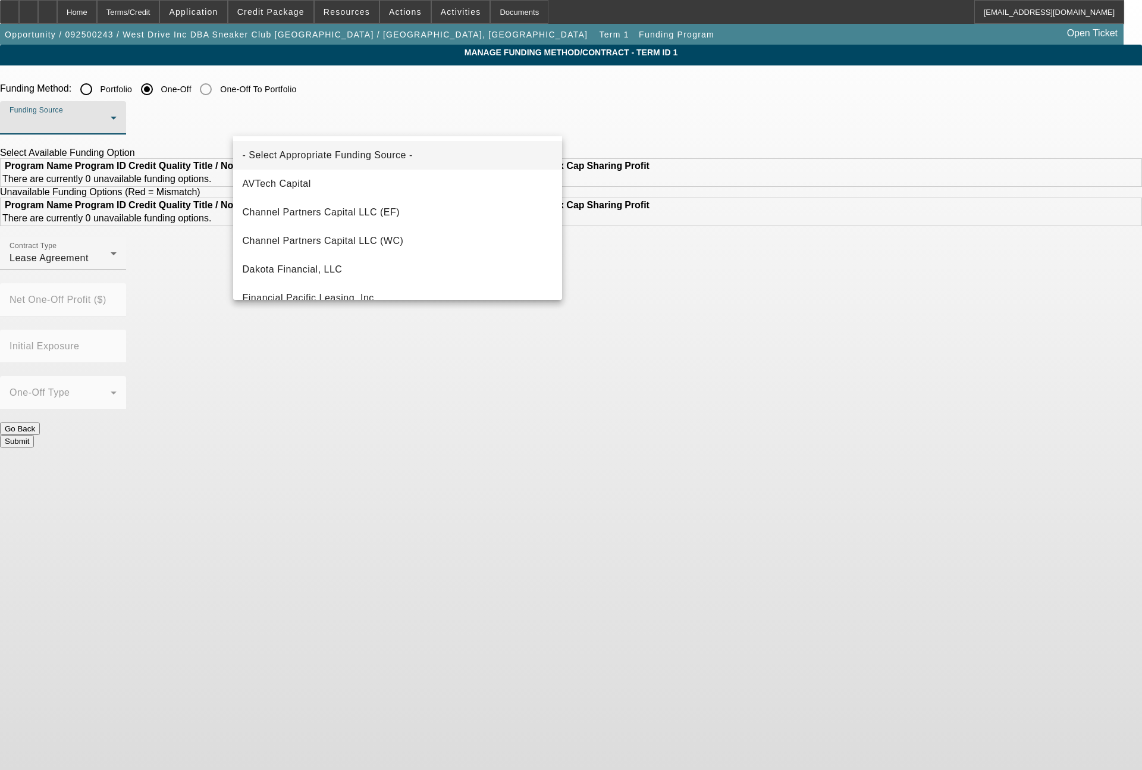
scroll to position [143, 0]
click at [315, 151] on span "Financial Pacific Leasing, Inc." at bounding box center [310, 155] width 134 height 14
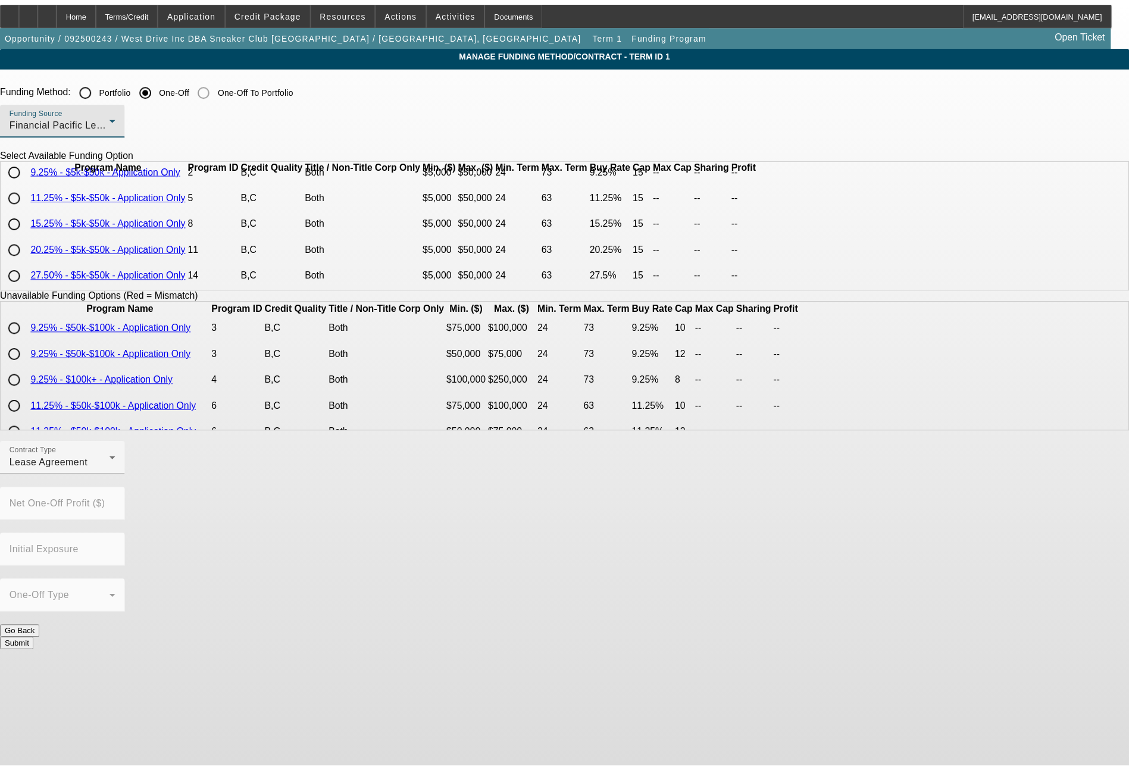
scroll to position [84, 0]
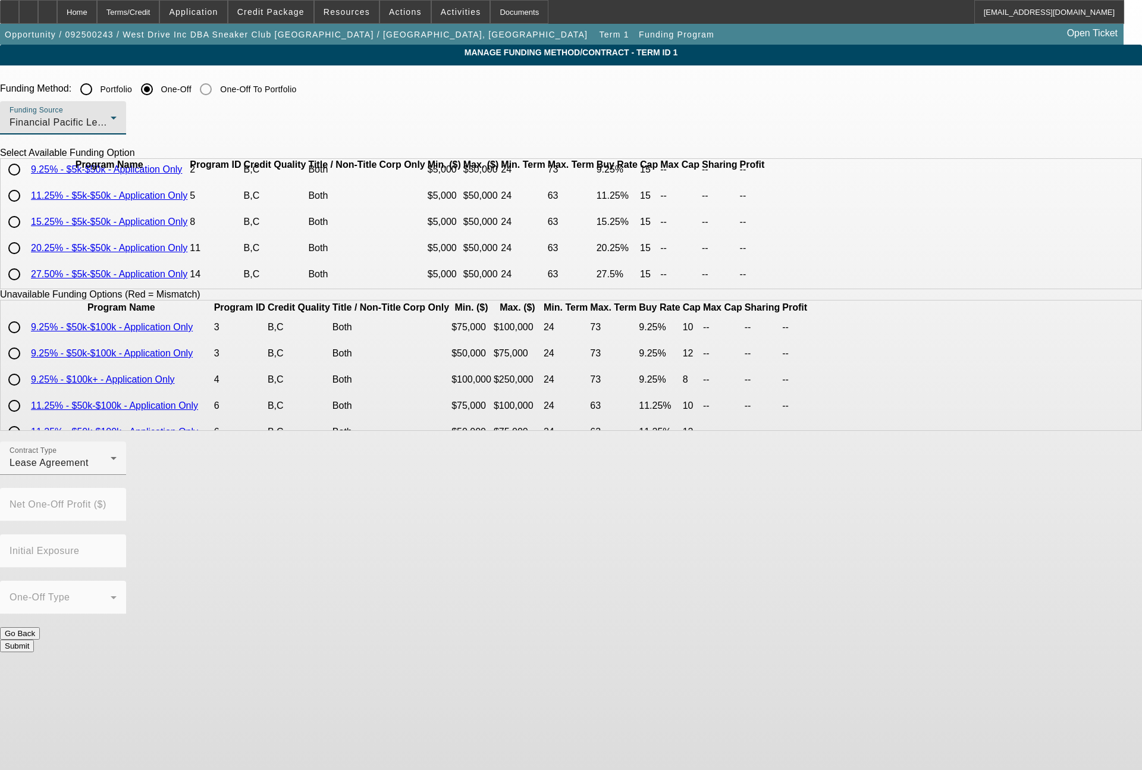
click at [26, 243] on input "radio" at bounding box center [14, 248] width 24 height 24
radio input "true"
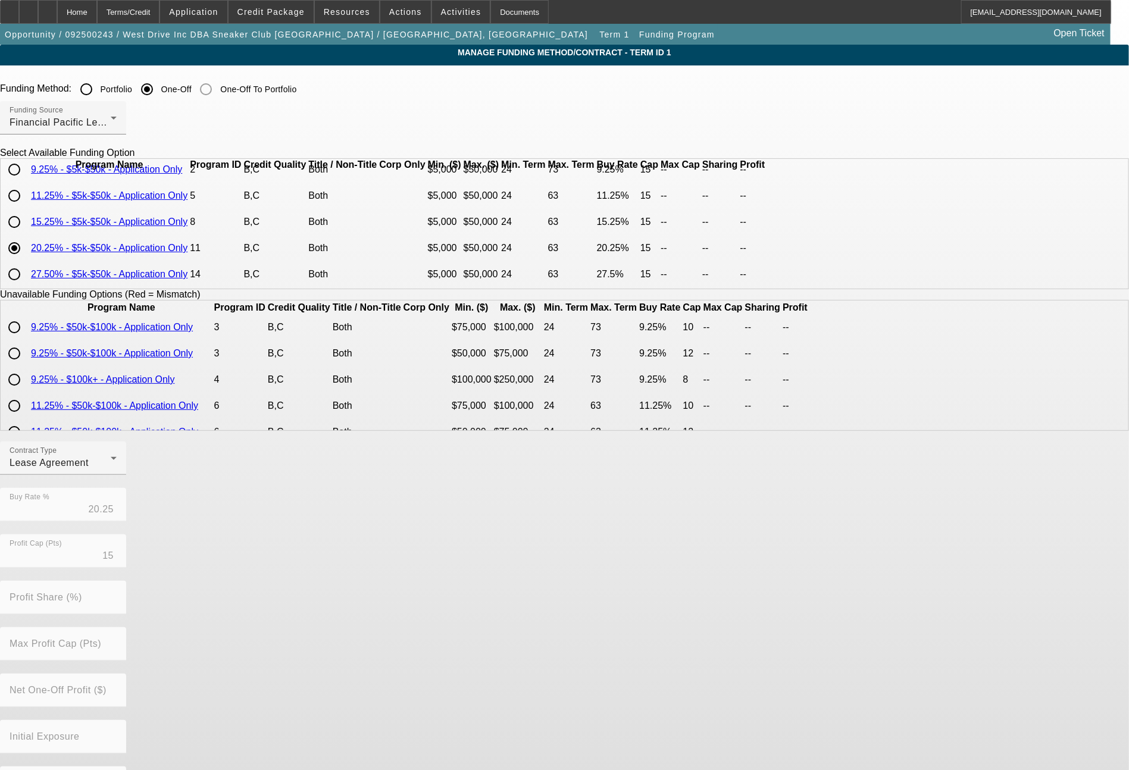
scroll to position [47, 0]
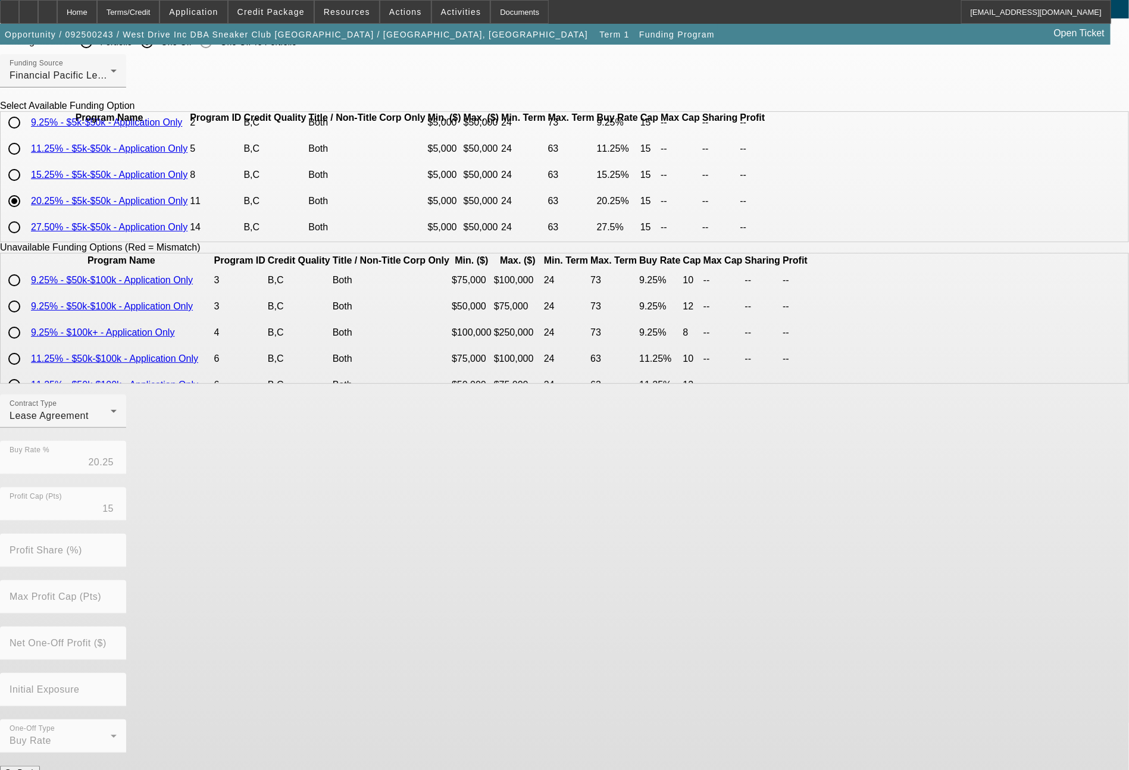
click at [34, 769] on button "Submit" at bounding box center [17, 784] width 34 height 12
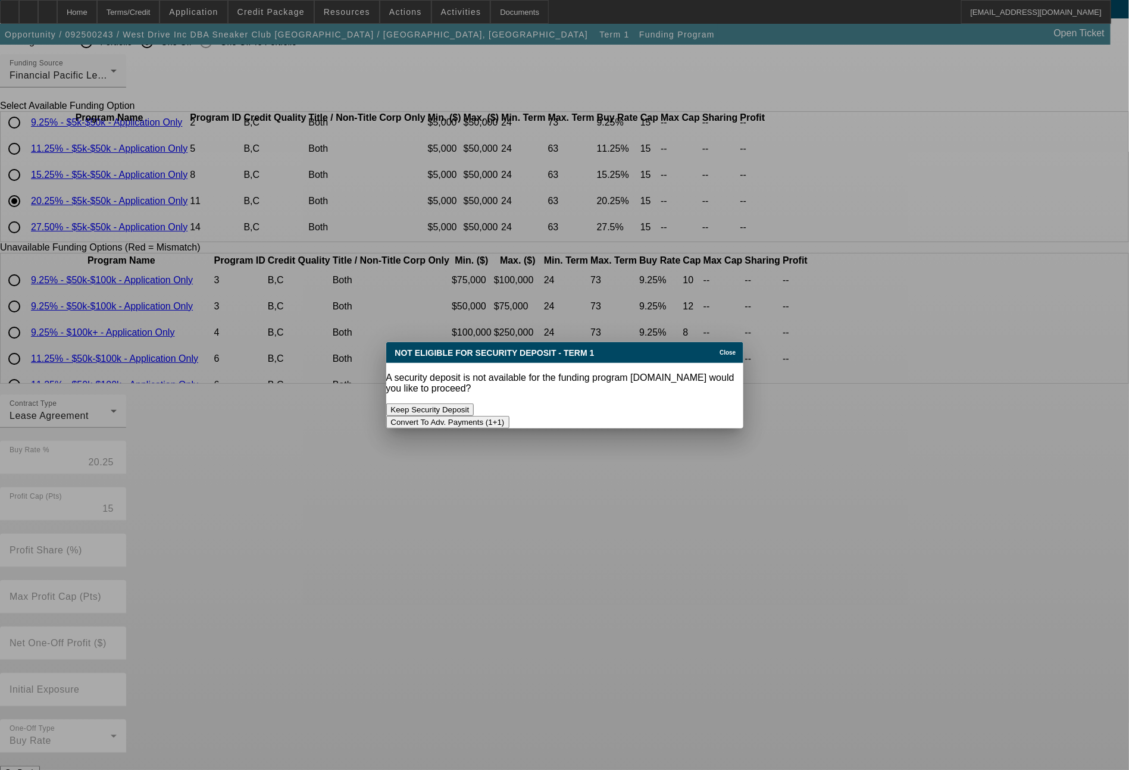
click at [509, 416] on button "Convert To Adv. Payments (1+1)" at bounding box center [447, 422] width 123 height 12
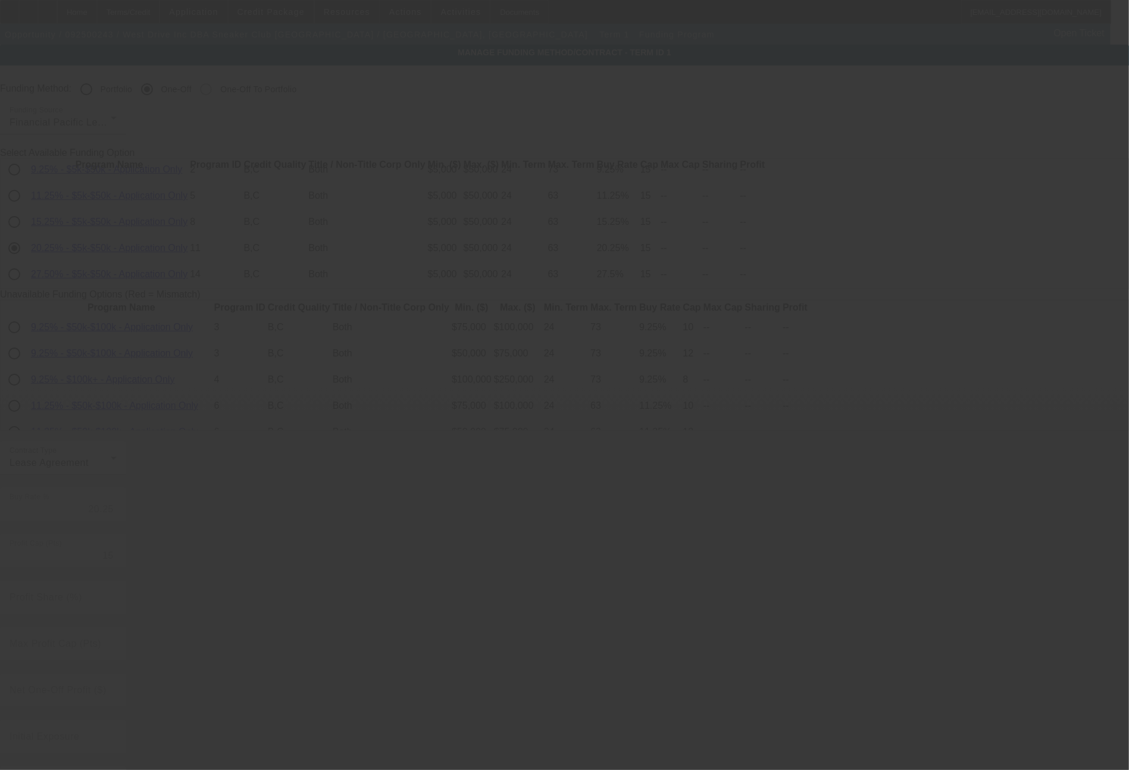
scroll to position [47, 0]
radio input "true"
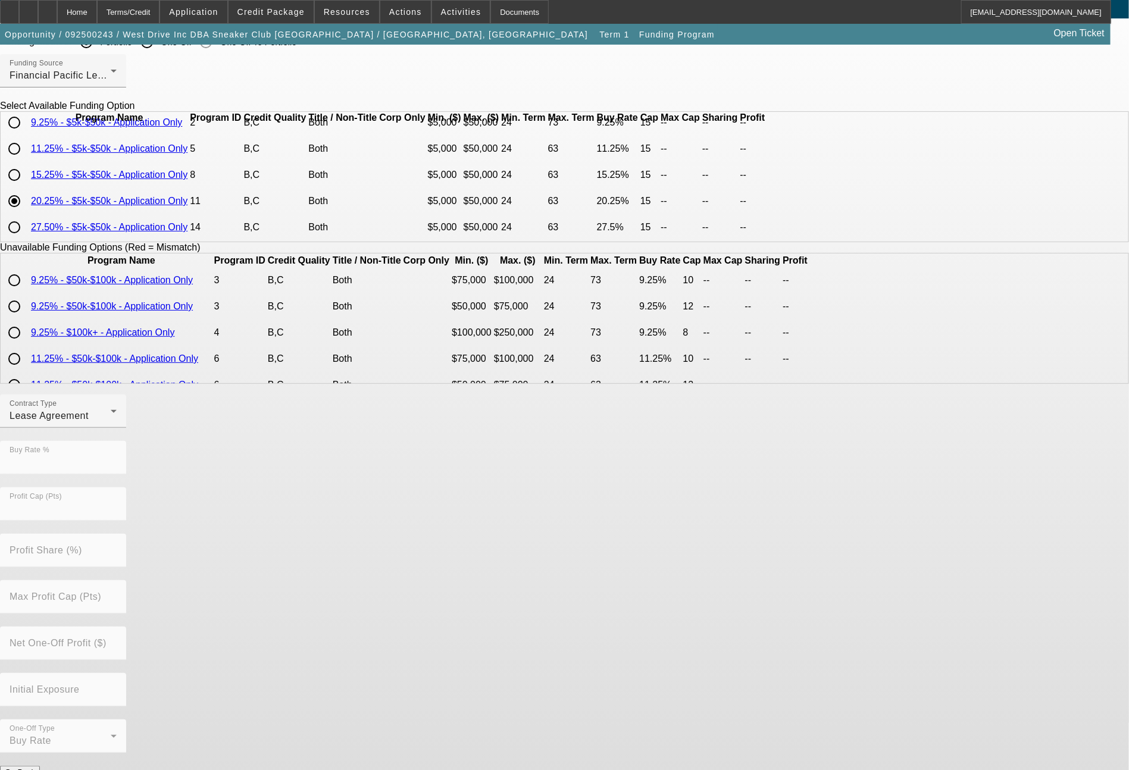
scroll to position [0, 0]
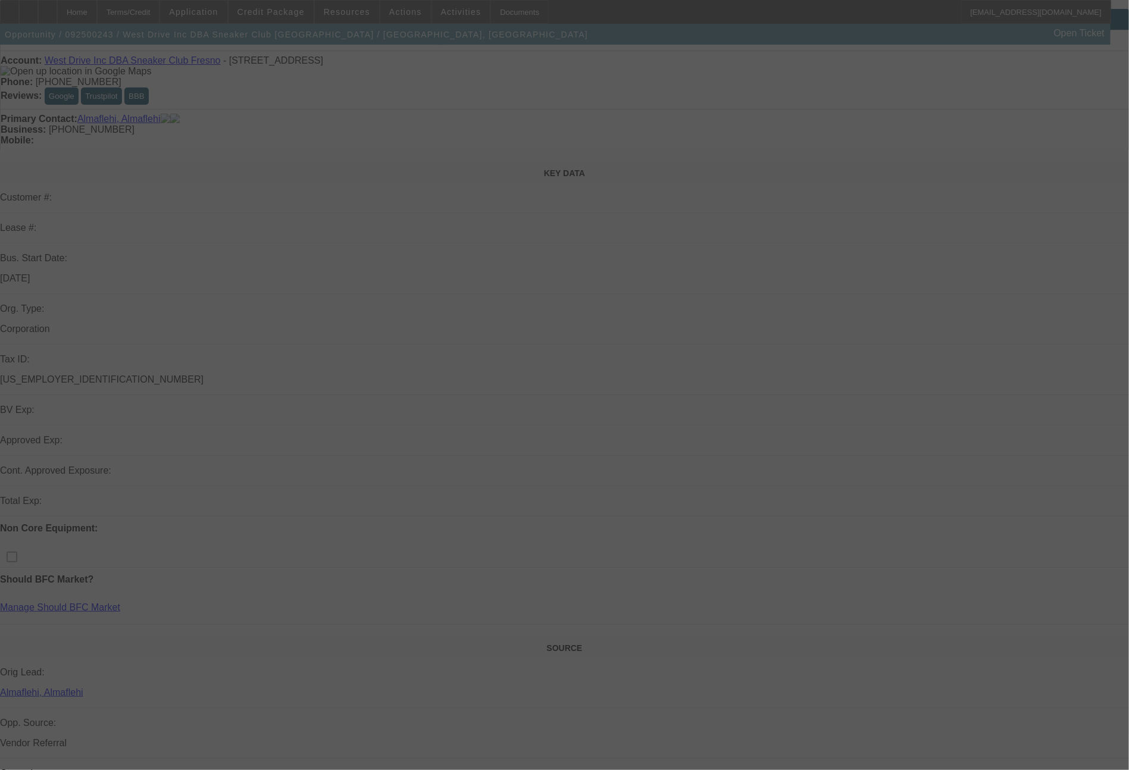
scroll to position [59, 0]
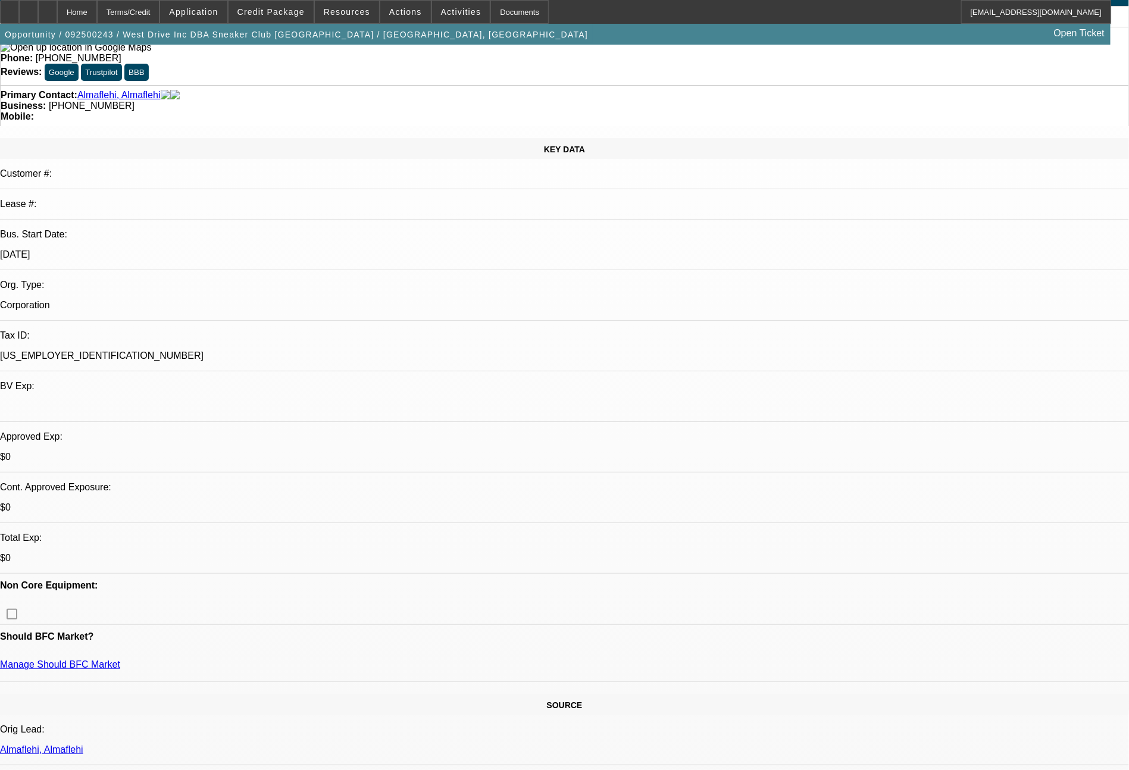
select select "0"
select select "2"
select select "0.1"
select select "4"
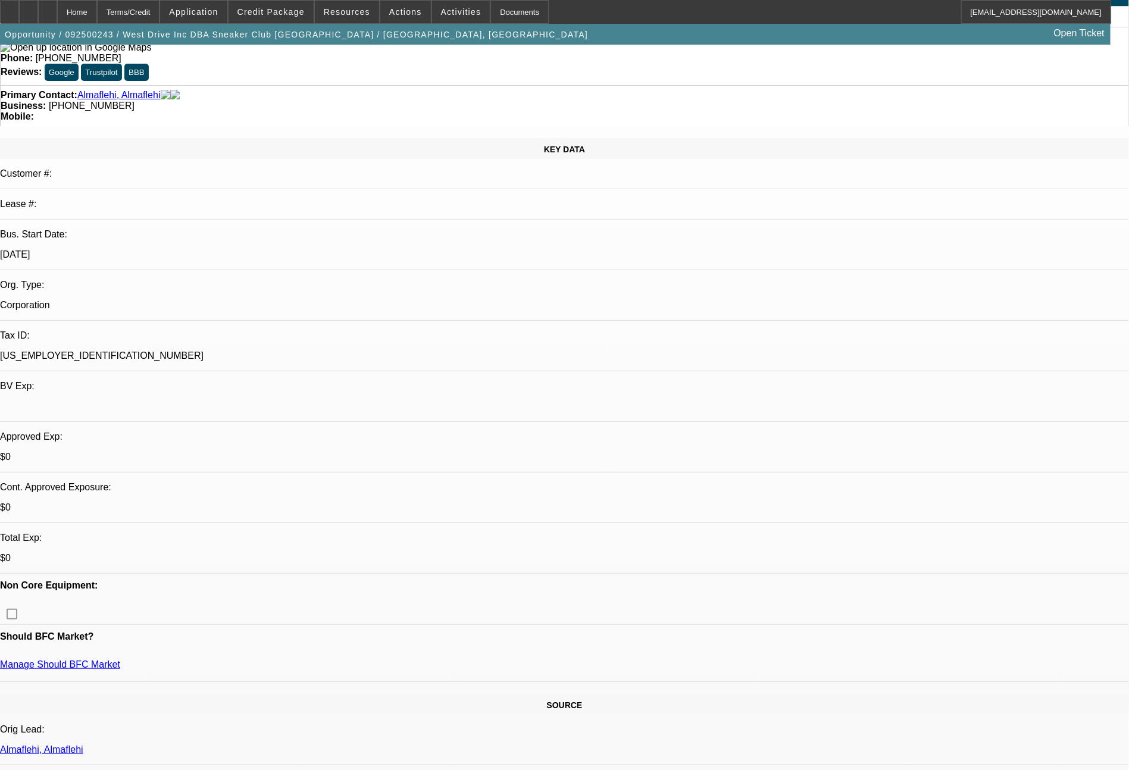
select select "0"
select select "0.1"
select select "4"
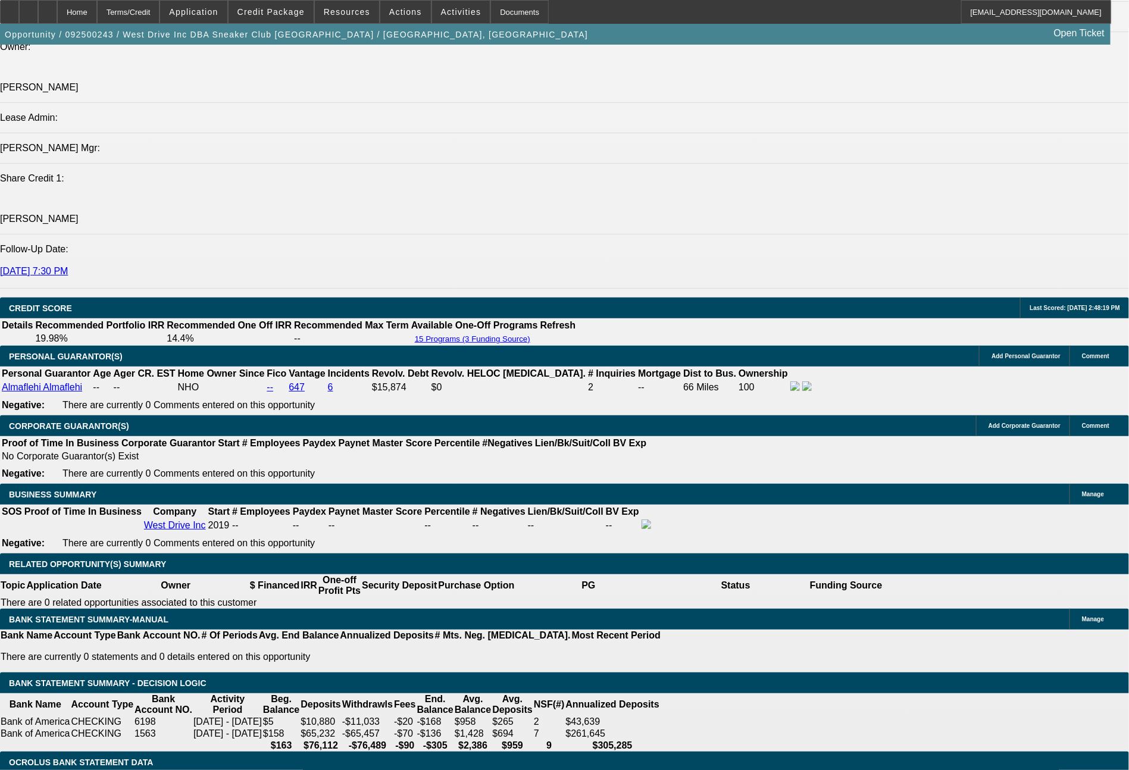
scroll to position [1534, 0]
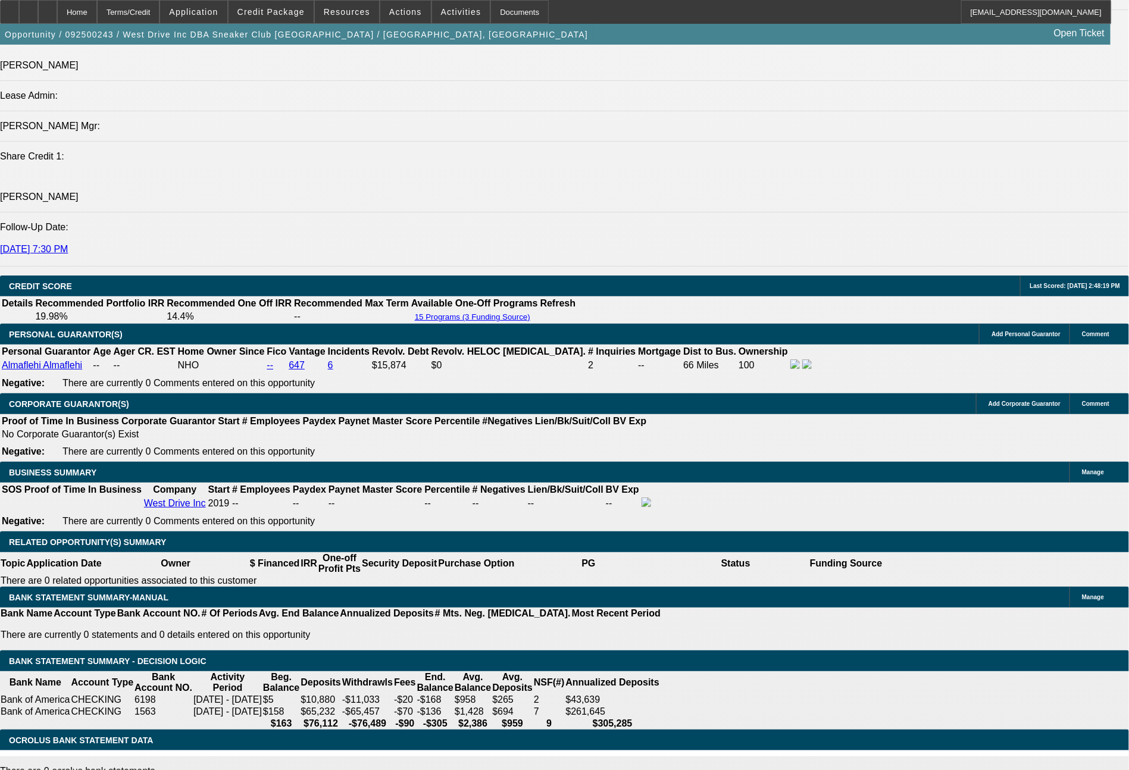
drag, startPoint x: 334, startPoint y: 444, endPoint x: 469, endPoint y: 464, distance: 137.1
type input "79"
type input "UNKNOWN"
type input "796"
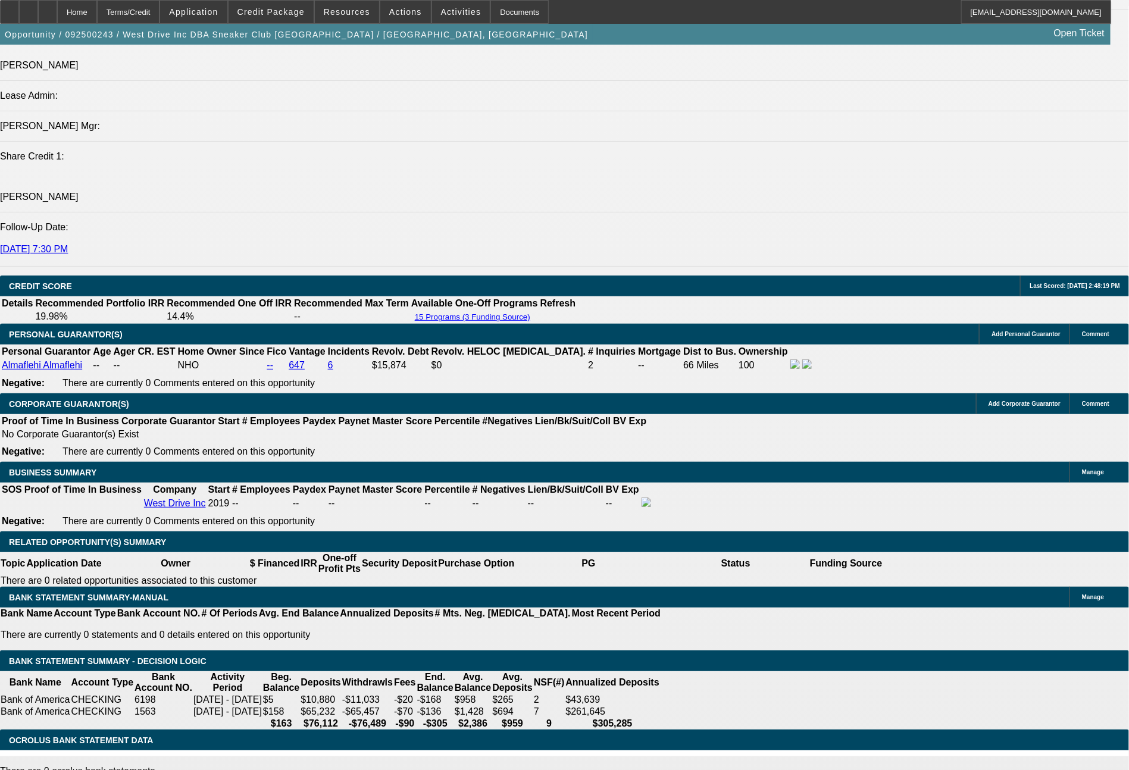
type input "20.1"
type input "7"
type input "$796.008"
type input "20.1"
type input "$796.00833"
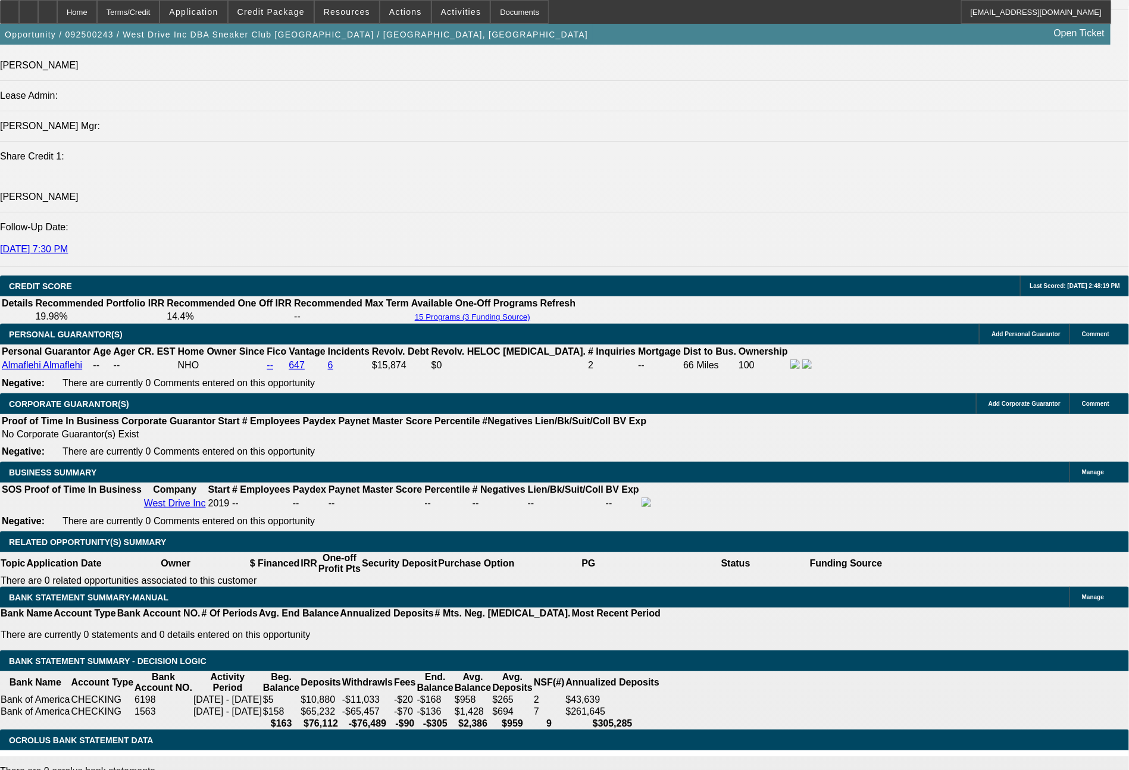
type input "20.1"
type input "$"
type input "$796.008"
type input "20.1"
type input "$79"
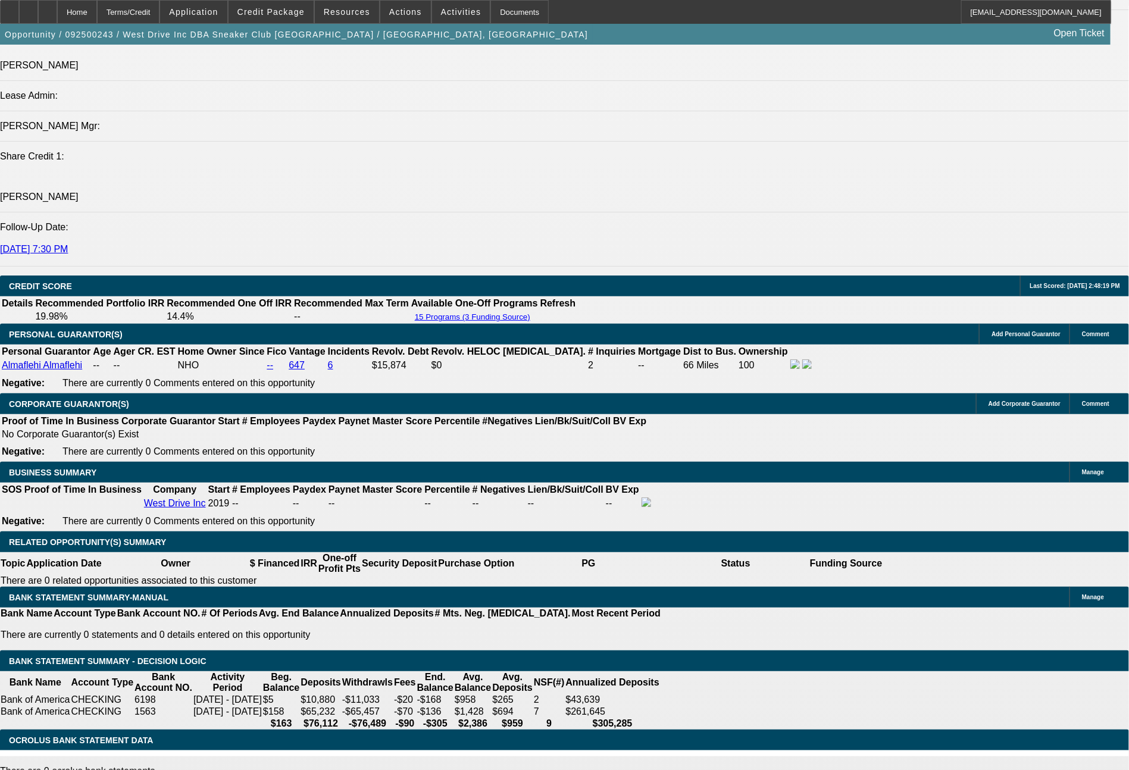
type input "$849"
type input "23.2"
type input "$84"
type input "$843"
type input "22.9"
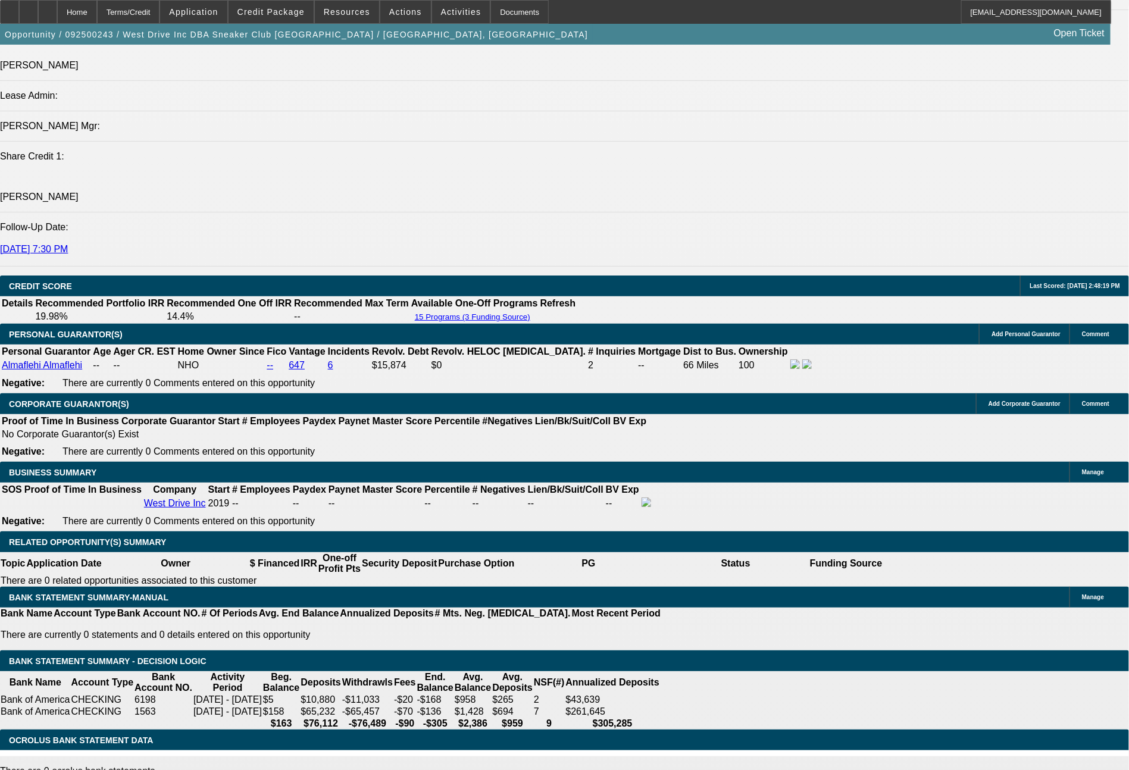
type input "$841"
type input "22.7"
type input "$841.00"
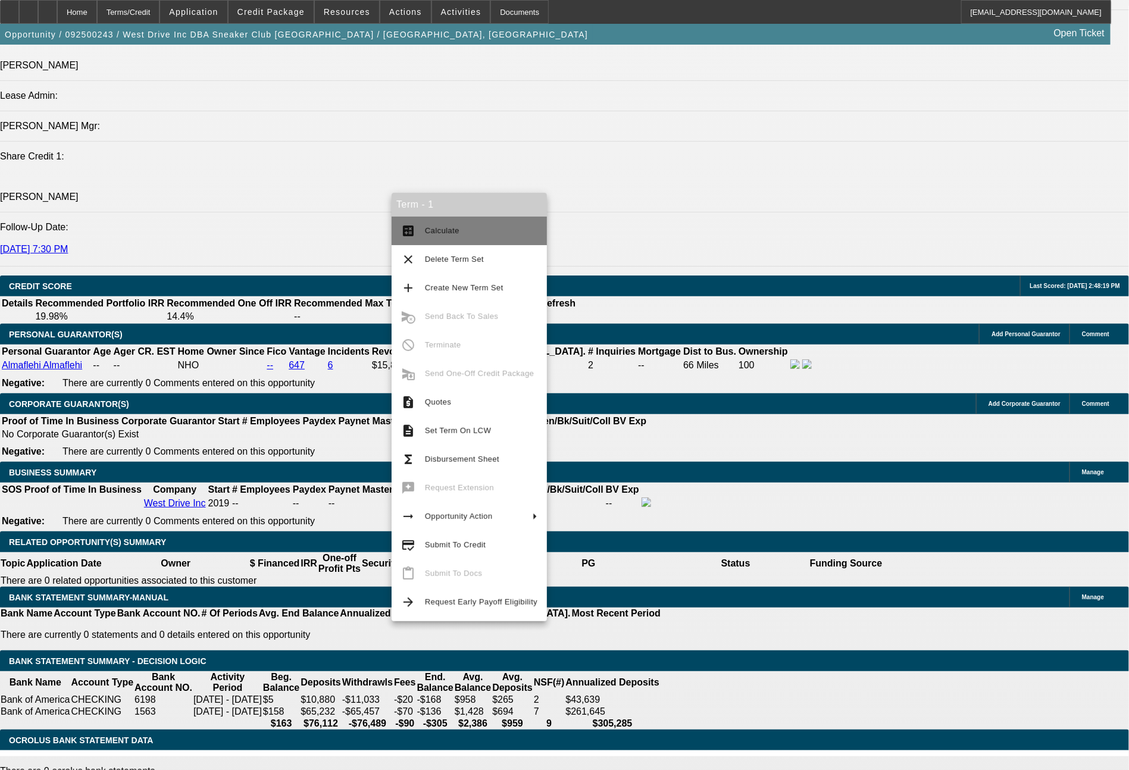
click at [441, 238] on button "calculate Calculate" at bounding box center [468, 231] width 155 height 29
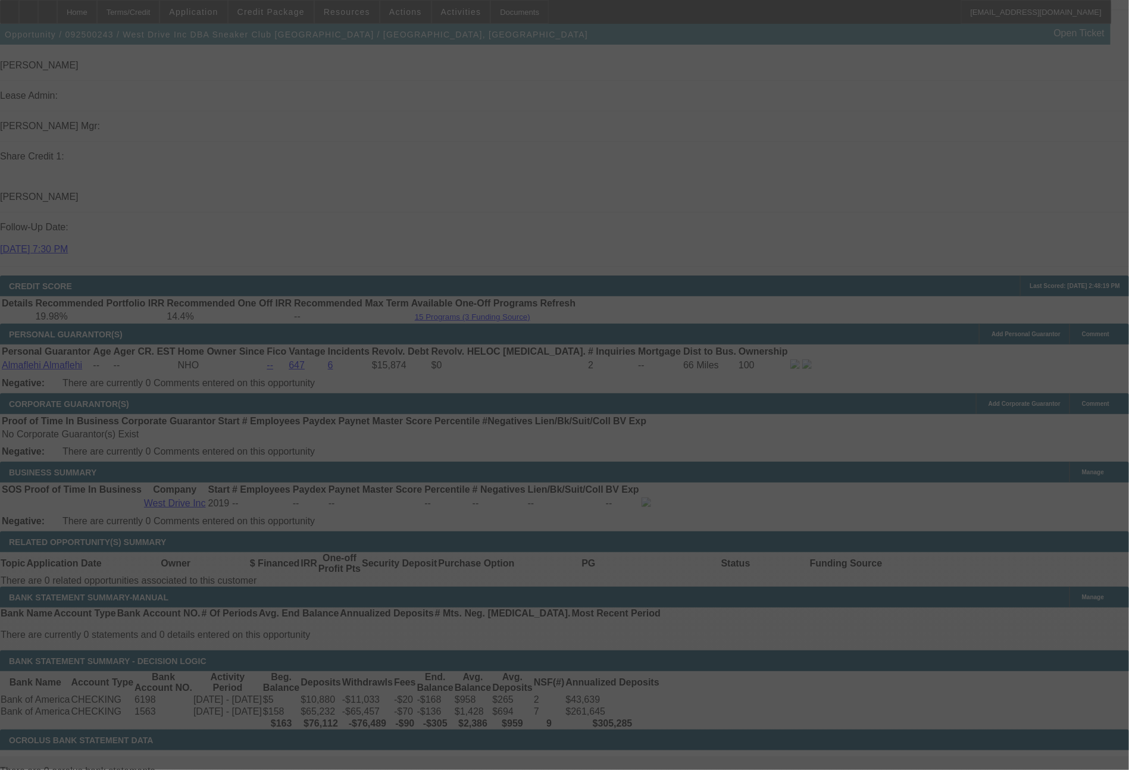
select select "0"
select select "0.1"
select select "4"
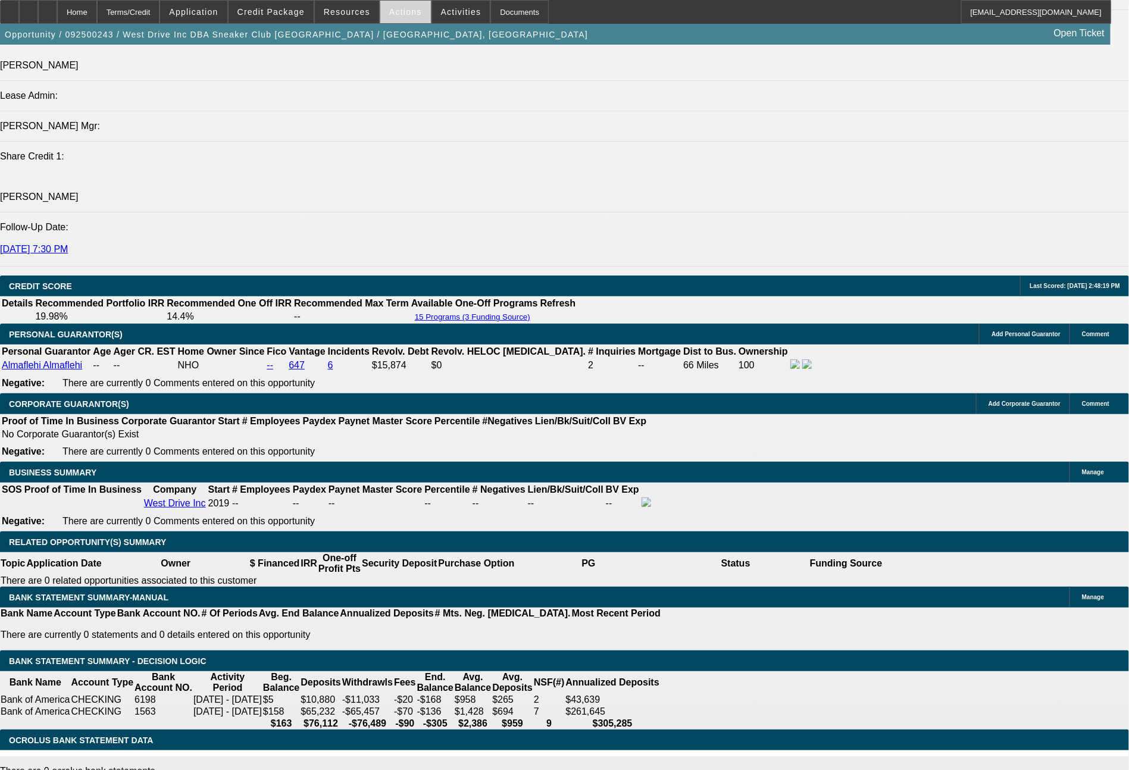
click at [395, 18] on span at bounding box center [405, 12] width 51 height 29
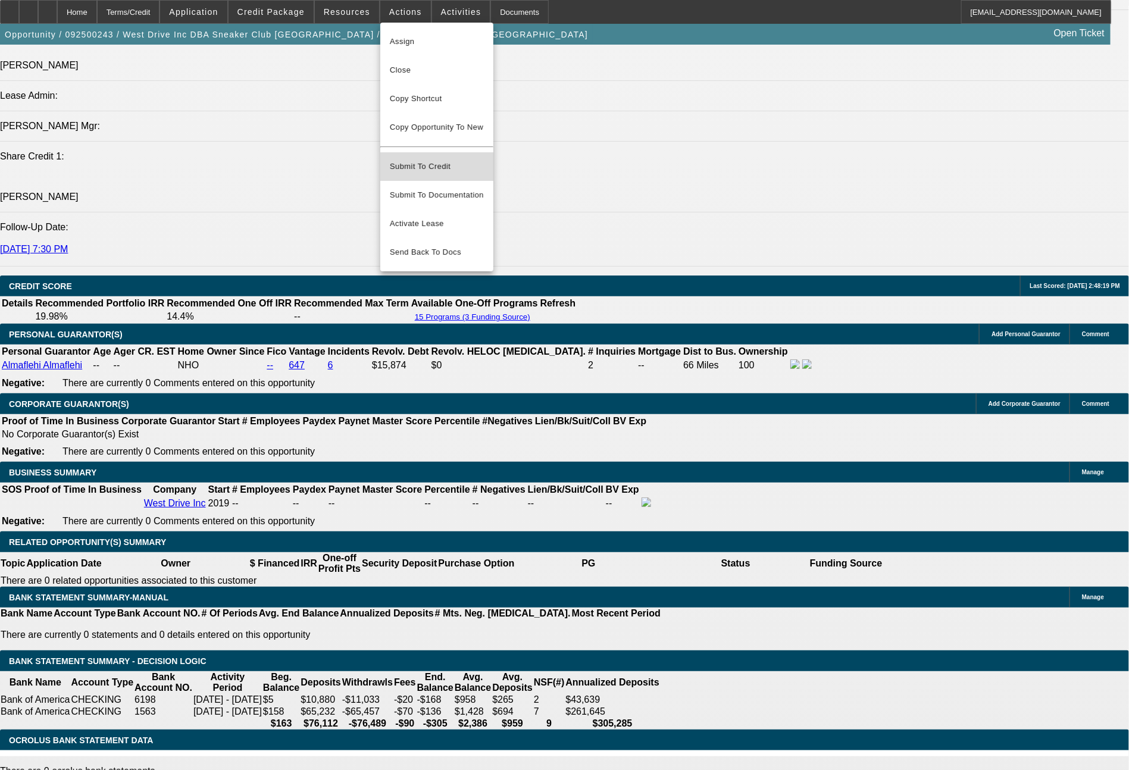
click at [443, 159] on span "Submit To Credit" at bounding box center [437, 166] width 94 height 14
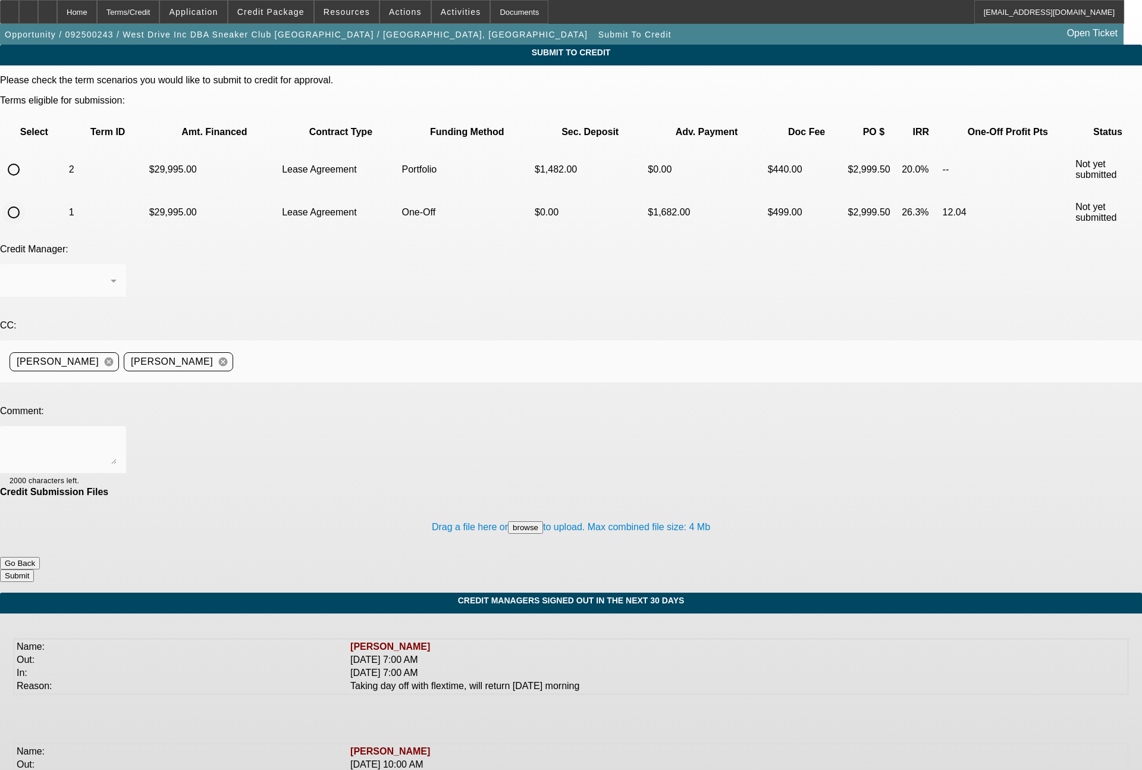
click at [26, 201] on input "radio" at bounding box center [14, 213] width 24 height 24
radio input "true"
click at [117, 436] on textarea at bounding box center [63, 450] width 107 height 29
type textarea "Please send to Finpac for one off review, as customer is looking for 100% finan…"
click at [34, 569] on button "Submit" at bounding box center [17, 575] width 34 height 12
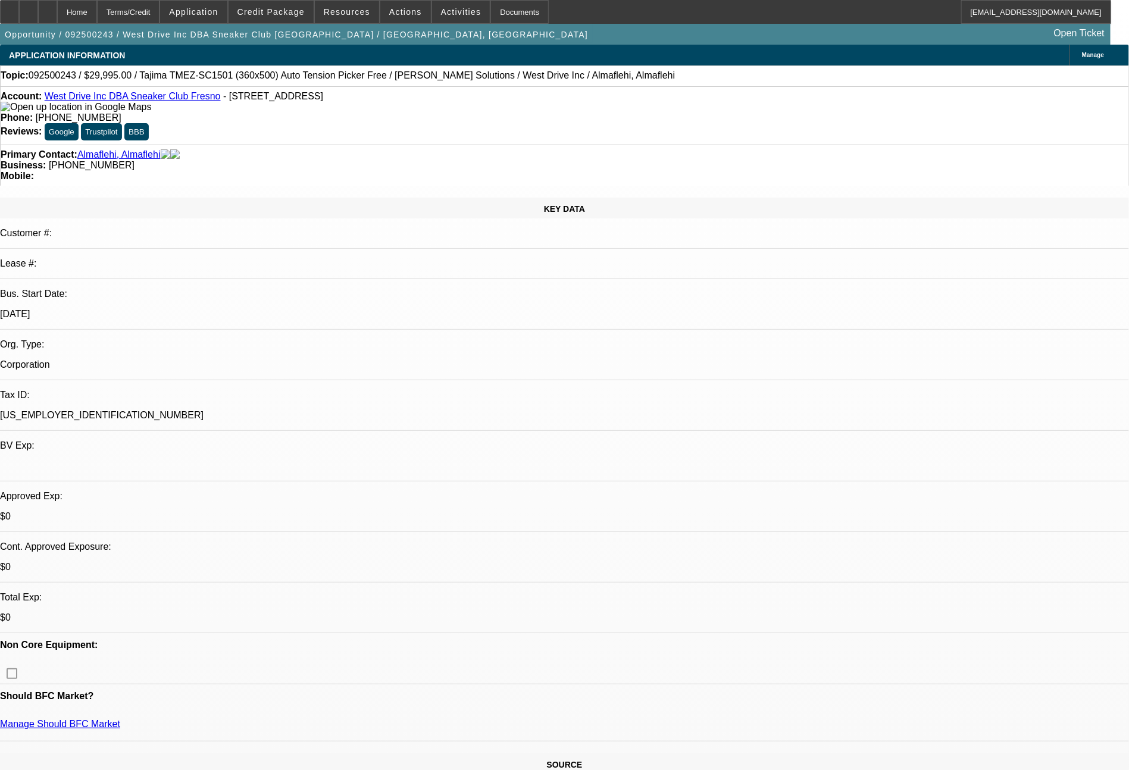
select select "0"
select select "2"
select select "0.1"
select select "4"
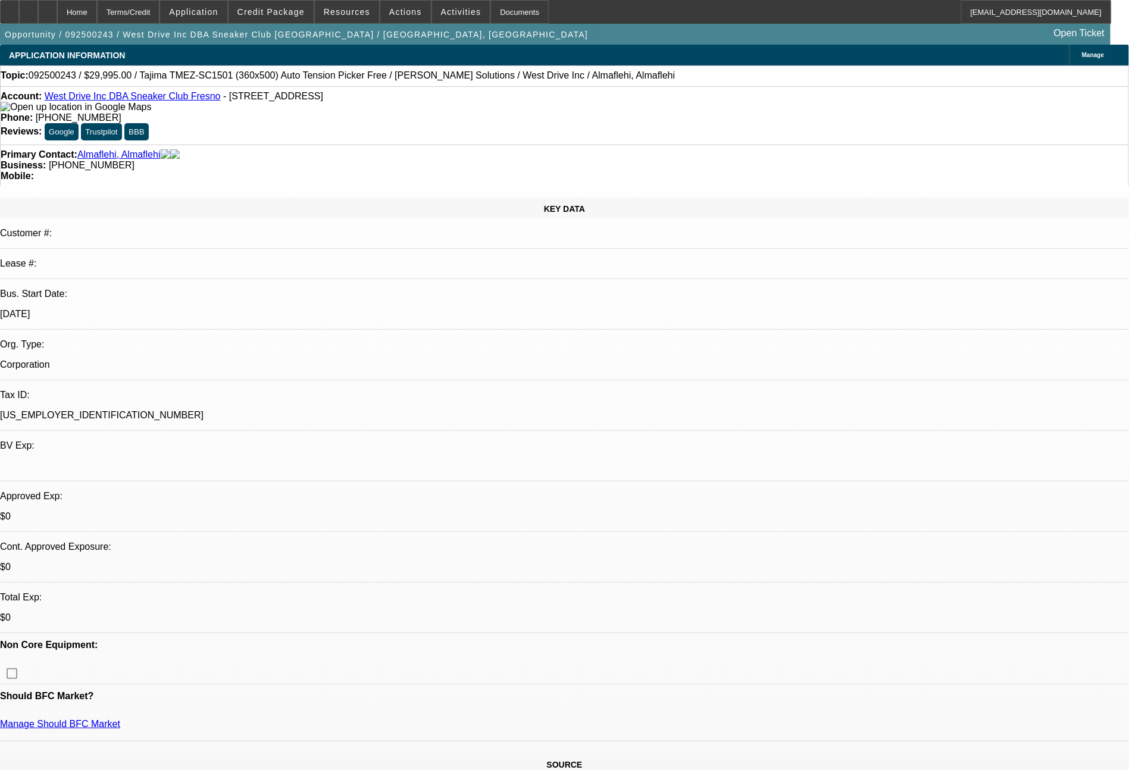
select select "0"
select select "0.1"
select select "4"
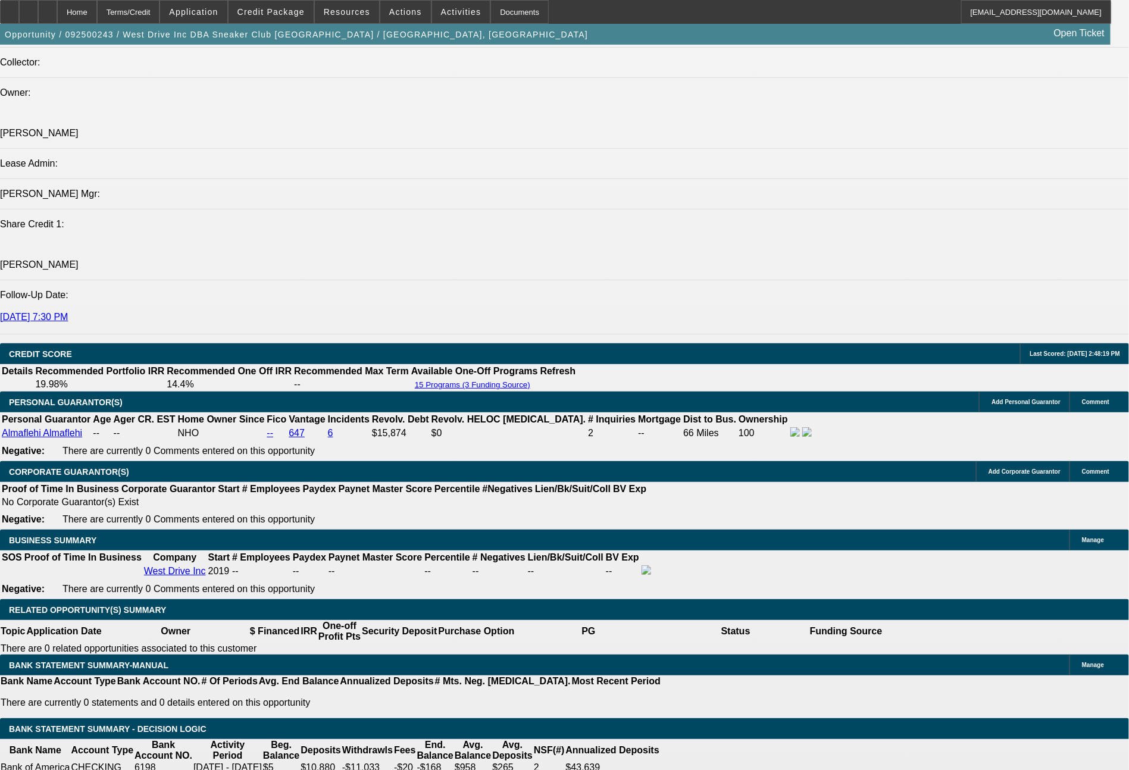
scroll to position [1550, 0]
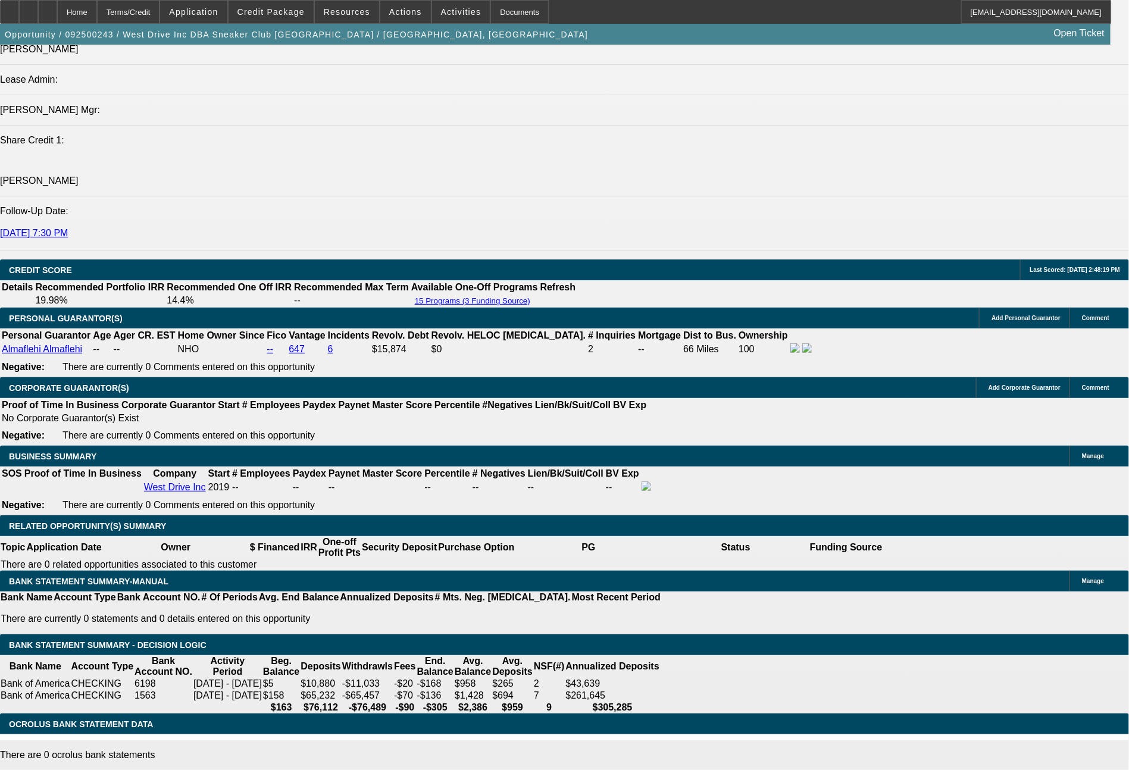
drag, startPoint x: 220, startPoint y: 334, endPoint x: 311, endPoint y: 343, distance: 91.4
type input "$29,995.00"
type input "UNKNOWN"
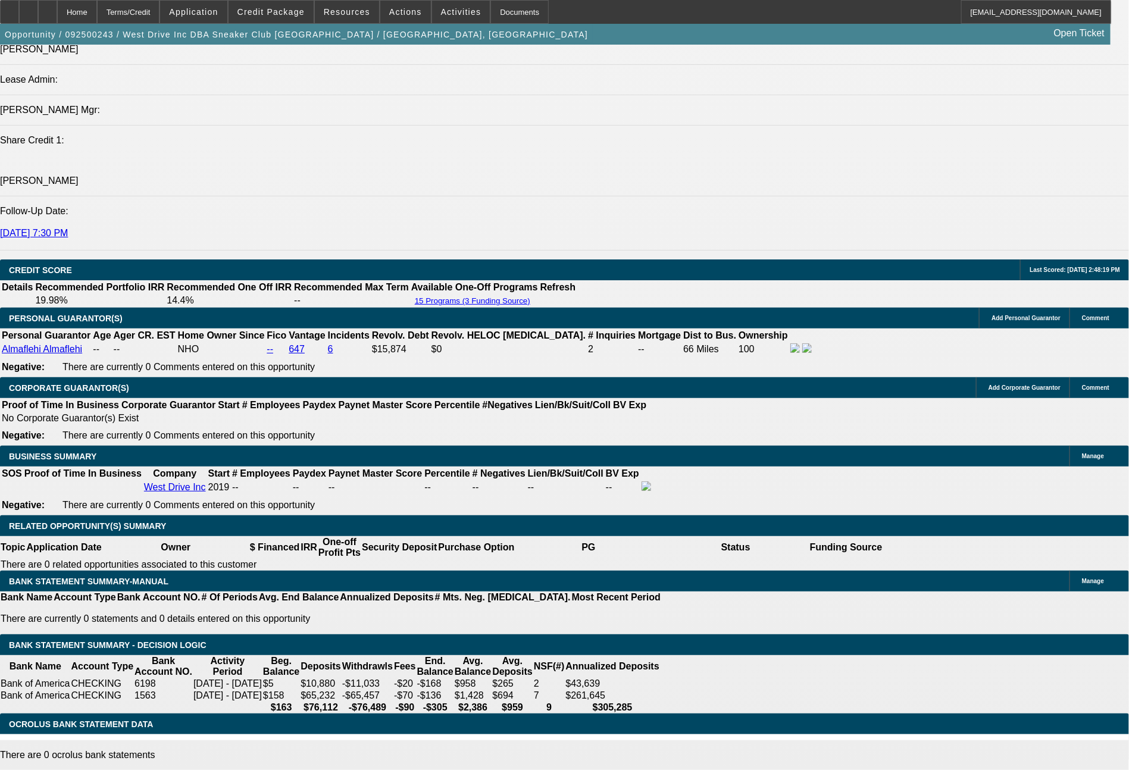
drag, startPoint x: 204, startPoint y: 338, endPoint x: 302, endPoint y: 334, distance: 98.2
type input "$2,999.50"
type input "21.7"
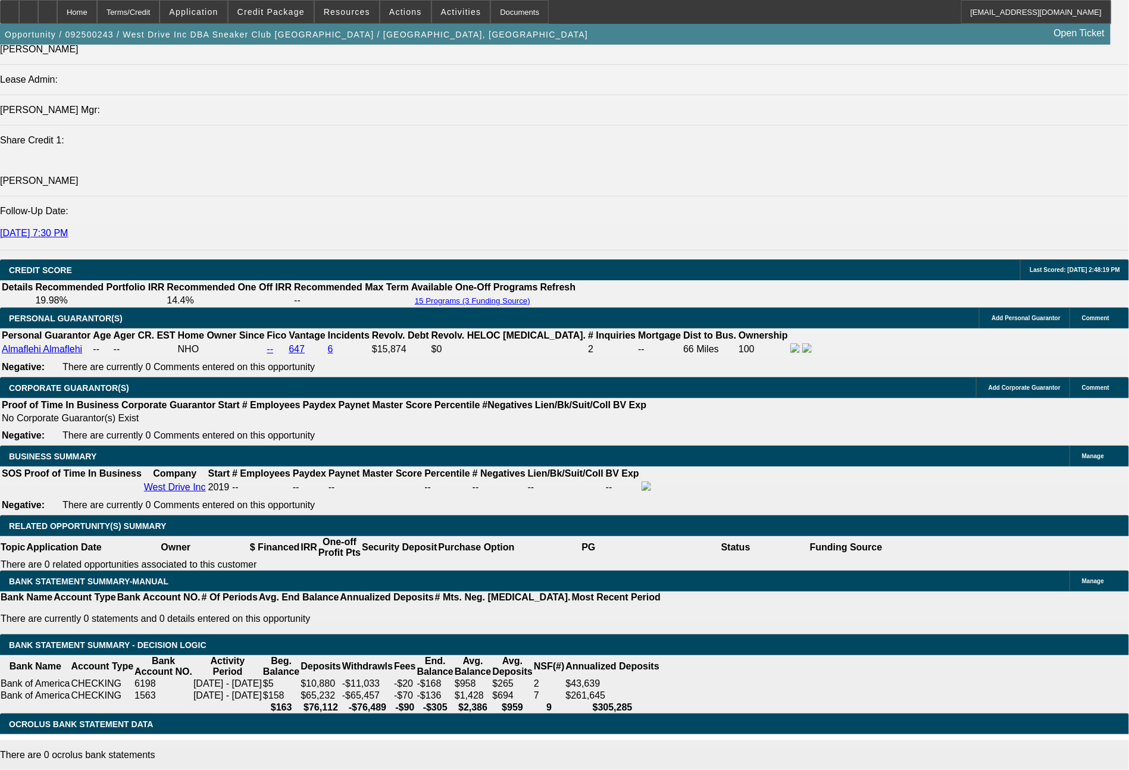
drag, startPoint x: 186, startPoint y: 430, endPoint x: 196, endPoint y: 429, distance: 10.2
type input "$741.00"
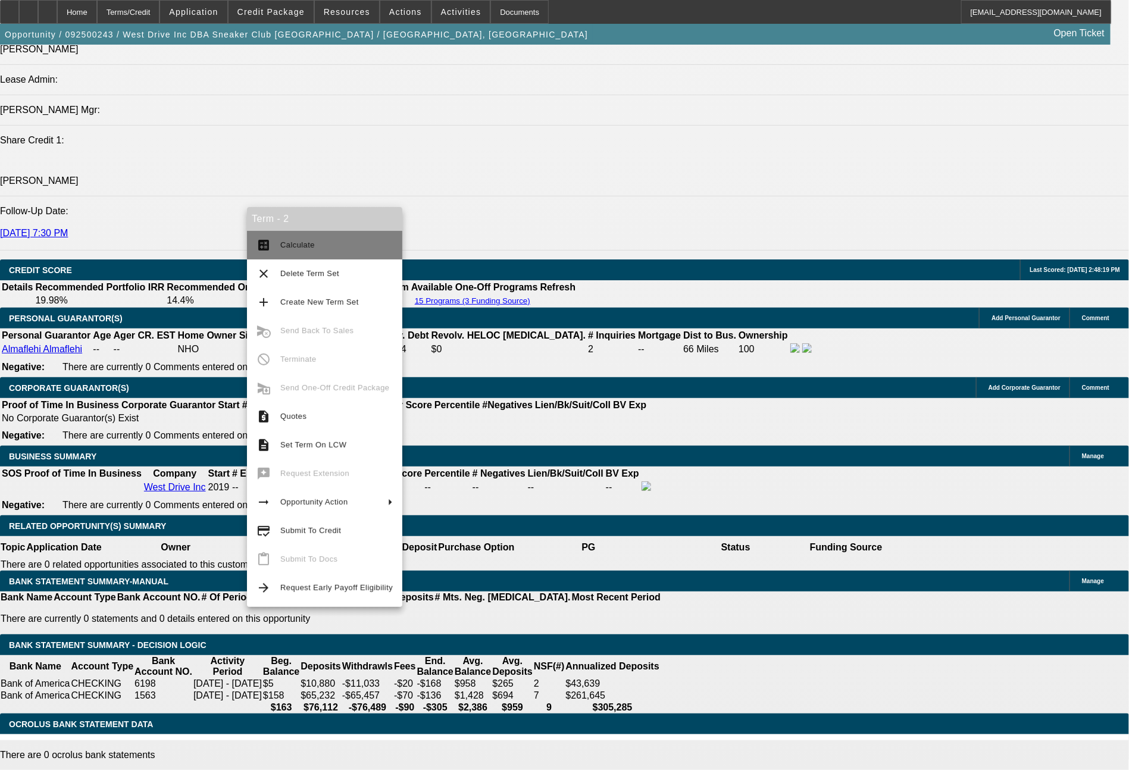
click at [309, 238] on span "Calculate" at bounding box center [336, 245] width 112 height 14
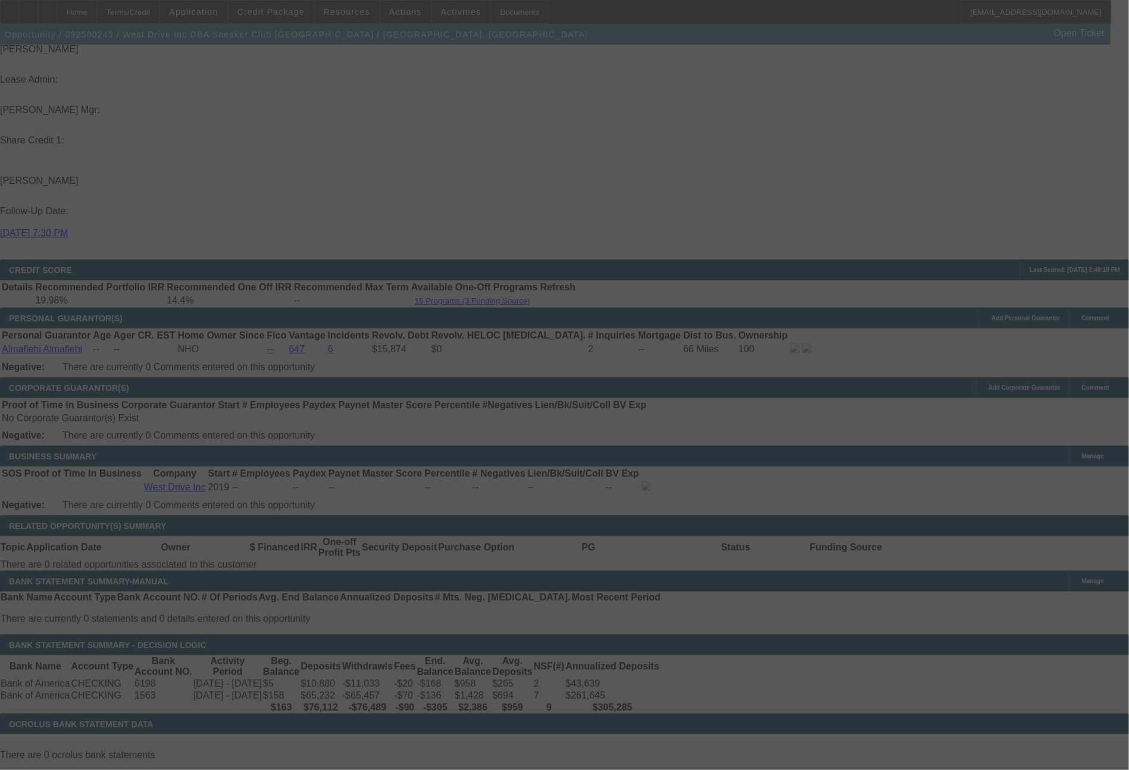
select select "0"
select select "2"
select select "0.1"
select select "4"
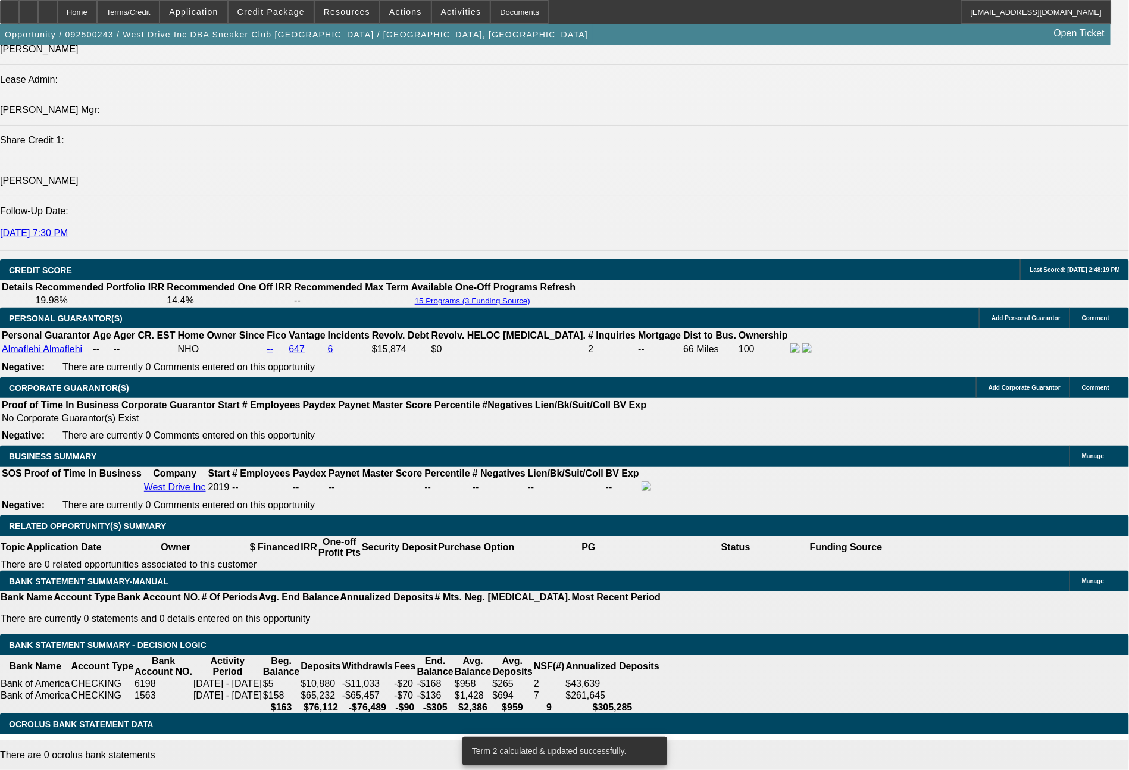
drag, startPoint x: 179, startPoint y: 432, endPoint x: 225, endPoint y: 432, distance: 45.8
type input "7"
type input "$14.00"
type input "UNKNOWN"
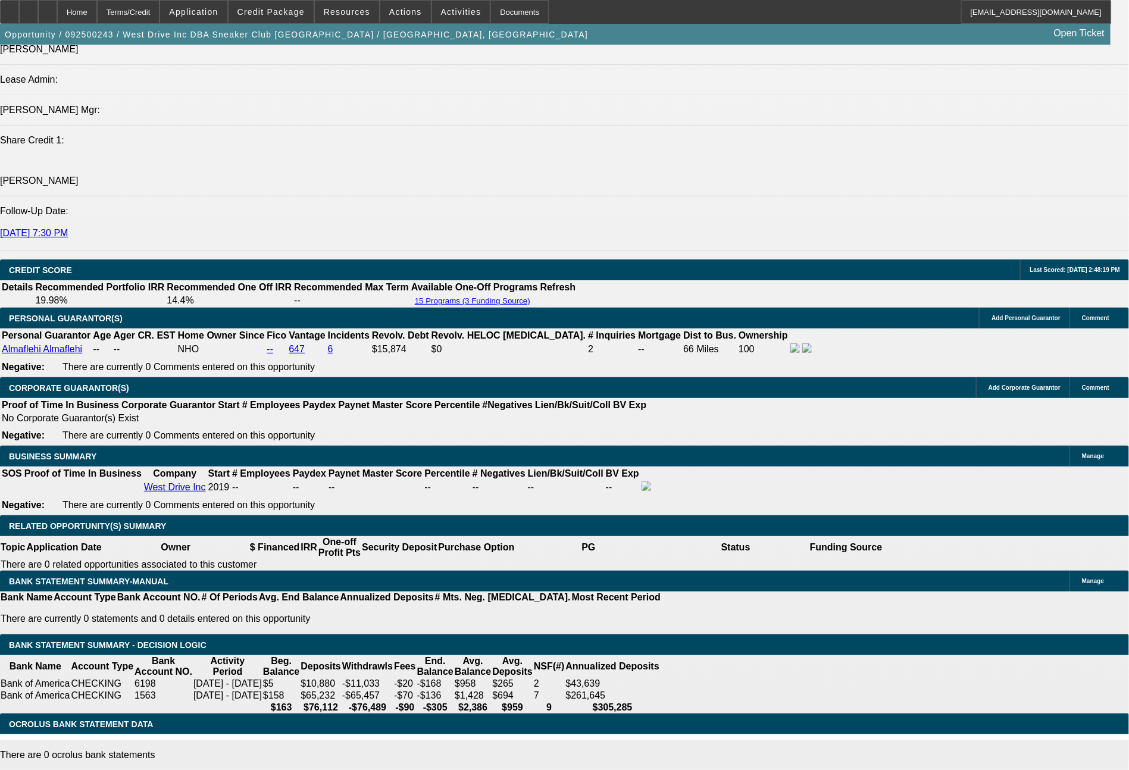
type input "716"
type input "20.1"
type input "$1,432.00"
type input "71"
type input "$142.00"
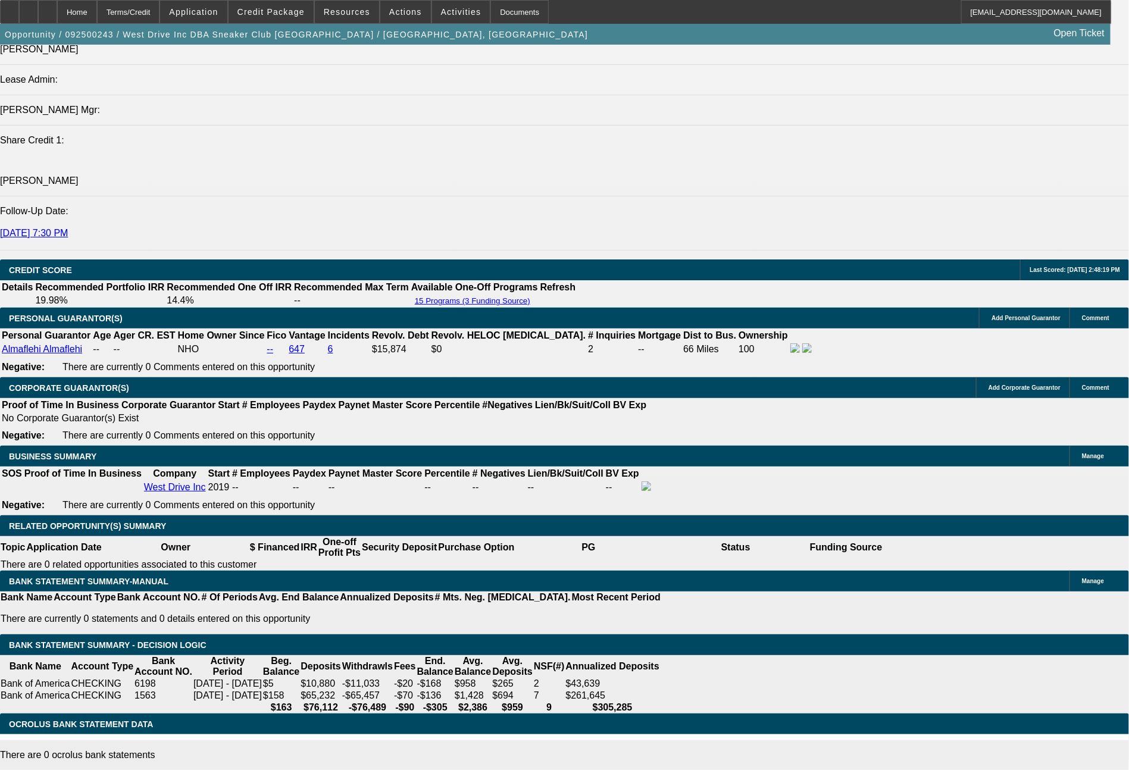
type input "713"
type input "19.9"
type input "$1,426.00"
type input "$713.00"
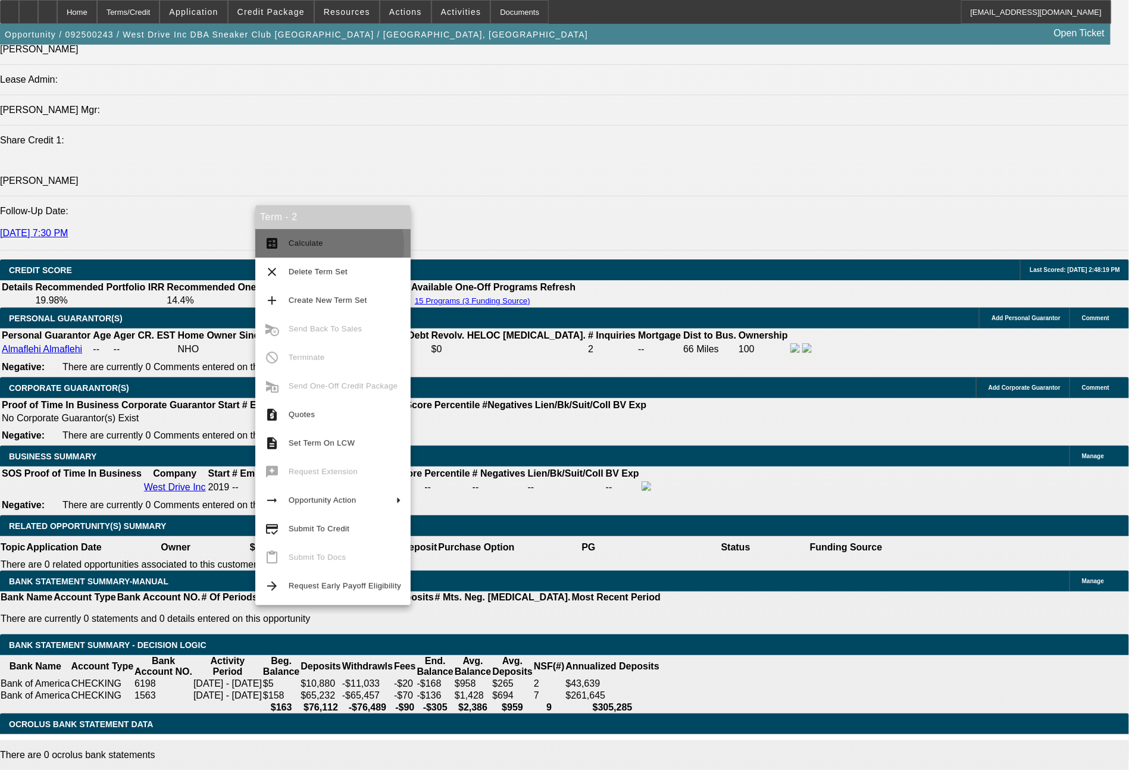
click at [305, 246] on span "Calculate" at bounding box center [306, 243] width 35 height 9
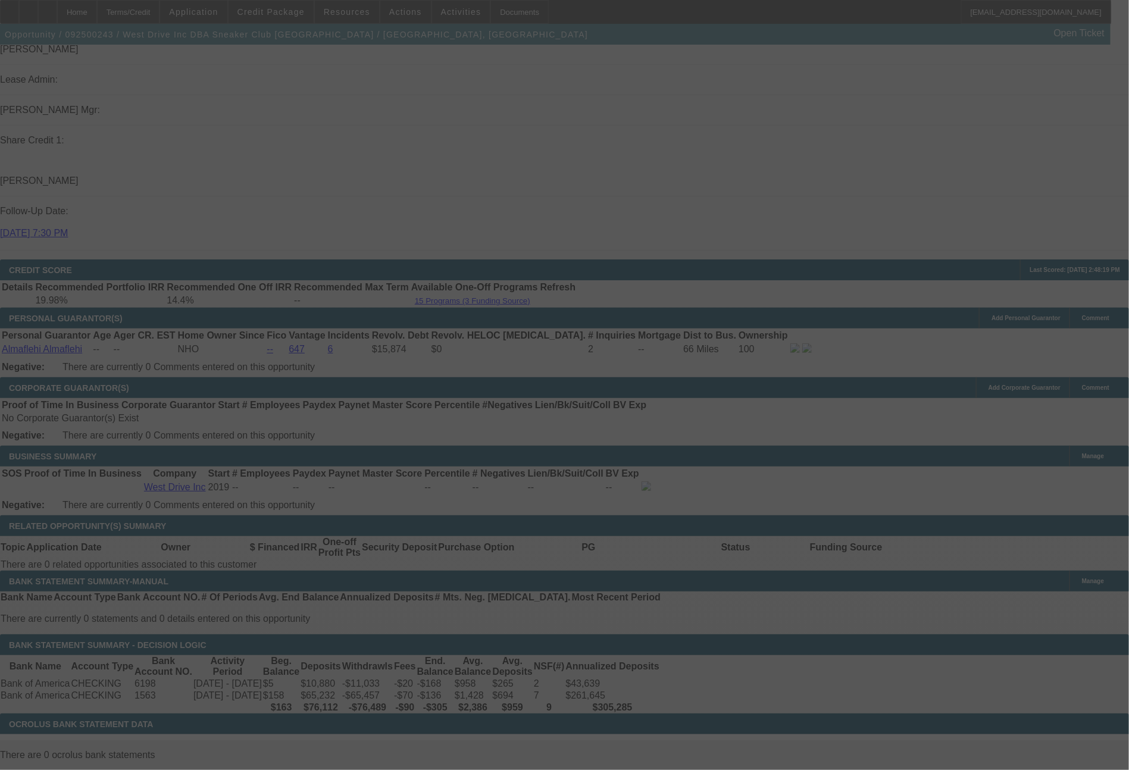
select select "0"
select select "2"
select select "0.1"
select select "4"
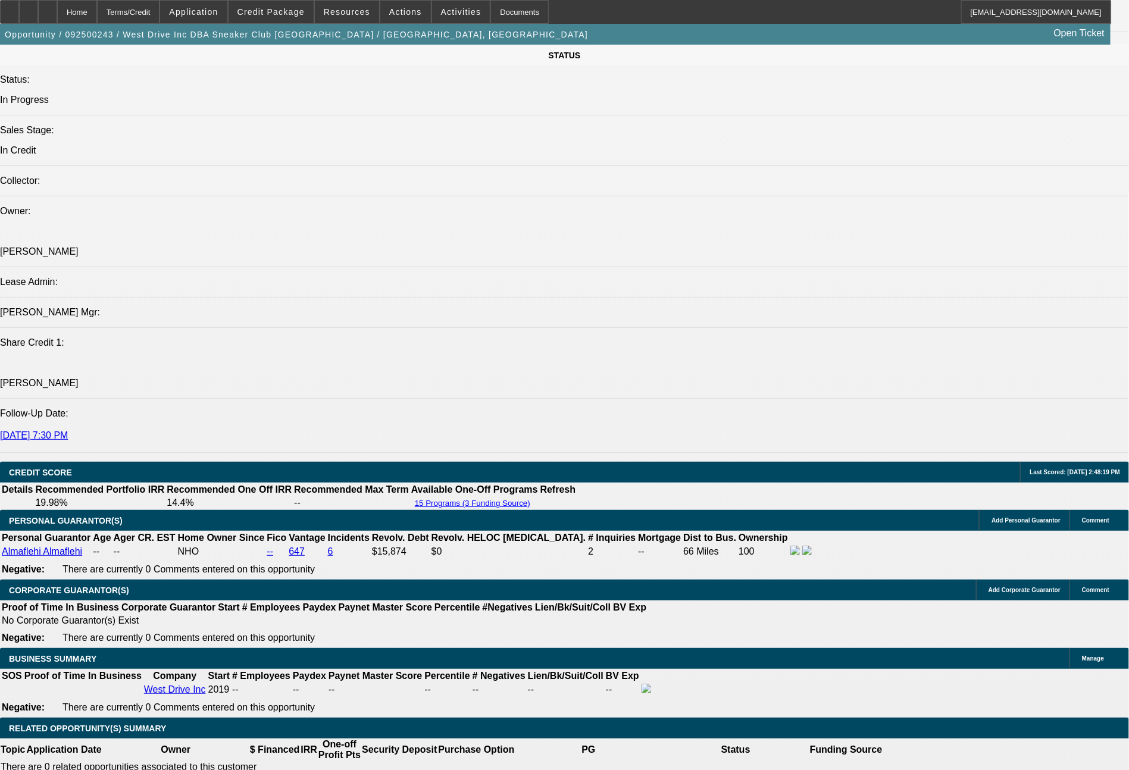
scroll to position [1229, 0]
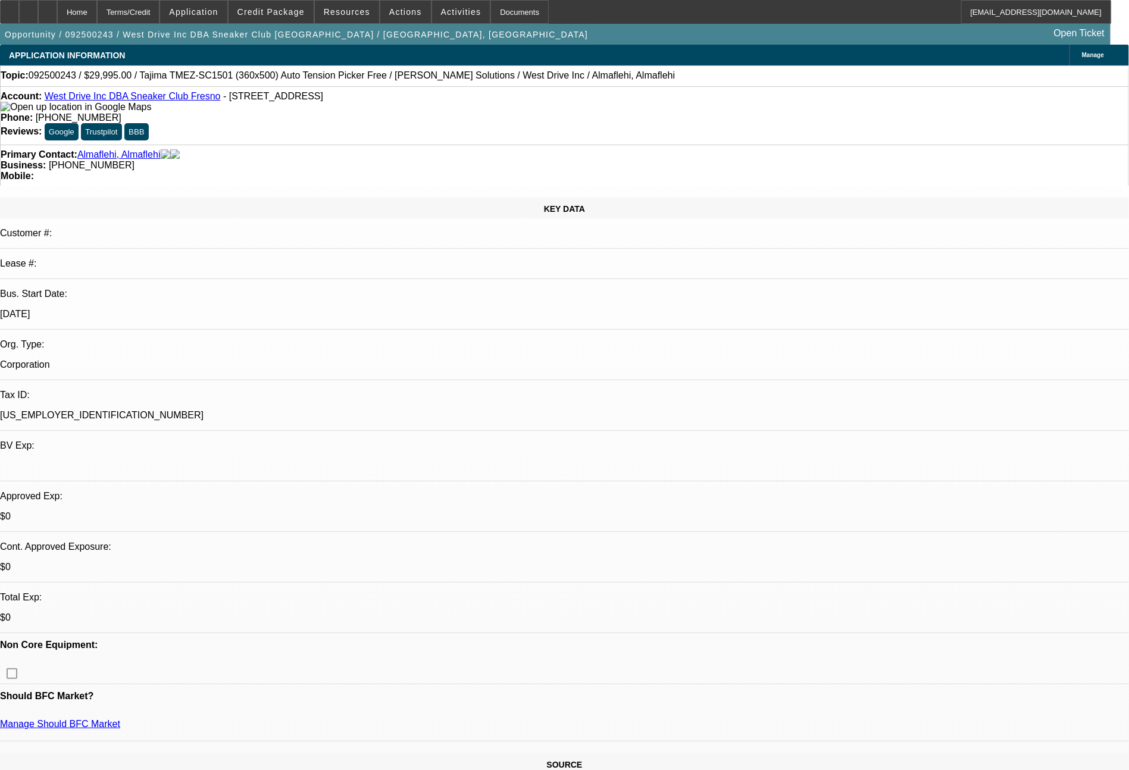
select select "0"
select select "2"
select select "0.1"
select select "4"
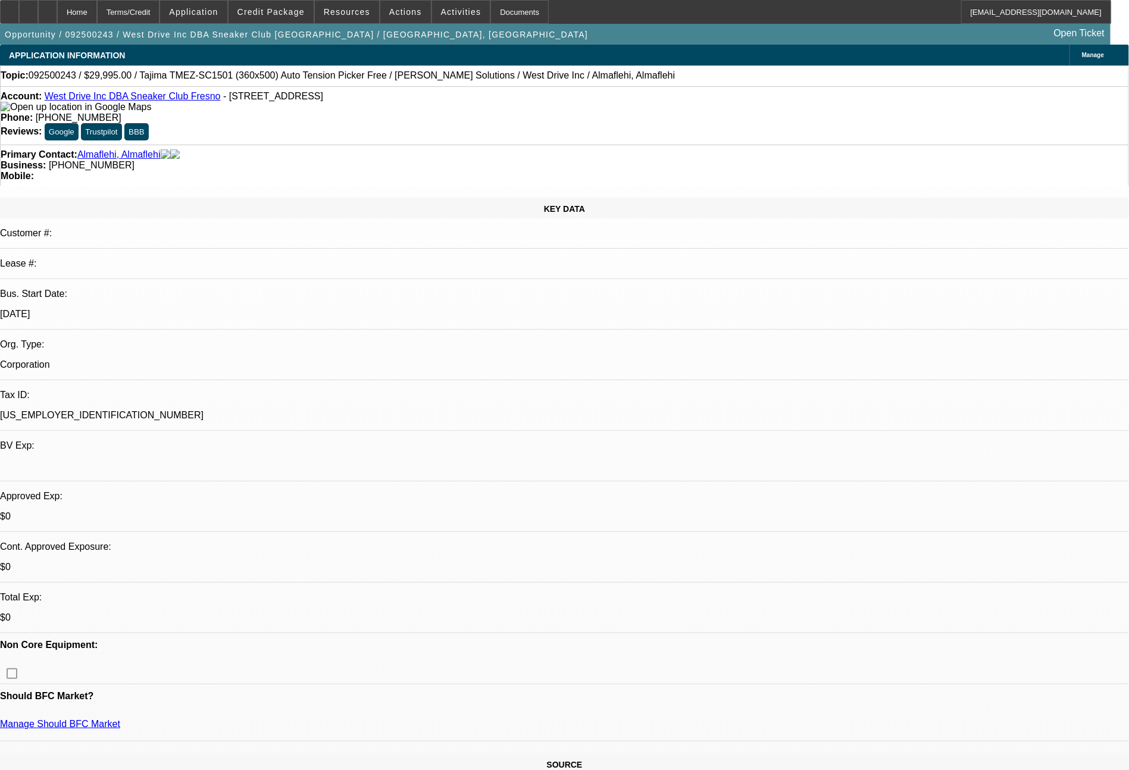
select select "0"
select select "0.1"
select select "4"
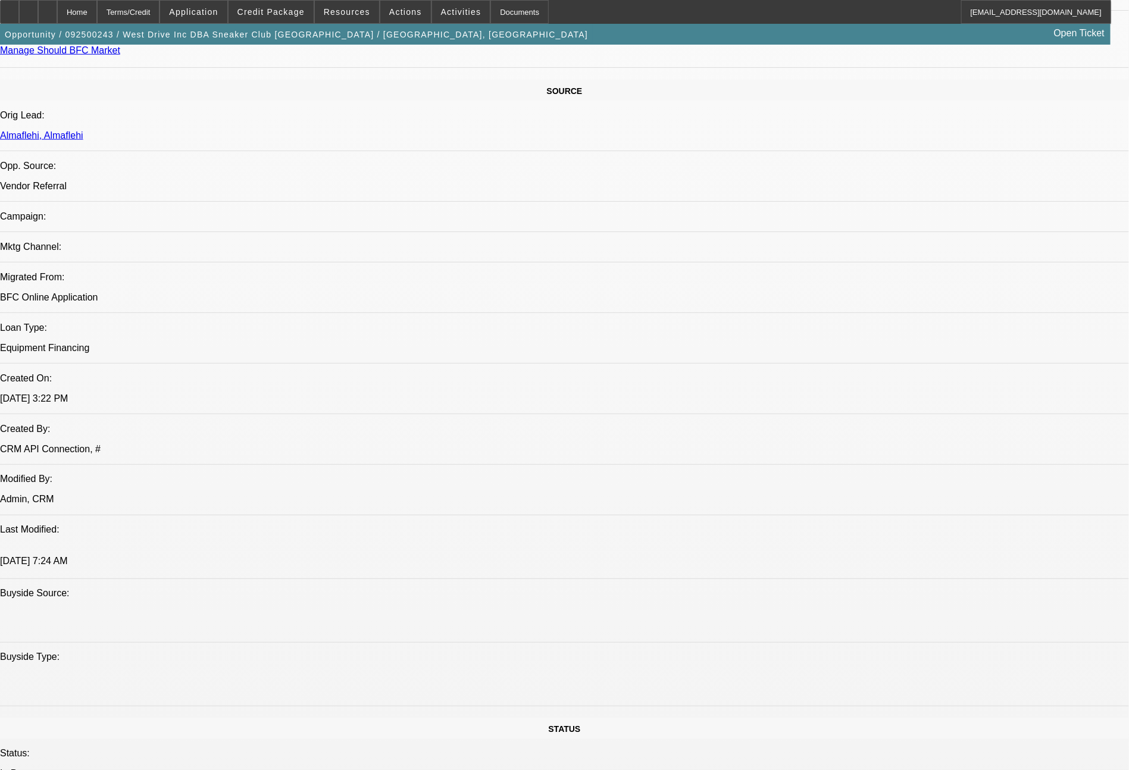
scroll to position [1348, 0]
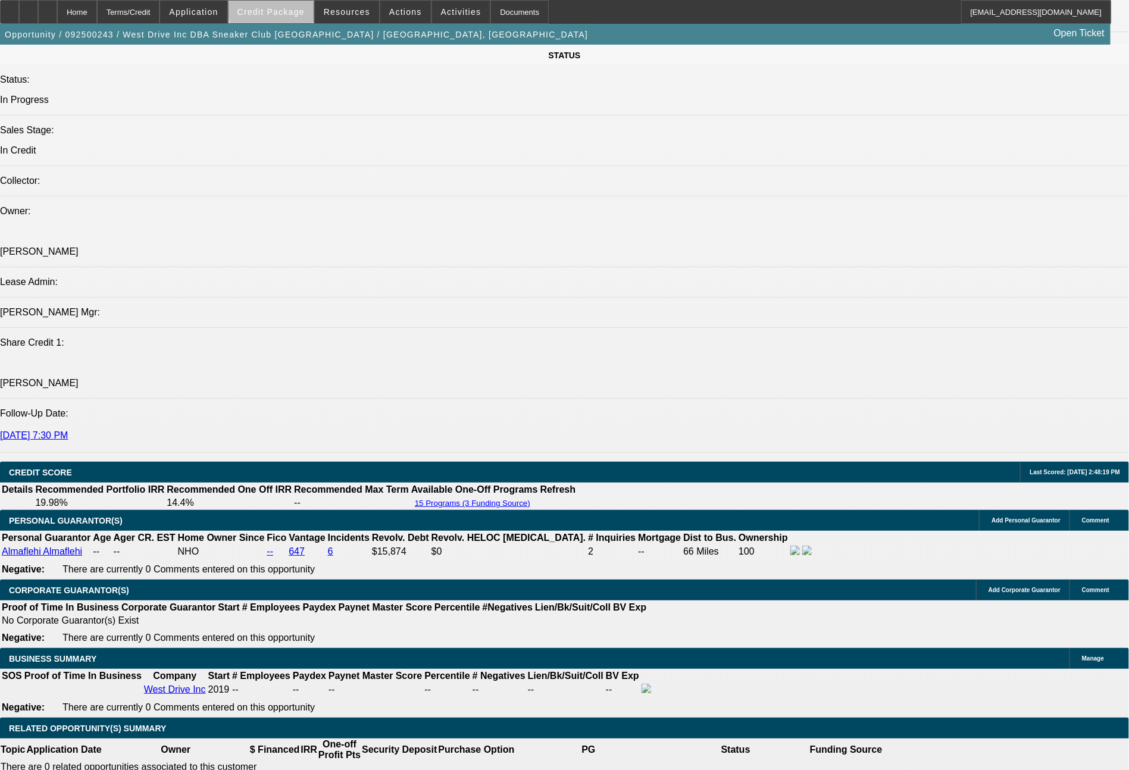
click at [300, 7] on span "Credit Package" at bounding box center [270, 12] width 67 height 10
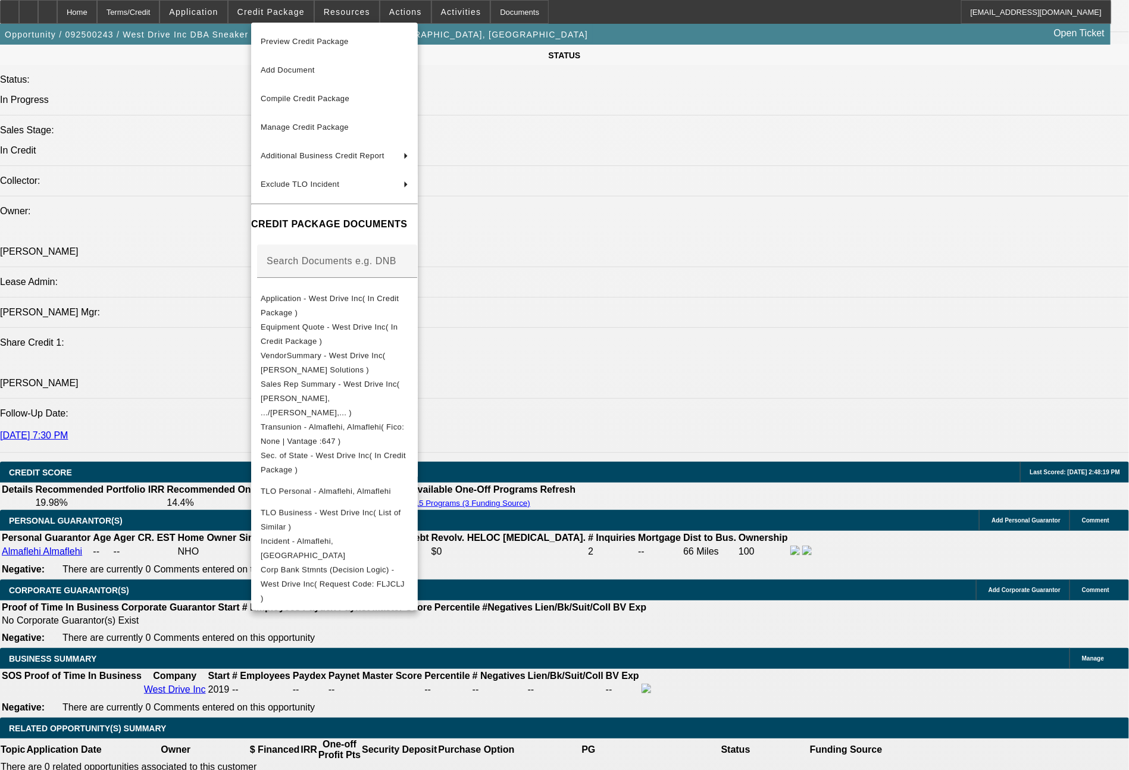
click at [884, 693] on div at bounding box center [564, 385] width 1129 height 770
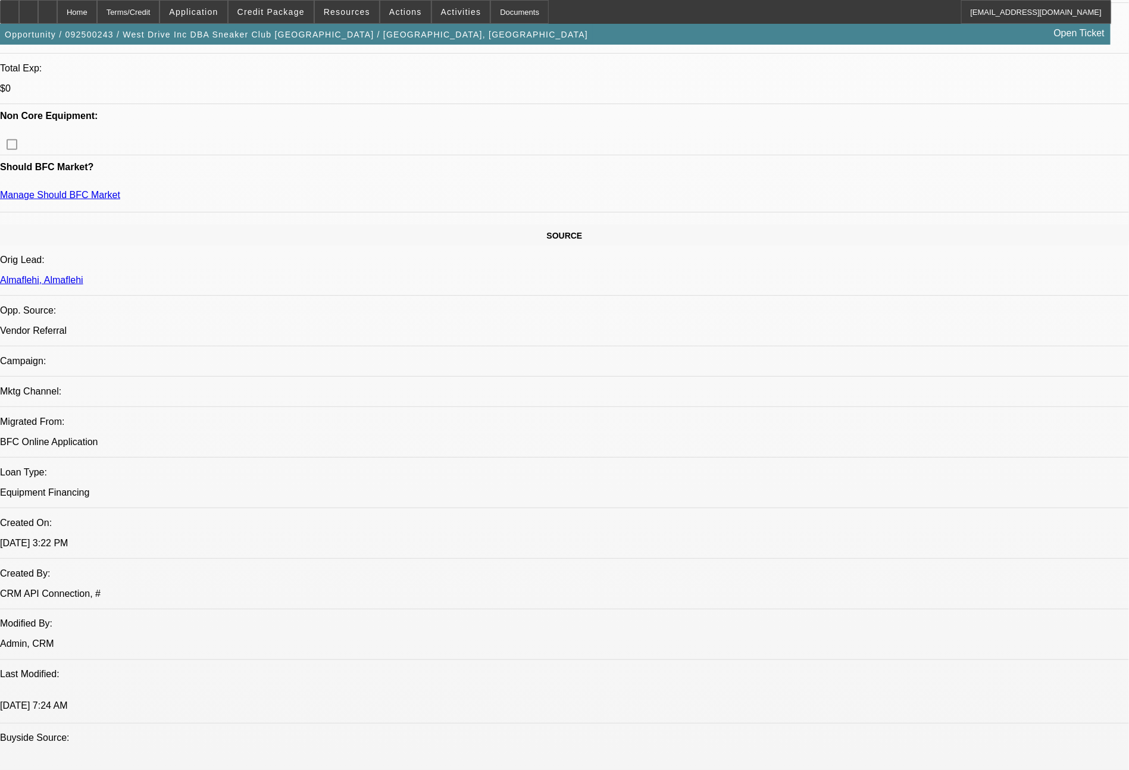
scroll to position [535, 0]
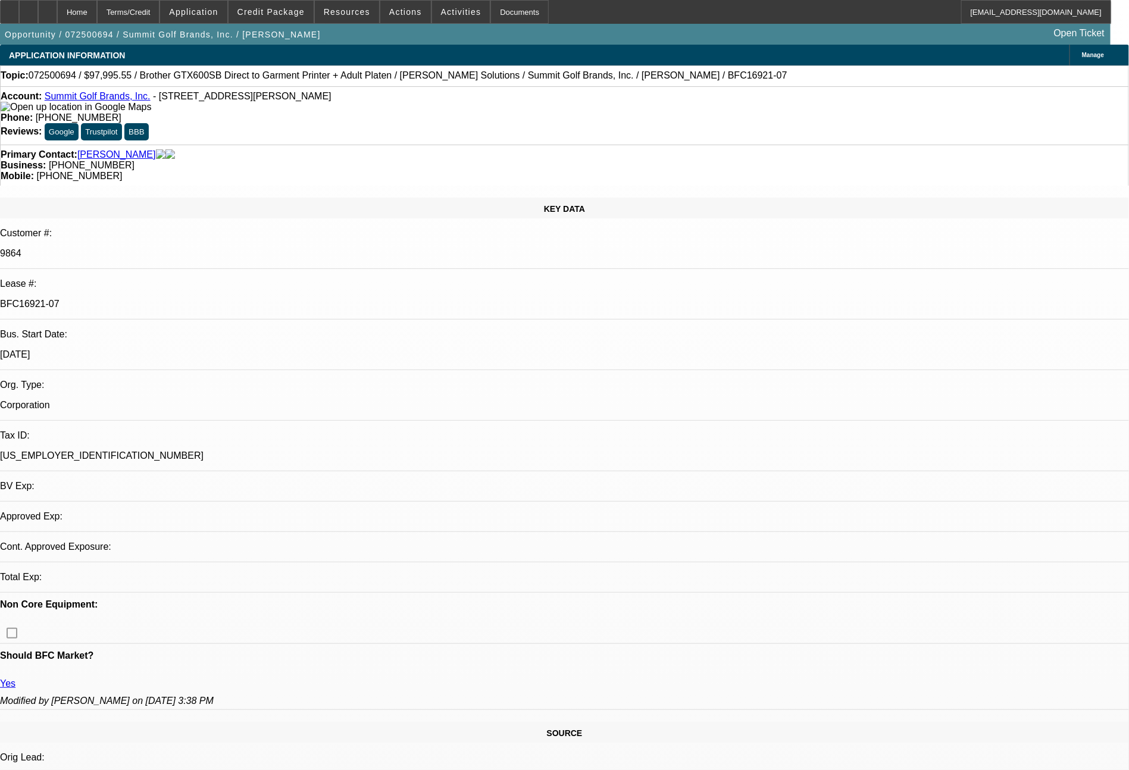
select select "0"
select select "0.1"
select select "4"
select select "0"
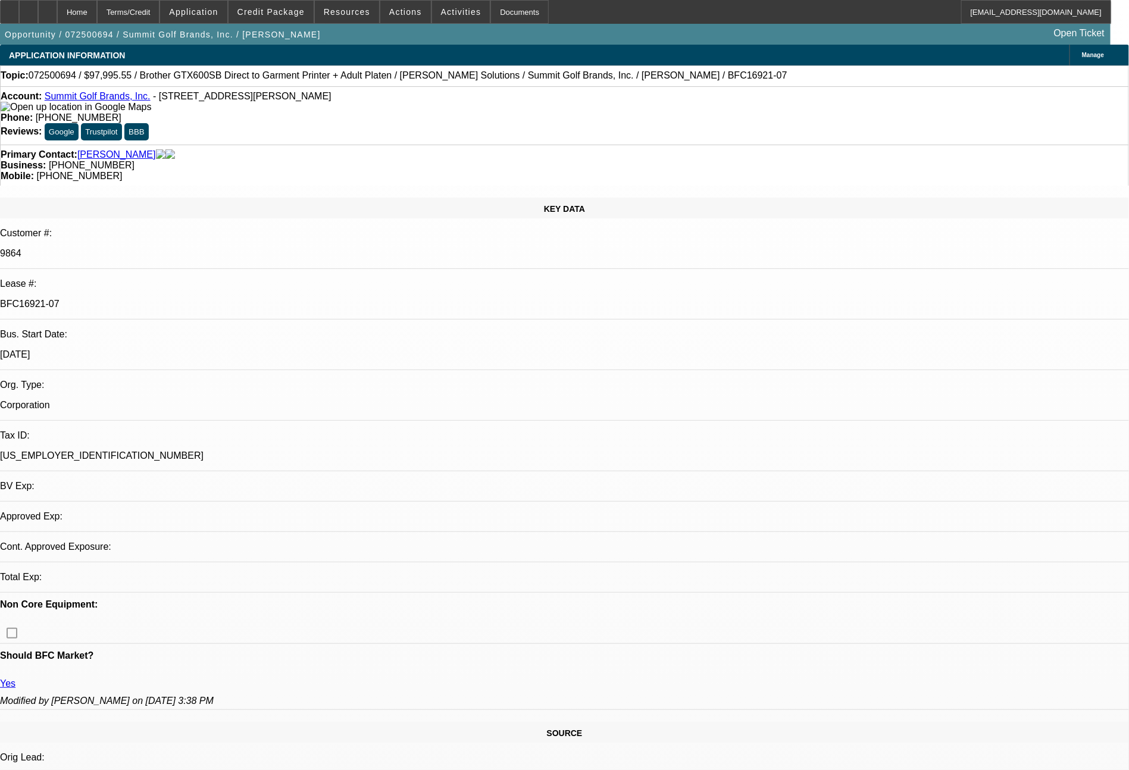
select select "0"
select select "0.1"
select select "4"
select select "0"
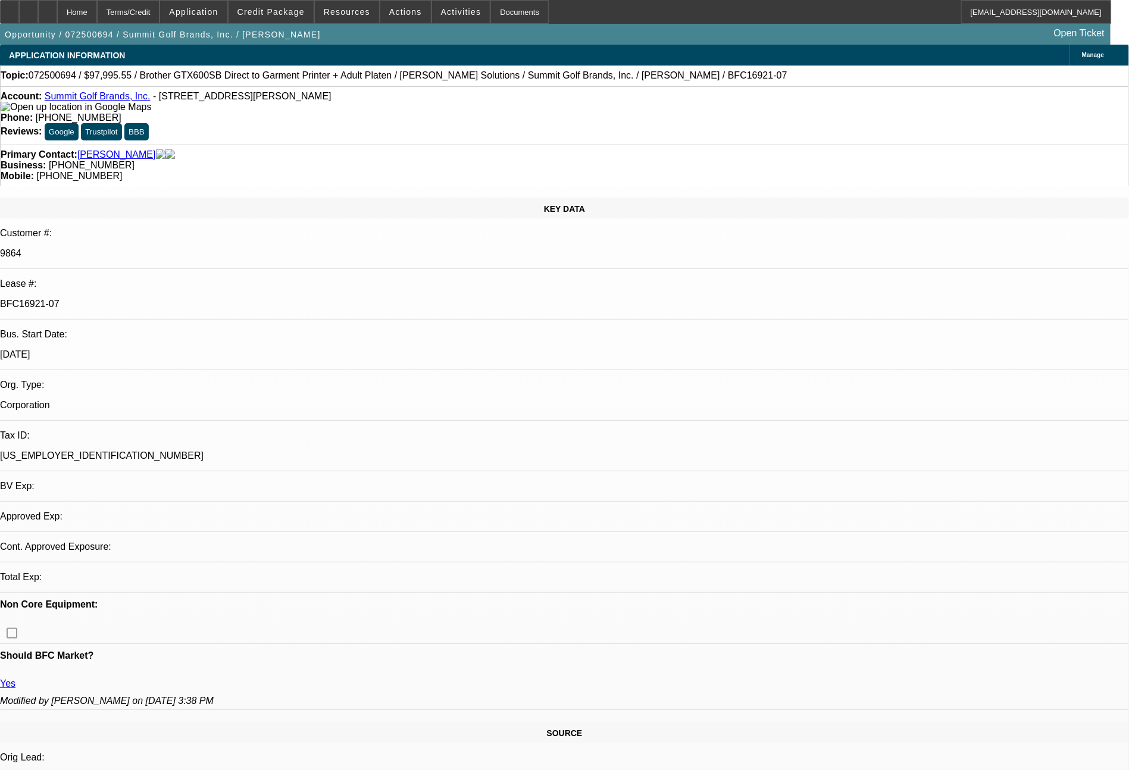
select select "0.1"
select select "4"
select select "0"
select select "0.1"
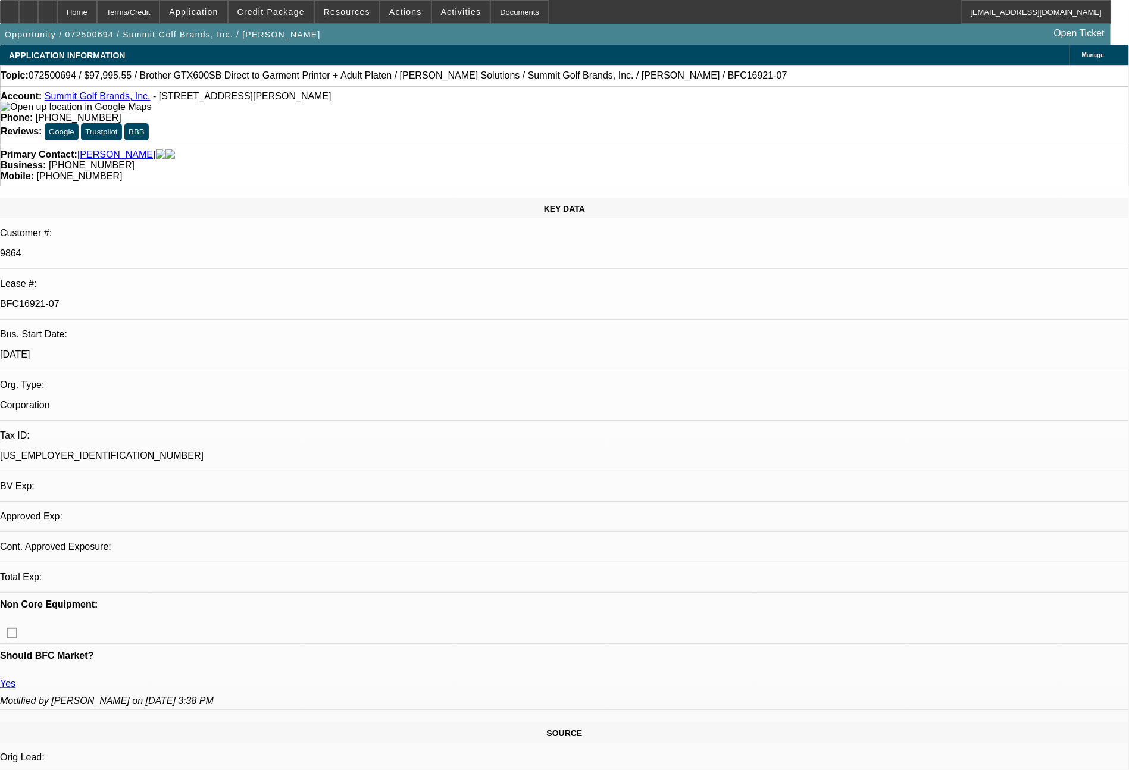
select select "4"
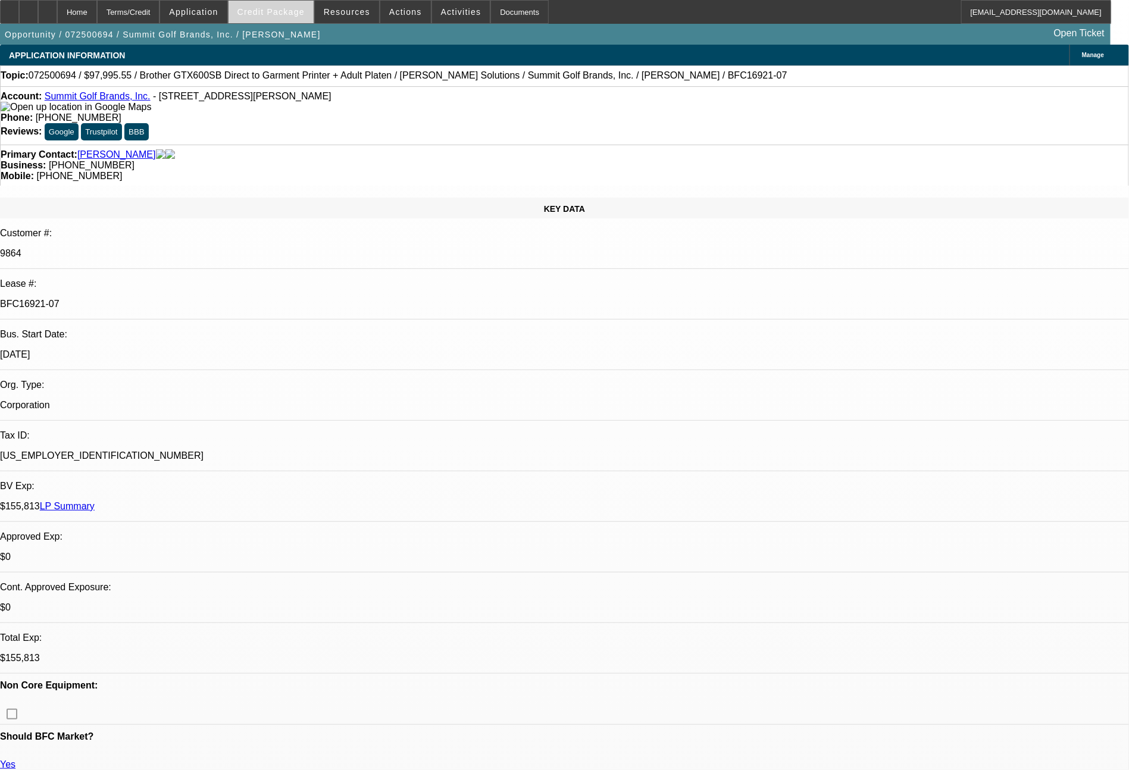
click at [293, 17] on span at bounding box center [270, 12] width 85 height 29
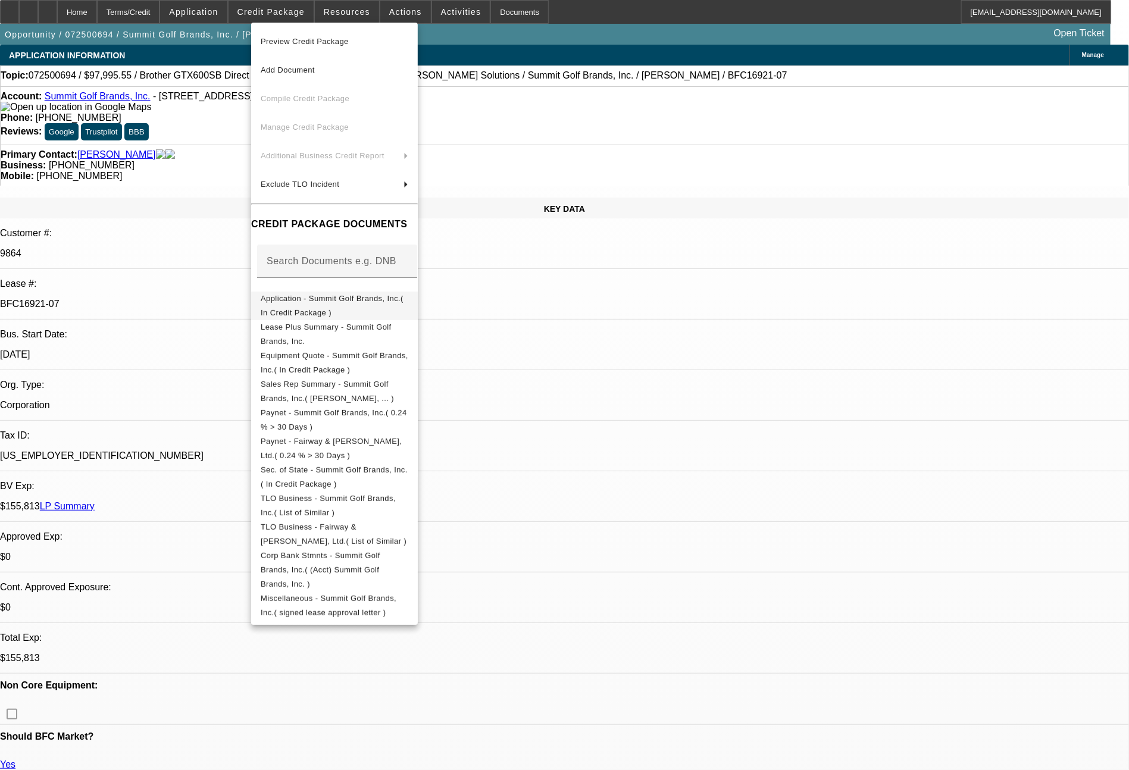
click at [329, 307] on span "Application - Summit Golf Brands, Inc.( In Credit Package )" at bounding box center [335, 306] width 148 height 29
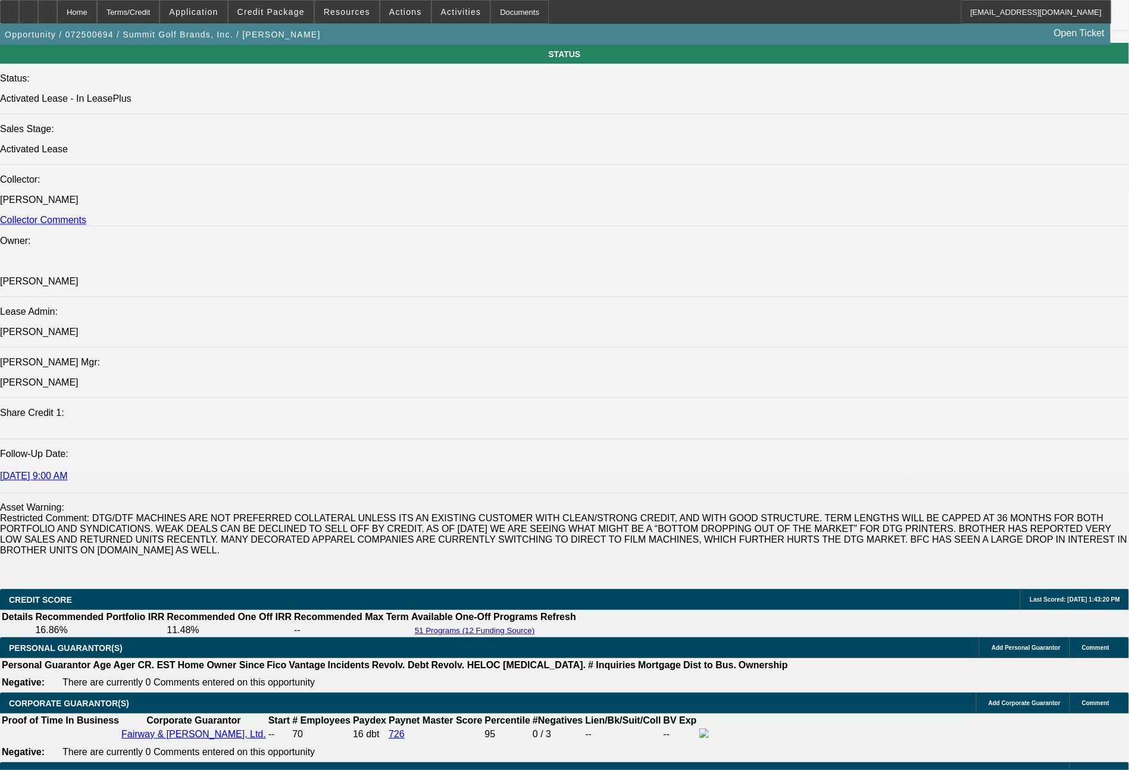
scroll to position [2021, 0]
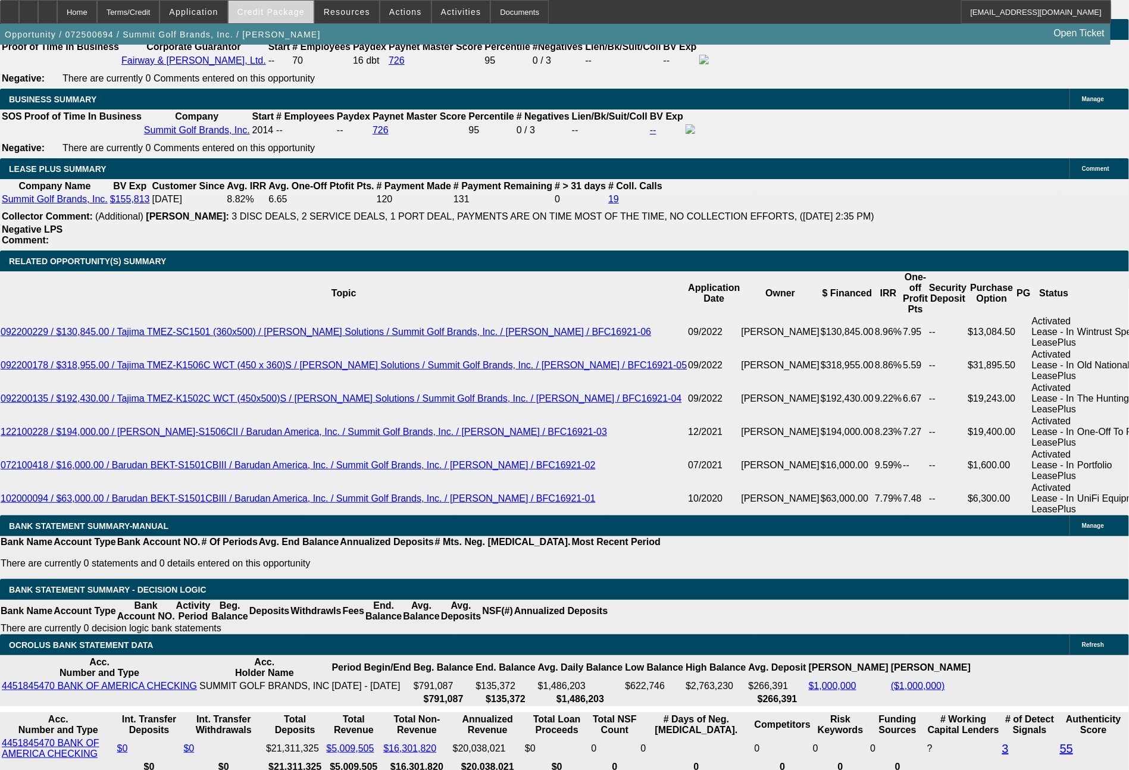
click at [305, 16] on span "Credit Package" at bounding box center [270, 12] width 67 height 10
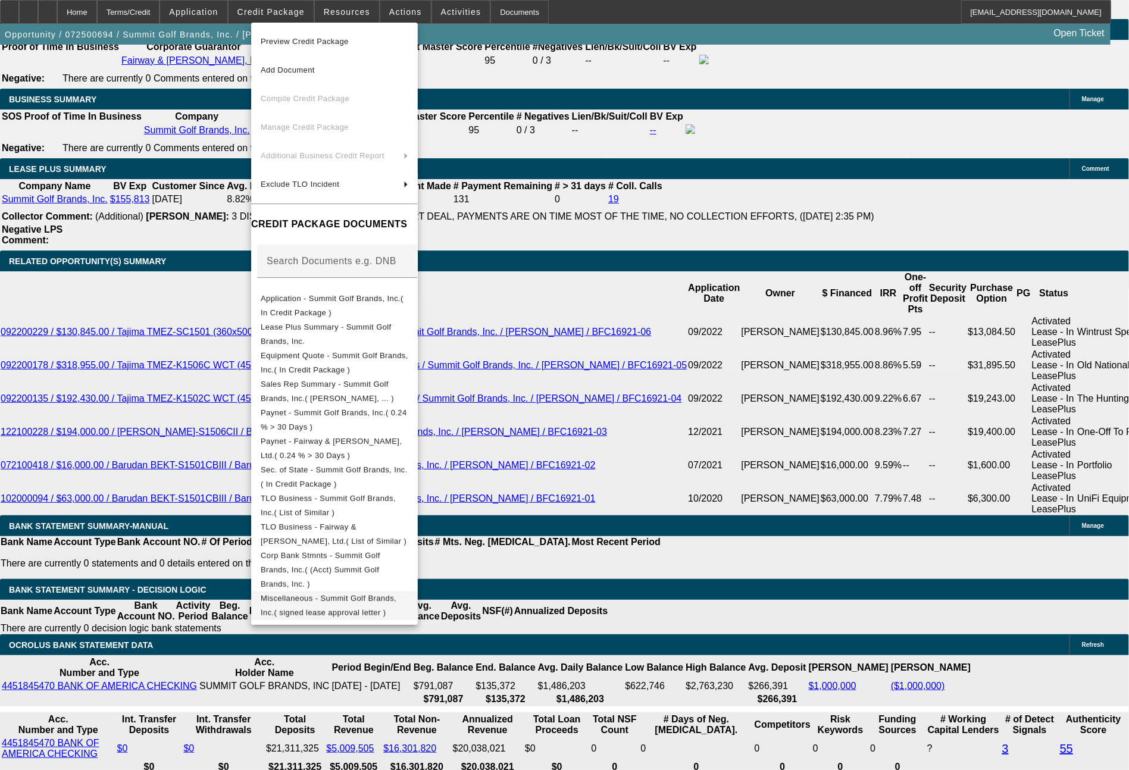
click at [378, 594] on span "Miscellaneous - Summit Golf Brands, Inc.( signed lease approval letter )" at bounding box center [329, 605] width 136 height 23
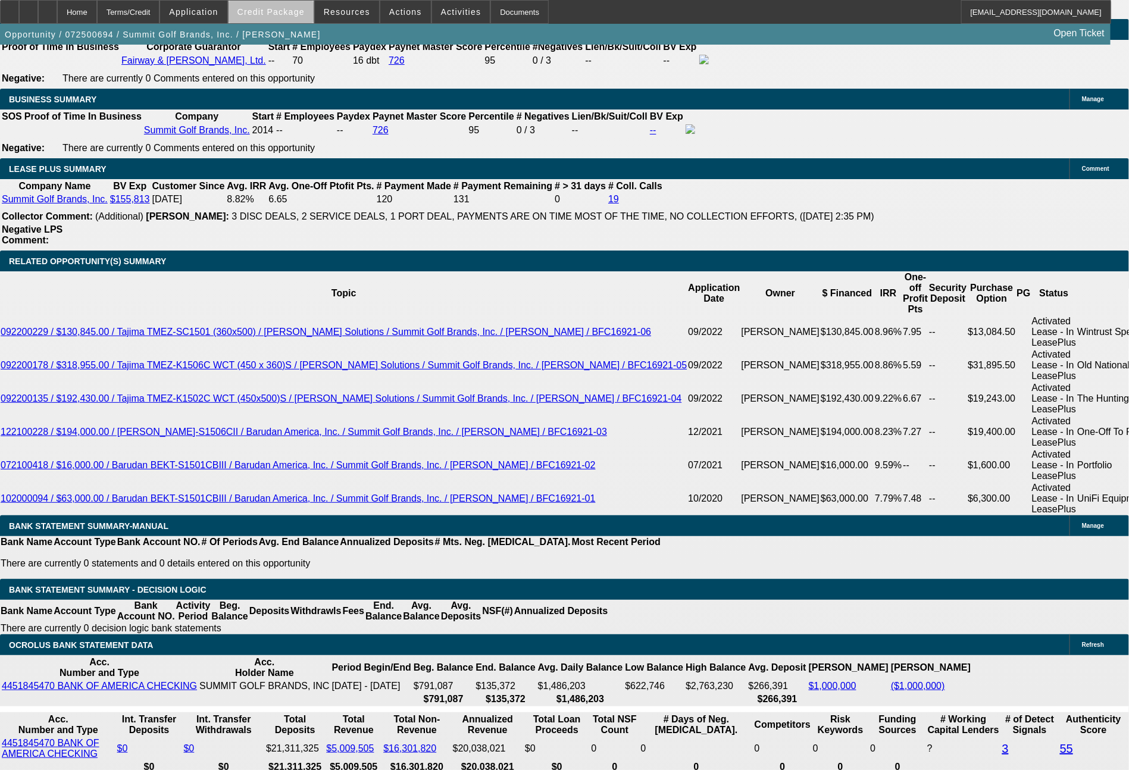
click at [303, 17] on span at bounding box center [270, 12] width 85 height 29
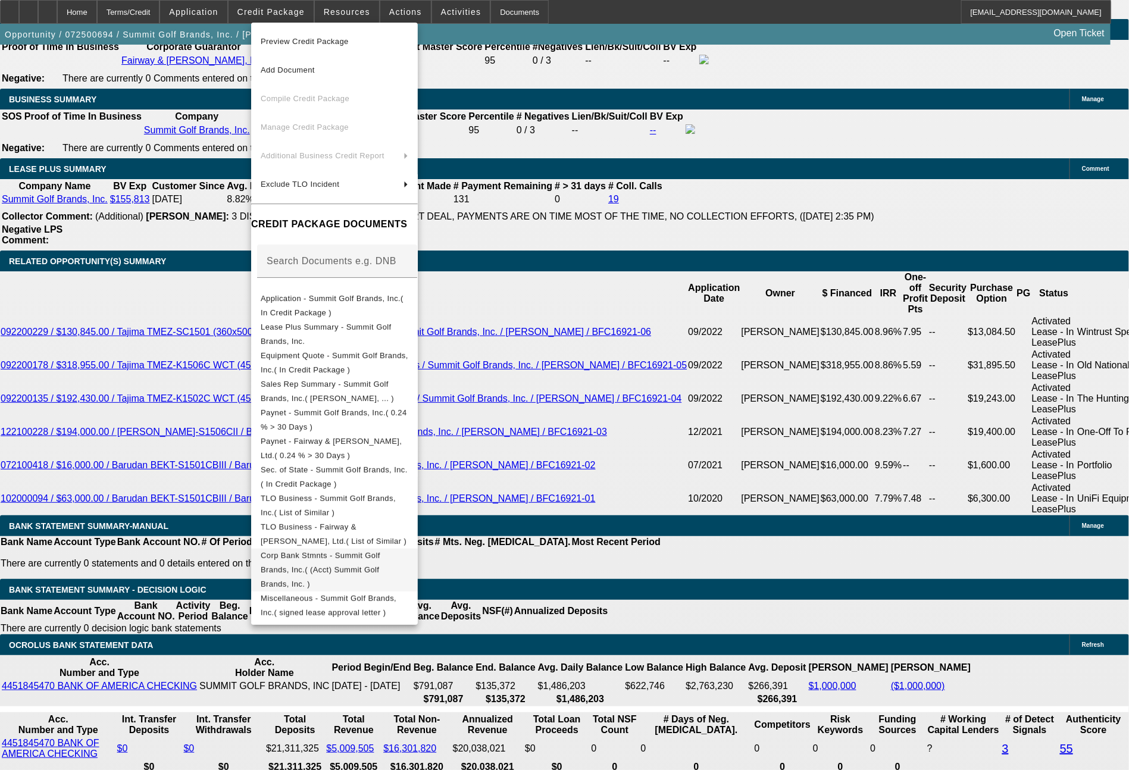
click at [380, 561] on span "Corp Bank Stmnts - Summit Golf Brands, Inc.( (Acct) Summit Golf Brands, Inc. )" at bounding box center [321, 569] width 120 height 37
